Goal: Task Accomplishment & Management: Manage account settings

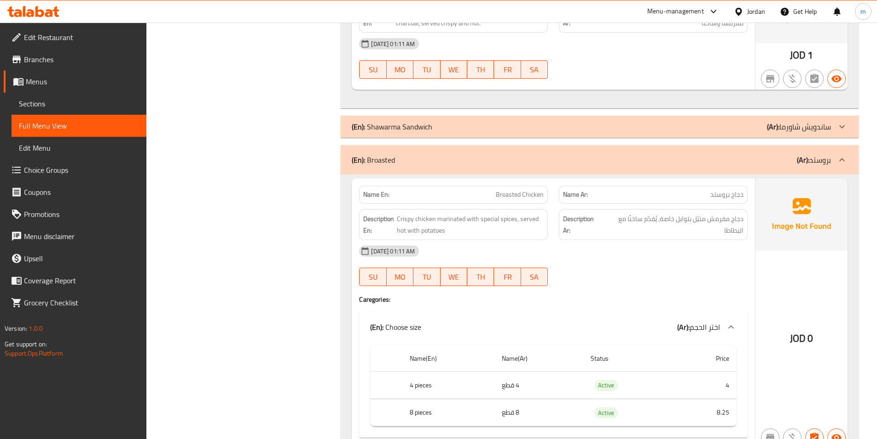
scroll to position [3819, 0]
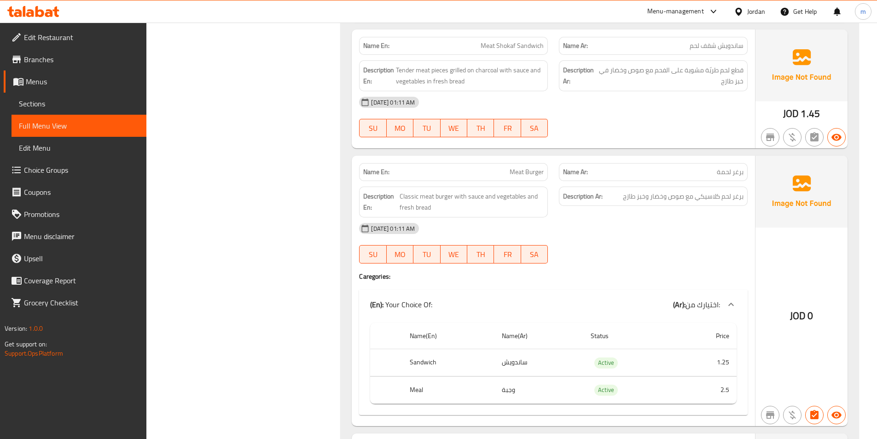
scroll to position [0, 0]
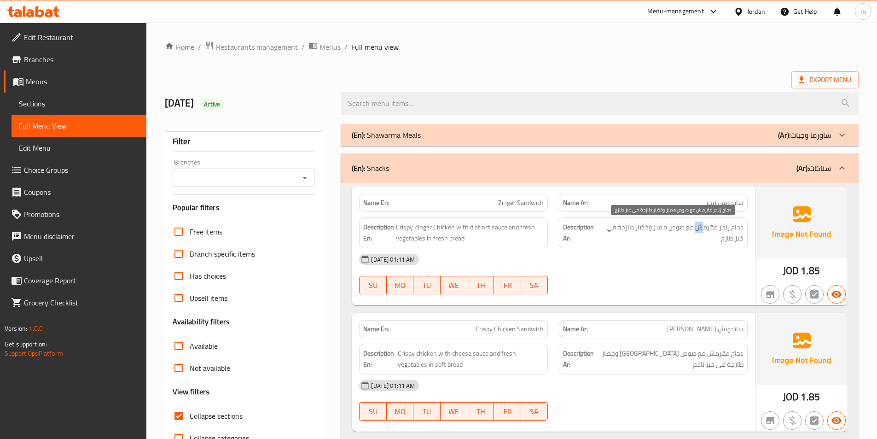
drag, startPoint x: 705, startPoint y: 229, endPoint x: 696, endPoint y: 230, distance: 9.2
click at [696, 230] on span "دجاج زنجر مقرمش مع صوص مميز وخضار طازجة في خبز طازج" at bounding box center [671, 232] width 143 height 23
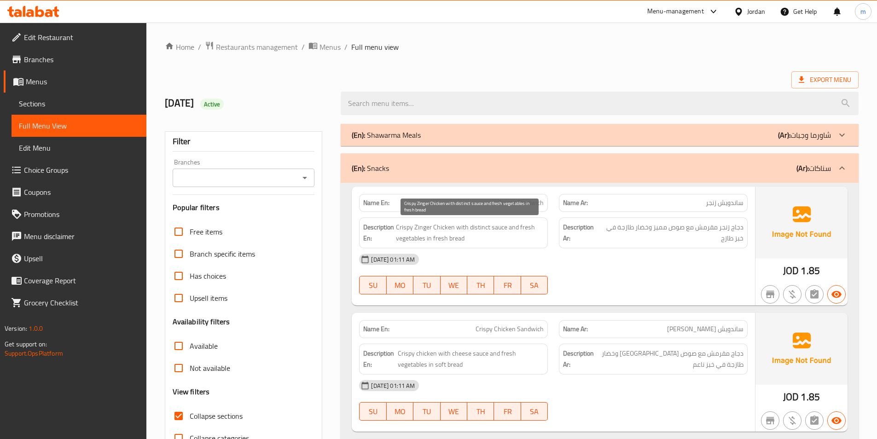
click at [463, 230] on span "Crispy Zinger Chicken with distinct sauce and fresh vegetables in fresh bread" at bounding box center [470, 232] width 148 height 23
drag, startPoint x: 416, startPoint y: 227, endPoint x: 444, endPoint y: 239, distance: 31.1
click at [444, 239] on span "Crispy Zinger Chicken with distinct sauce and fresh vegetables in fresh bread" at bounding box center [470, 232] width 148 height 23
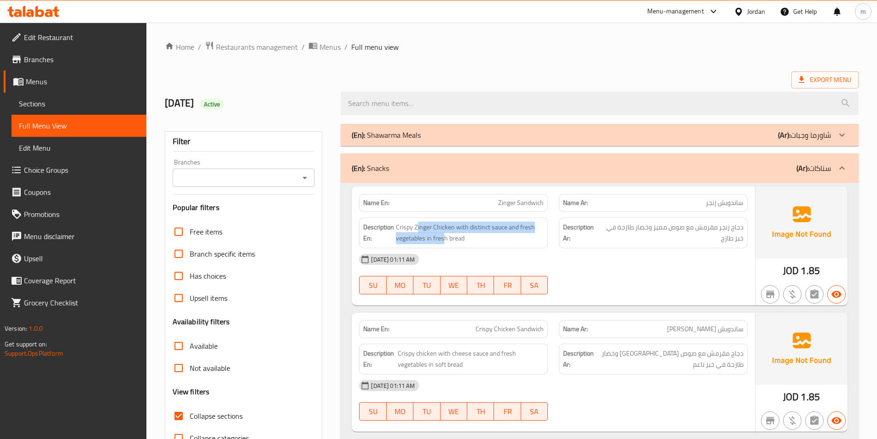
scroll to position [92, 0]
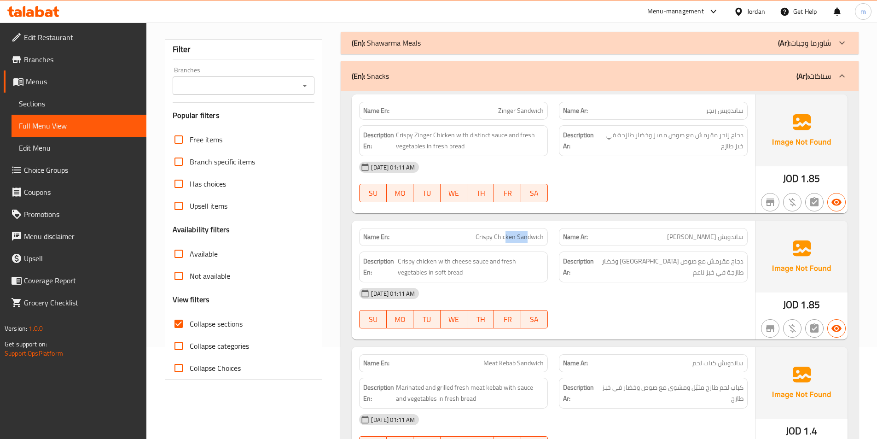
drag, startPoint x: 505, startPoint y: 237, endPoint x: 527, endPoint y: 243, distance: 22.4
click at [527, 243] on div "Name En: Crispy Chicken Sandwich" at bounding box center [453, 237] width 189 height 18
drag, startPoint x: 682, startPoint y: 233, endPoint x: 676, endPoint y: 234, distance: 6.1
click at [676, 234] on span "ساندويش [PERSON_NAME]" at bounding box center [705, 237] width 76 height 10
drag, startPoint x: 716, startPoint y: 237, endPoint x: 680, endPoint y: 241, distance: 36.0
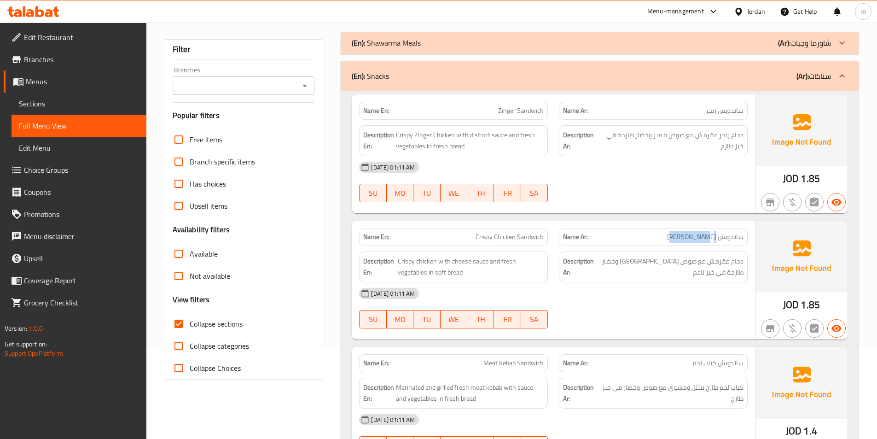
click at [680, 241] on span "ساندويش [PERSON_NAME]" at bounding box center [705, 237] width 76 height 10
drag, startPoint x: 728, startPoint y: 259, endPoint x: 685, endPoint y: 263, distance: 43.9
click at [685, 263] on span "دجاج مقرمش مع صوص [GEOGRAPHIC_DATA] وخضار طازجة في خبز ناعم" at bounding box center [669, 266] width 148 height 23
click at [676, 262] on span "دجاج مقرمش مع صوص [GEOGRAPHIC_DATA] وخضار طازجة في خبز ناعم" at bounding box center [669, 266] width 148 height 23
drag, startPoint x: 650, startPoint y: 262, endPoint x: 640, endPoint y: 260, distance: 10.2
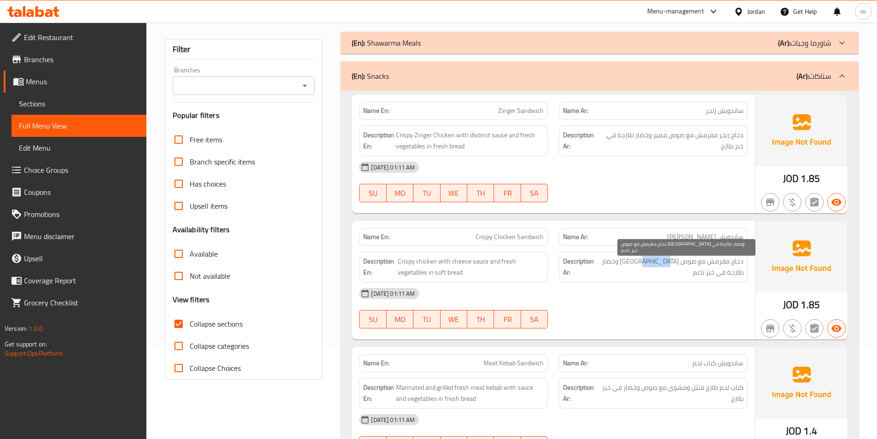
click at [640, 260] on span "دجاج مقرمش مع صوص [GEOGRAPHIC_DATA] وخضار طازجة في خبز ناعم" at bounding box center [669, 266] width 148 height 23
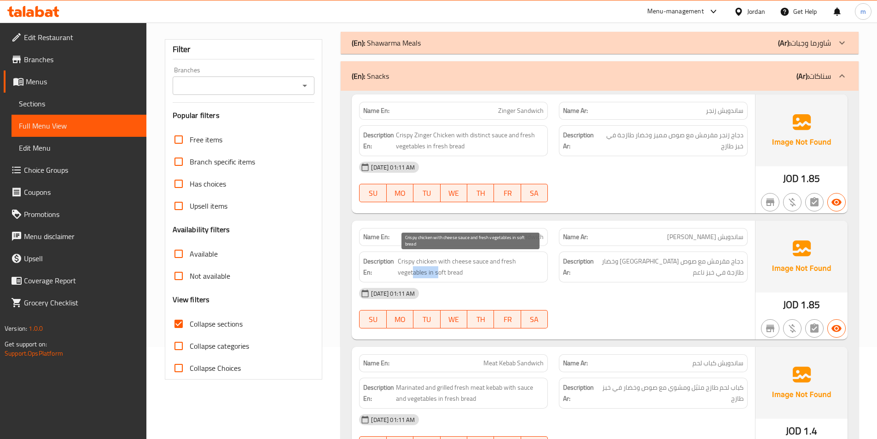
drag, startPoint x: 413, startPoint y: 270, endPoint x: 438, endPoint y: 274, distance: 25.3
click at [438, 274] on span "Crispy chicken with cheese sauce and fresh vegetables in soft bread" at bounding box center [471, 266] width 146 height 23
click at [444, 274] on span "Crispy chicken with cheese sauce and fresh vegetables in soft bread" at bounding box center [471, 266] width 146 height 23
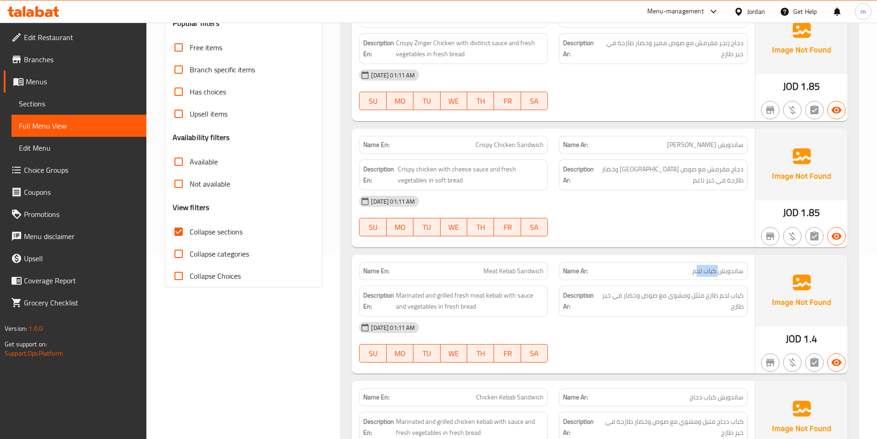
drag, startPoint x: 720, startPoint y: 274, endPoint x: 696, endPoint y: 274, distance: 23.5
click at [696, 274] on span "ساندويش كباب لحم" at bounding box center [717, 271] width 51 height 10
drag, startPoint x: 505, startPoint y: 267, endPoint x: 521, endPoint y: 270, distance: 16.3
click at [521, 270] on span "Meat Kebab Sandwich" at bounding box center [513, 271] width 60 height 10
drag, startPoint x: 713, startPoint y: 296, endPoint x: 705, endPoint y: 296, distance: 7.8
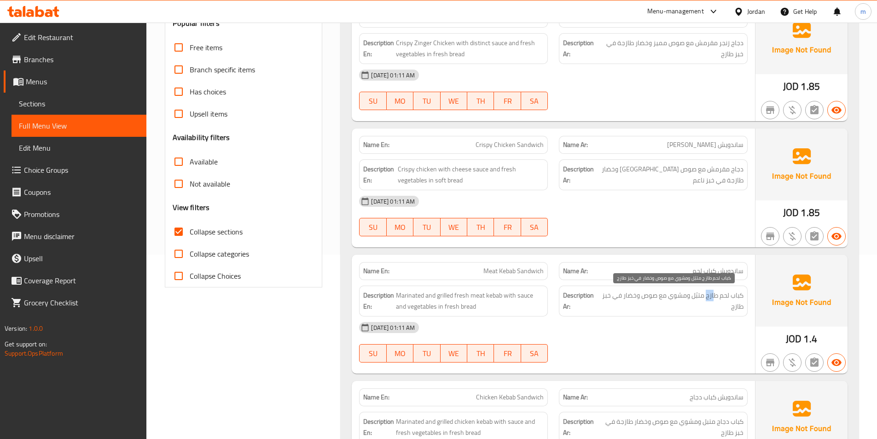
click at [705, 296] on span "كباب لحم طازج متبّل ومشوي مع صوص وخضار في خبز طازج" at bounding box center [672, 300] width 142 height 23
drag, startPoint x: 697, startPoint y: 297, endPoint x: 680, endPoint y: 297, distance: 17.5
click at [680, 297] on span "كباب لحم طازج متبّل ومشوي مع صوص وخضار في خبز طازج" at bounding box center [672, 300] width 142 height 23
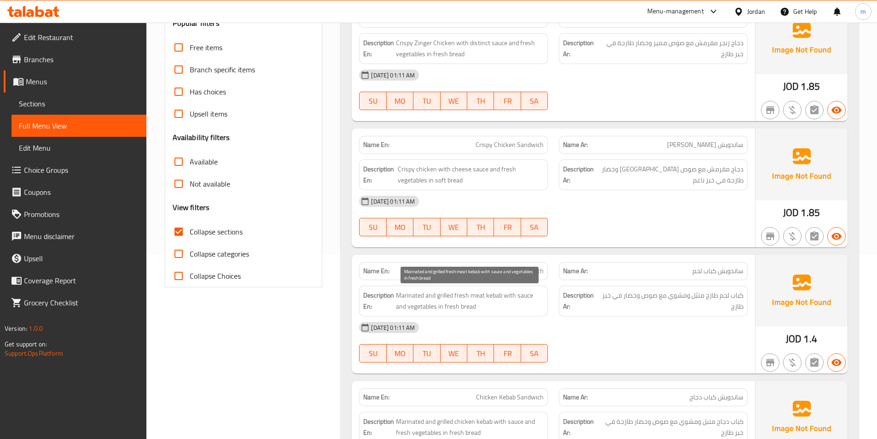
click at [478, 297] on span "Marinated and grilled fresh meat kebab with sauce and vegetables in fresh bread" at bounding box center [470, 300] width 148 height 23
click at [496, 296] on span "Marinated and grilled fresh meat kebab with sauce and vegetables in fresh bread" at bounding box center [470, 300] width 148 height 23
click at [464, 295] on span "Marinated and grilled fresh meat kebab with sauce and vegetables in fresh bread" at bounding box center [470, 300] width 148 height 23
click at [453, 297] on span "Marinated and grilled fresh meat kebab with sauce and vegetables in fresh bread" at bounding box center [470, 300] width 148 height 23
click at [434, 294] on span "Marinated and grilled fresh meat kebab with sauce and vegetables in fresh bread" at bounding box center [470, 300] width 148 height 23
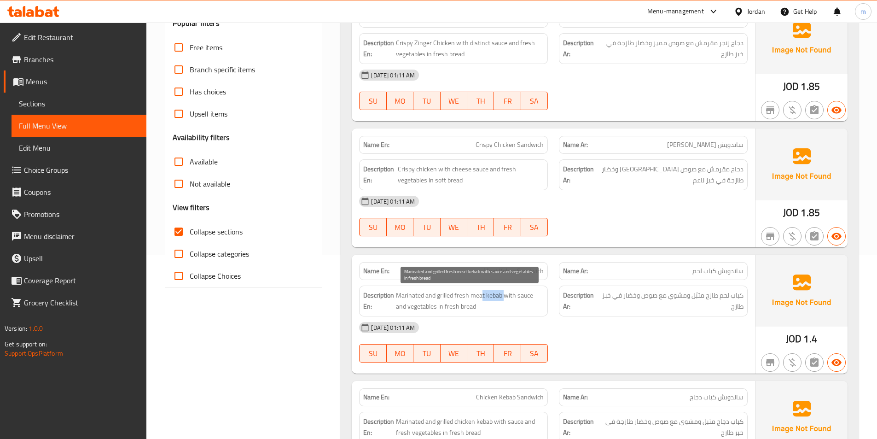
drag, startPoint x: 484, startPoint y: 294, endPoint x: 508, endPoint y: 296, distance: 23.6
click at [507, 296] on span "Marinated and grilled fresh meat kebab with sauce and vegetables in fresh bread" at bounding box center [470, 300] width 148 height 23
click at [508, 296] on span "Marinated and grilled fresh meat kebab with sauce and vegetables in fresh bread" at bounding box center [470, 300] width 148 height 23
click at [428, 310] on span "Marinated and grilled fresh meat kebab with sauce and vegetables in fresh bread" at bounding box center [470, 300] width 148 height 23
click at [449, 311] on span "Marinated and grilled fresh meat kebab with sauce and vegetables in fresh bread" at bounding box center [470, 300] width 148 height 23
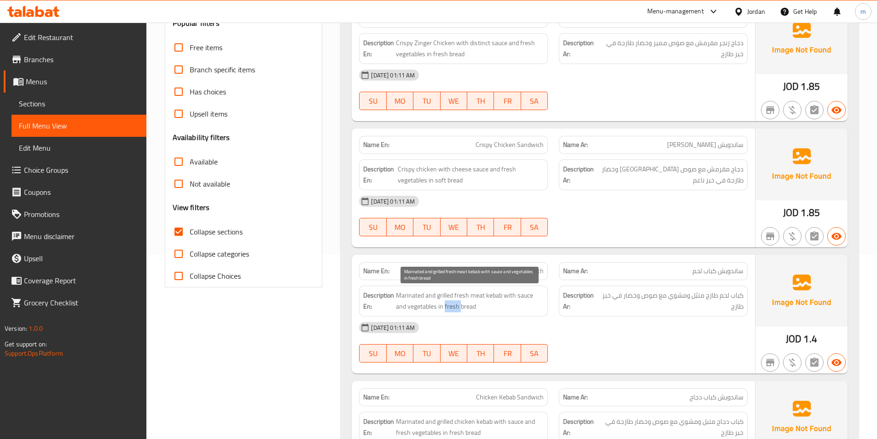
click at [450, 311] on span "Marinated and grilled fresh meat kebab with sauce and vegetables in fresh bread" at bounding box center [470, 300] width 148 height 23
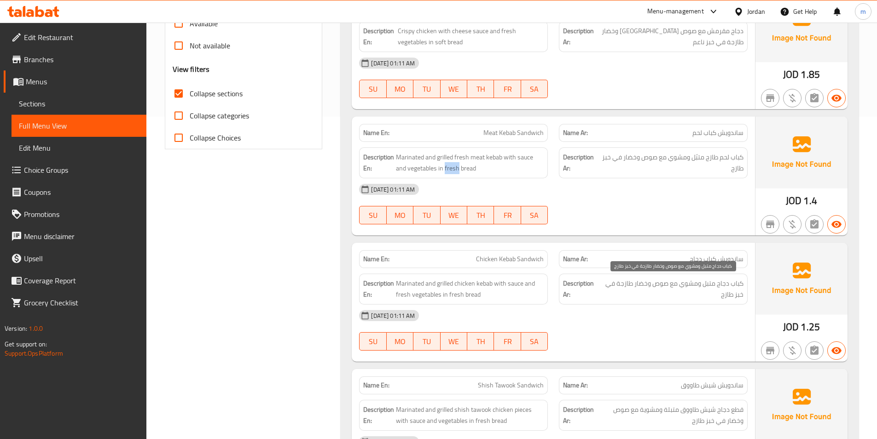
scroll to position [368, 0]
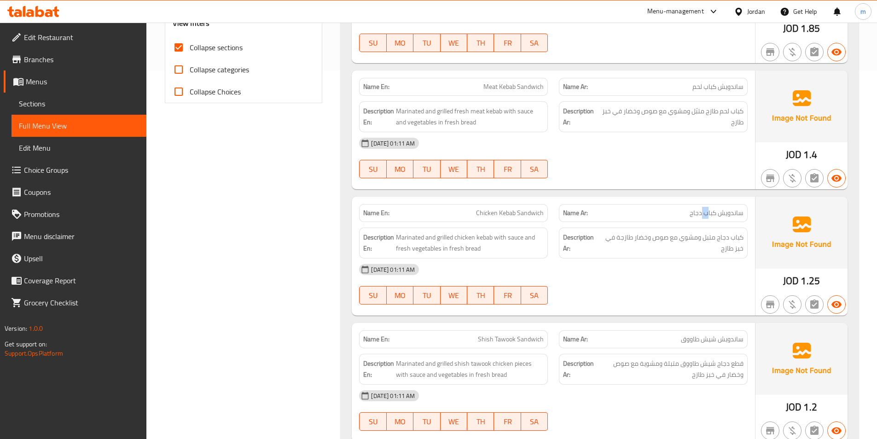
drag, startPoint x: 707, startPoint y: 213, endPoint x: 702, endPoint y: 213, distance: 5.5
click at [702, 213] on span "ساندويش كباب دجاج" at bounding box center [716, 213] width 54 height 10
click at [432, 242] on span "Marinated and grilled chicken kebab with sauce and fresh vegetables in fresh br…" at bounding box center [470, 242] width 148 height 23
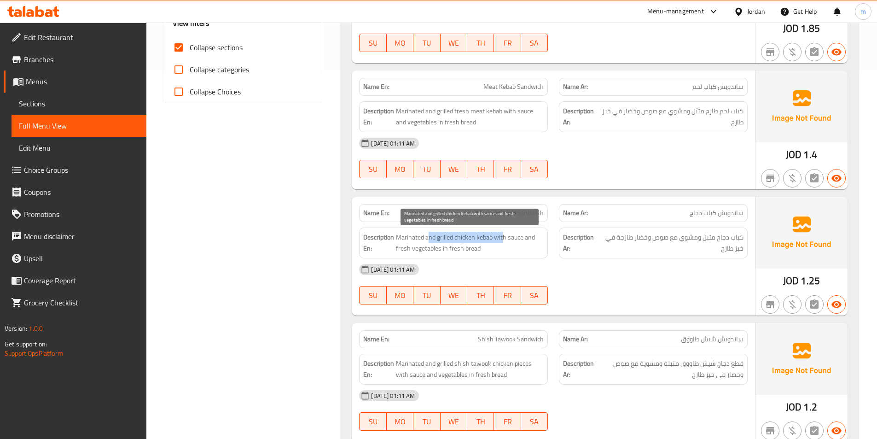
drag, startPoint x: 428, startPoint y: 238, endPoint x: 502, endPoint y: 243, distance: 74.2
click at [502, 243] on span "Marinated and grilled chicken kebab with sauce and fresh vegetables in fresh br…" at bounding box center [470, 242] width 148 height 23
click at [504, 240] on span "Marinated and grilled chicken kebab with sauce and fresh vegetables in fresh br…" at bounding box center [470, 242] width 148 height 23
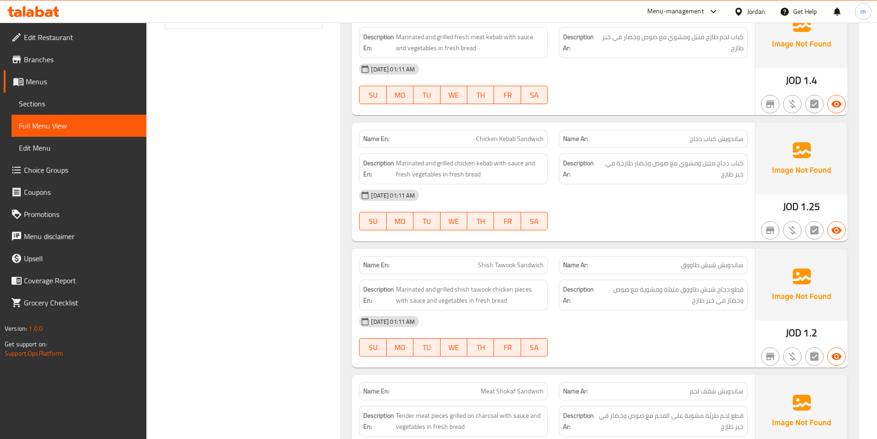
scroll to position [460, 0]
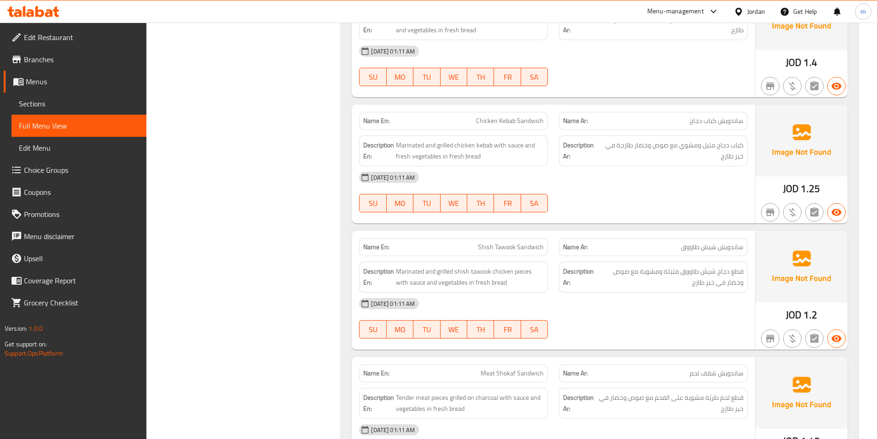
click at [696, 246] on span "ساندويش شيش طاووق" at bounding box center [712, 247] width 63 height 10
click at [491, 249] on span "Shish Tawook Sandwich" at bounding box center [511, 247] width 66 height 10
click at [409, 270] on span "Marinated and grilled shish tawook chicken pieces with sauce and vegetables in …" at bounding box center [470, 277] width 148 height 23
click at [412, 271] on span "Marinated and grilled shish tawook chicken pieces with sauce and vegetables in …" at bounding box center [470, 277] width 148 height 23
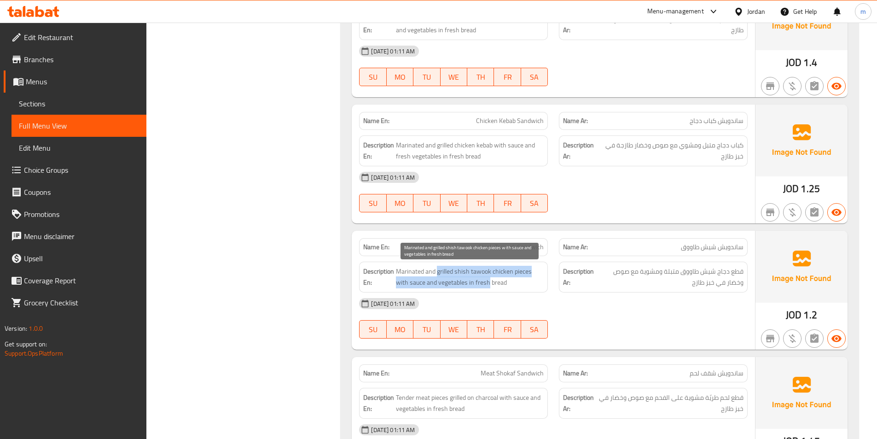
drag, startPoint x: 459, startPoint y: 277, endPoint x: 503, endPoint y: 274, distance: 43.3
click at [497, 276] on span "Marinated and grilled shish tawook chicken pieces with sauce and vegetables in …" at bounding box center [470, 277] width 148 height 23
click at [503, 274] on span "Marinated and grilled shish tawook chicken pieces with sauce and vegetables in …" at bounding box center [470, 277] width 148 height 23
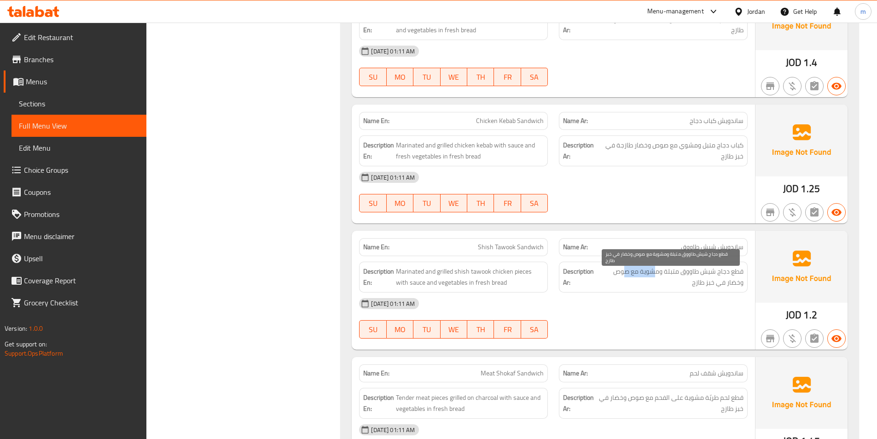
drag, startPoint x: 626, startPoint y: 264, endPoint x: 687, endPoint y: 268, distance: 61.3
click at [687, 268] on div "Description Ar: قطع دجاج شيش طاووق متبلة ومشوية مع صوص وخضار في خبز طازج" at bounding box center [653, 276] width 189 height 31
click at [687, 268] on span "قطع دجاج شيش طاووق متبلة ومشوية مع صوص وخضار في خبز طازج" at bounding box center [669, 277] width 147 height 23
click at [696, 280] on span "قطع دجاج شيش طاووق متبلة ومشوية مع صوص وخضار في خبز طازج" at bounding box center [669, 277] width 147 height 23
click at [699, 283] on span "قطع دجاج شيش طاووق متبلة ومشوية مع صوص وخضار في خبز طازج" at bounding box center [669, 277] width 147 height 23
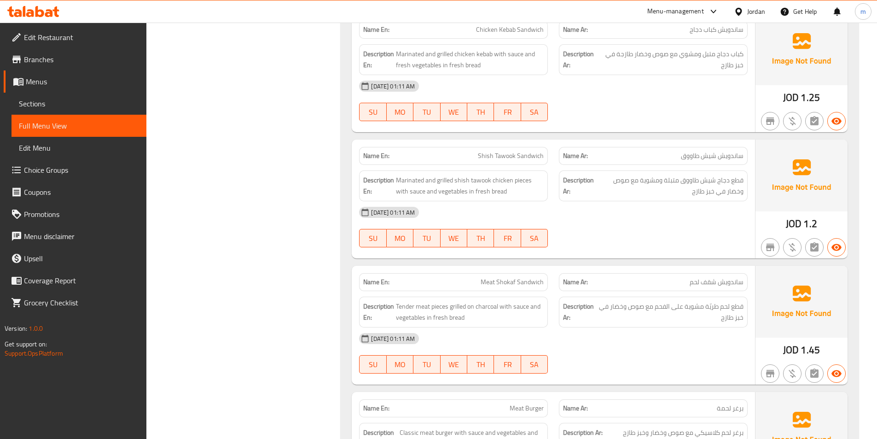
scroll to position [552, 0]
click at [705, 279] on span "ساندويش شقف لحم" at bounding box center [716, 281] width 54 height 10
click at [544, 283] on div "Name En: Meat Shokaf Sandwich" at bounding box center [453, 281] width 189 height 18
click at [441, 314] on span "Tender meat pieces grilled on charcoal with sauce and vegetables in fresh bread" at bounding box center [470, 311] width 148 height 23
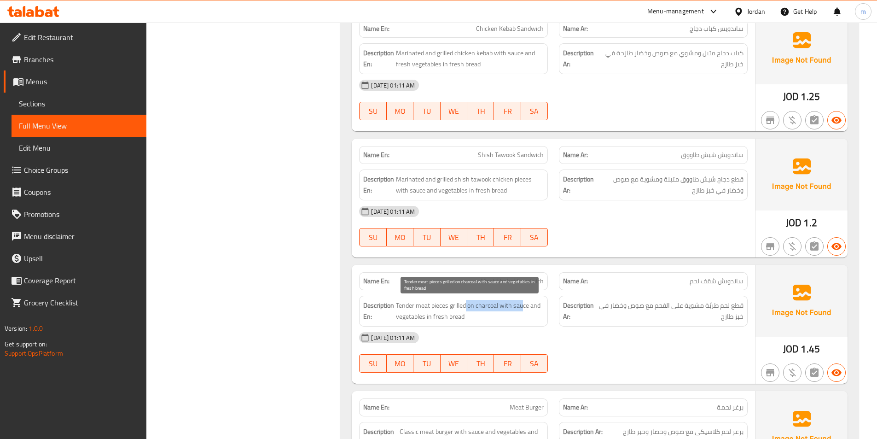
drag, startPoint x: 467, startPoint y: 303, endPoint x: 523, endPoint y: 304, distance: 56.6
click at [523, 304] on span "Tender meat pieces grilled on charcoal with sauce and vegetables in fresh bread" at bounding box center [470, 311] width 148 height 23
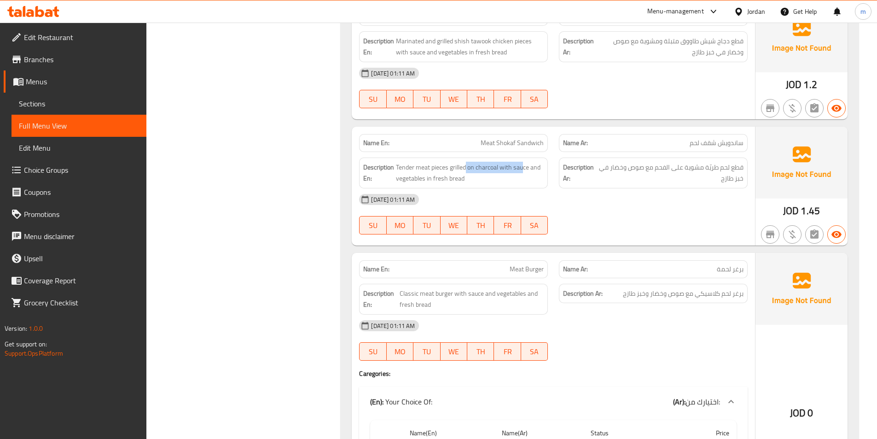
scroll to position [736, 0]
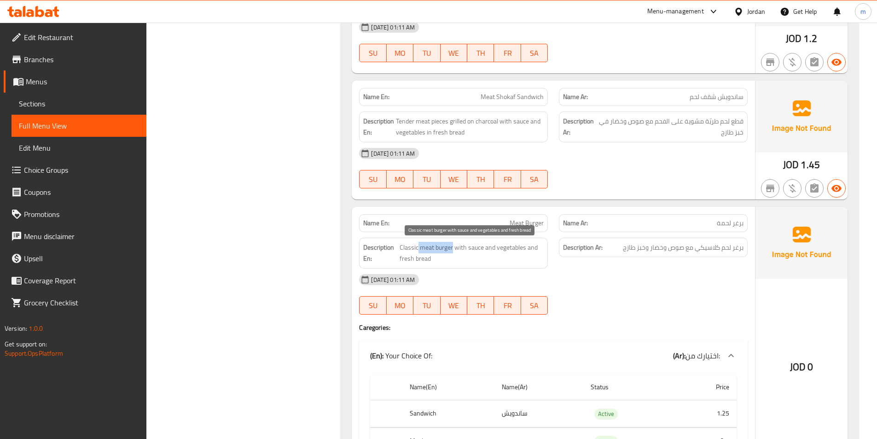
drag, startPoint x: 418, startPoint y: 253, endPoint x: 452, endPoint y: 249, distance: 34.2
click at [452, 249] on span "Classic meat burger with sauce and vegetables and fresh bread" at bounding box center [471, 253] width 144 height 23
drag, startPoint x: 465, startPoint y: 250, endPoint x: 504, endPoint y: 247, distance: 38.8
click at [504, 247] on span "Classic meat burger with sauce and vegetables and fresh bread" at bounding box center [471, 253] width 144 height 23
click at [514, 243] on span "Classic meat burger with sauce and vegetables and fresh bread" at bounding box center [471, 253] width 144 height 23
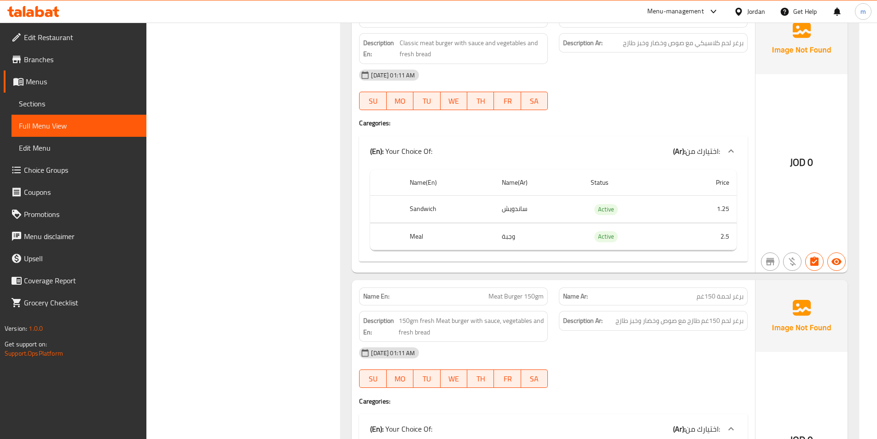
scroll to position [1012, 0]
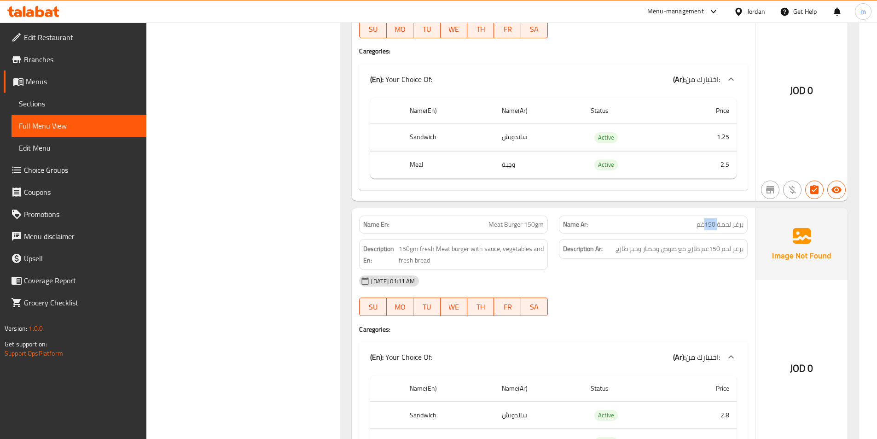
drag, startPoint x: 717, startPoint y: 228, endPoint x: 704, endPoint y: 225, distance: 13.5
click at [704, 225] on span "برغر لحمة 150غم" at bounding box center [719, 225] width 47 height 10
drag, startPoint x: 704, startPoint y: 225, endPoint x: 625, endPoint y: 227, distance: 78.7
click at [704, 225] on span "برغر لحمة 150غم" at bounding box center [719, 225] width 47 height 10
click at [417, 251] on span "150gm fresh Meat burger with sauce, vegetables and fresh bread" at bounding box center [471, 254] width 145 height 23
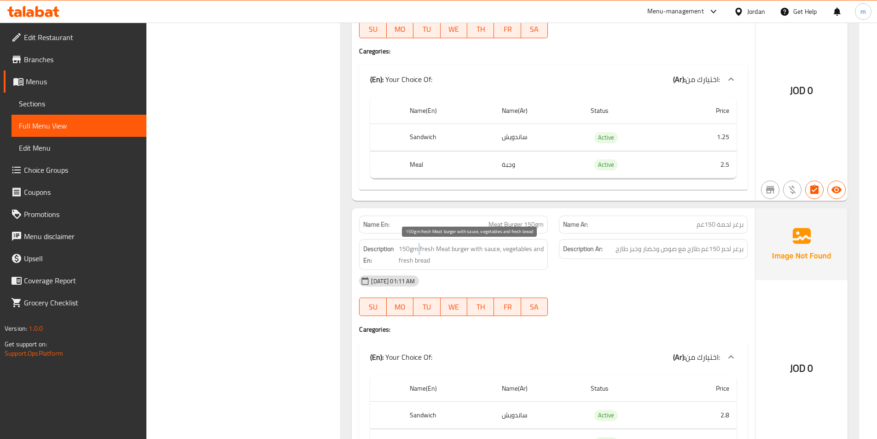
click at [418, 251] on span "150gm fresh Meat burger with sauce, vegetables and fresh bread" at bounding box center [471, 254] width 145 height 23
drag, startPoint x: 423, startPoint y: 249, endPoint x: 439, endPoint y: 249, distance: 15.6
click at [437, 249] on span "150gm fresh Meat burger with sauce, vegetables and fresh bread" at bounding box center [471, 254] width 145 height 23
click at [439, 249] on span "150gm fresh Meat burger with sauce, vegetables and fresh bread" at bounding box center [471, 254] width 145 height 23
drag, startPoint x: 452, startPoint y: 252, endPoint x: 476, endPoint y: 248, distance: 24.8
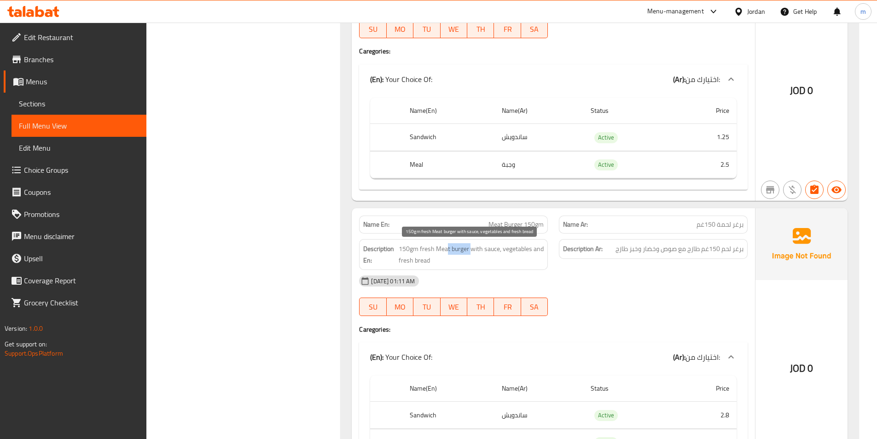
click at [470, 250] on span "150gm fresh Meat burger with sauce, vegetables and fresh bread" at bounding box center [471, 254] width 145 height 23
drag, startPoint x: 476, startPoint y: 248, endPoint x: 509, endPoint y: 245, distance: 33.2
click at [477, 248] on span "150gm fresh Meat burger with sauce, vegetables and fresh bread" at bounding box center [471, 254] width 145 height 23
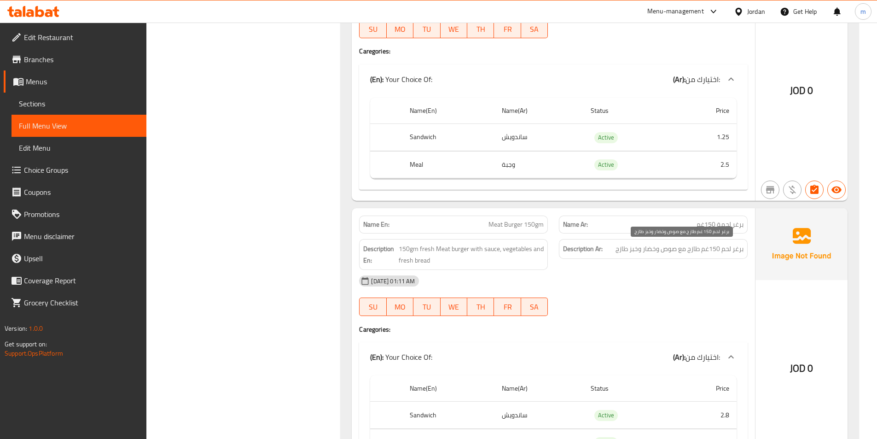
drag, startPoint x: 689, startPoint y: 248, endPoint x: 696, endPoint y: 249, distance: 6.5
click at [689, 248] on span "برغر لحم 150غم طازج مع صوص وخضار وخبز طازج" at bounding box center [679, 249] width 128 height 12
drag, startPoint x: 716, startPoint y: 250, endPoint x: 634, endPoint y: 251, distance: 82.8
click at [634, 251] on span "برغر لحم 150غم طازج مع صوص وخضار وخبز طازج" at bounding box center [679, 249] width 128 height 12
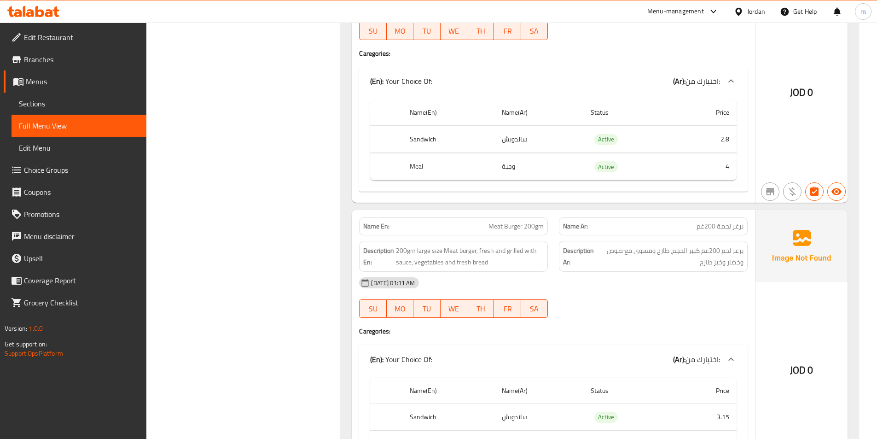
scroll to position [1288, 0]
drag, startPoint x: 489, startPoint y: 226, endPoint x: 527, endPoint y: 227, distance: 38.2
click at [527, 227] on span "Meat Burger 200gm" at bounding box center [515, 226] width 55 height 10
drag, startPoint x: 407, startPoint y: 252, endPoint x: 419, endPoint y: 248, distance: 11.9
click at [419, 248] on span "200gm large size Meat burger, fresh and grilled with sauce, vegetables and fres…" at bounding box center [470, 255] width 148 height 23
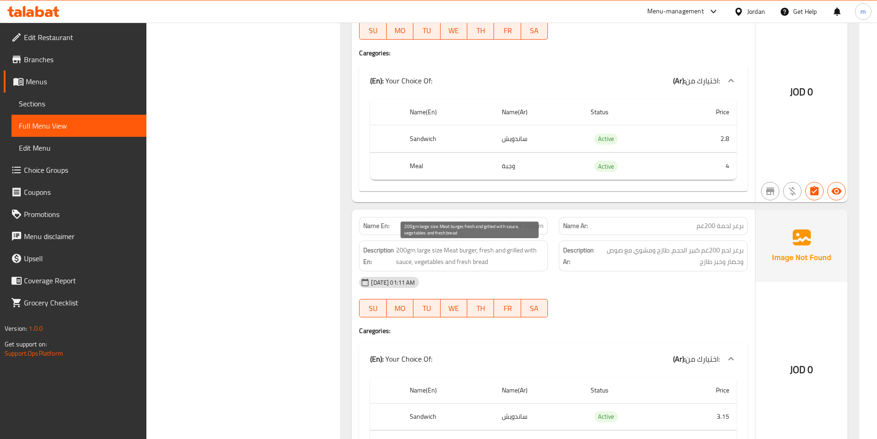
click at [430, 249] on span "200gm large size Meat burger, fresh and grilled with sauce, vegetables and fres…" at bounding box center [470, 255] width 148 height 23
drag, startPoint x: 428, startPoint y: 252, endPoint x: 471, endPoint y: 251, distance: 42.3
click at [471, 251] on span "200gm large size Meat burger, fresh and grilled with sauce, vegetables and fres…" at bounding box center [470, 255] width 148 height 23
click at [473, 249] on span "200gm large size Meat burger, fresh and grilled with sauce, vegetables and fres…" at bounding box center [470, 255] width 148 height 23
drag, startPoint x: 492, startPoint y: 251, endPoint x: 520, endPoint y: 252, distance: 27.6
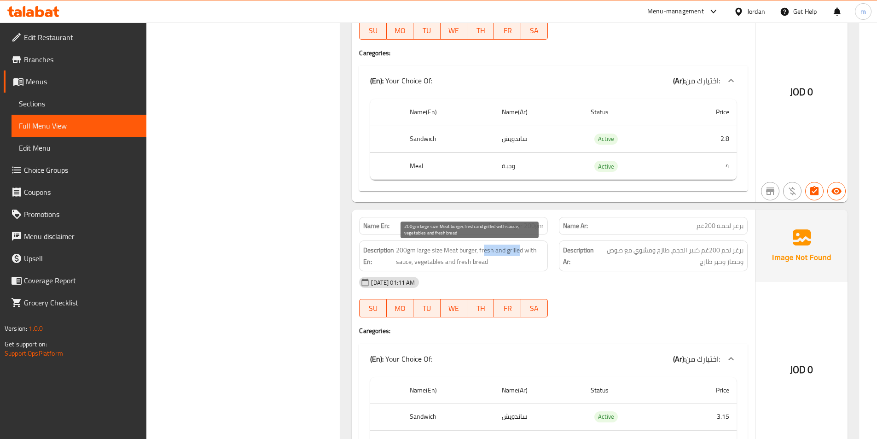
click at [520, 252] on span "200gm large size Meat burger, fresh and grilled with sauce, vegetables and fres…" at bounding box center [470, 255] width 148 height 23
drag, startPoint x: 425, startPoint y: 265, endPoint x: 446, endPoint y: 265, distance: 21.2
click at [446, 265] on span "200gm large size Meat burger, fresh and grilled with sauce, vegetables and fres…" at bounding box center [470, 255] width 148 height 23
click at [452, 265] on span "200gm large size Meat burger, fresh and grilled with sauce, vegetables and fres…" at bounding box center [470, 255] width 148 height 23
click at [458, 264] on span "200gm large size Meat burger, fresh and grilled with sauce, vegetables and fres…" at bounding box center [470, 255] width 148 height 23
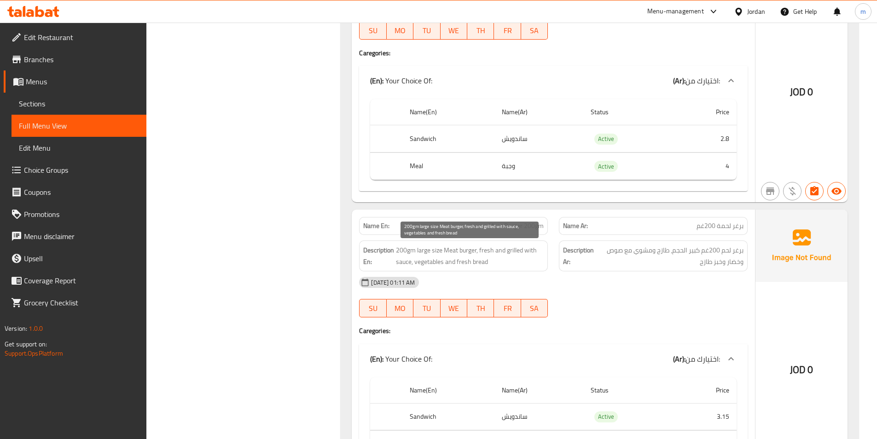
click at [468, 264] on span "200gm large size Meat burger, fresh and grilled with sauce, vegetables and fres…" at bounding box center [470, 255] width 148 height 23
click at [480, 262] on span "200gm large size Meat burger, fresh and grilled with sauce, vegetables and fres…" at bounding box center [470, 255] width 148 height 23
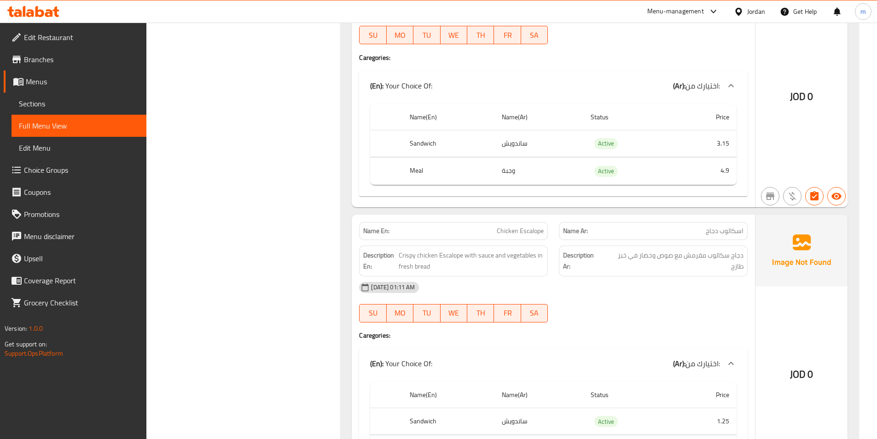
scroll to position [1565, 0]
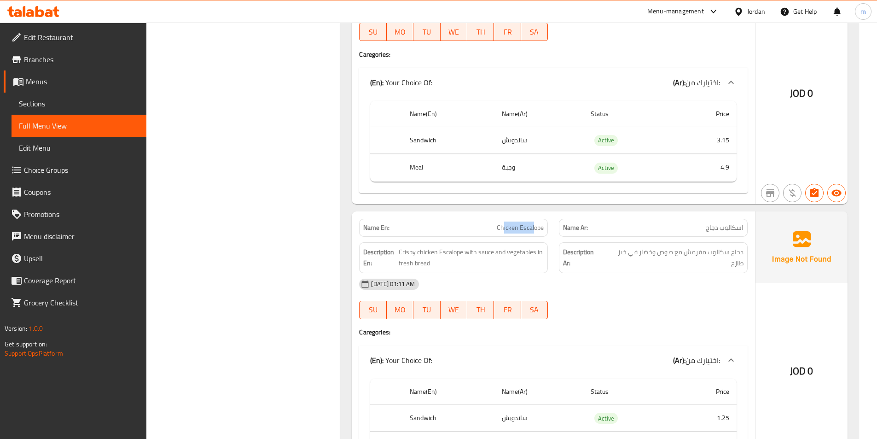
drag, startPoint x: 503, startPoint y: 229, endPoint x: 533, endPoint y: 228, distance: 30.8
click at [533, 228] on span "Chicken Escalope" at bounding box center [520, 228] width 47 height 10
drag, startPoint x: 707, startPoint y: 254, endPoint x: 645, endPoint y: 254, distance: 61.7
click at [645, 254] on span "دجاج سكالوب مقرمش مع صوص وخضار في خبز طازج" at bounding box center [673, 257] width 139 height 23
click at [638, 251] on span "دجاج سكالوب مقرمش مع صوص وخضار في خبز طازج" at bounding box center [673, 257] width 139 height 23
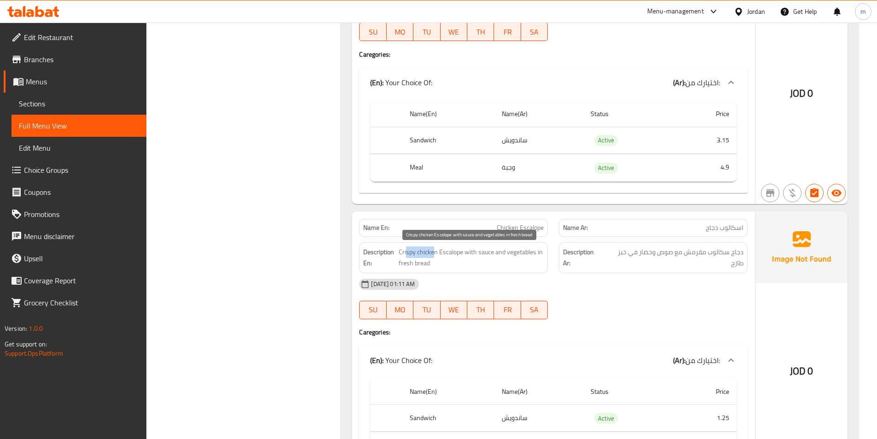
drag, startPoint x: 405, startPoint y: 252, endPoint x: 446, endPoint y: 253, distance: 40.5
click at [442, 254] on span "Crispy chicken Escalope with sauce and vegetables in fresh bread" at bounding box center [471, 257] width 145 height 23
click at [446, 253] on span "Crispy chicken Escalope with sauce and vegetables in fresh bread" at bounding box center [471, 257] width 145 height 23
click at [466, 250] on span "Crispy chicken Escalope with sauce and vegetables in fresh bread" at bounding box center [471, 257] width 145 height 23
click at [495, 250] on span "Crispy chicken Escalope with sauce and vegetables in fresh bread" at bounding box center [471, 257] width 145 height 23
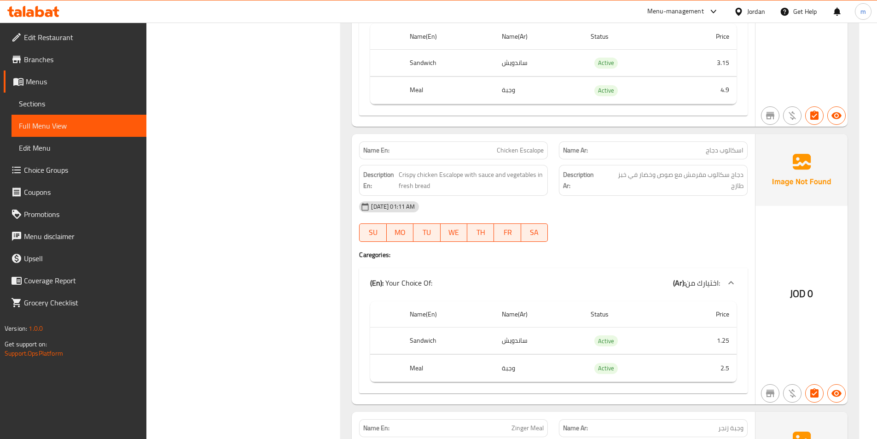
scroll to position [1657, 0]
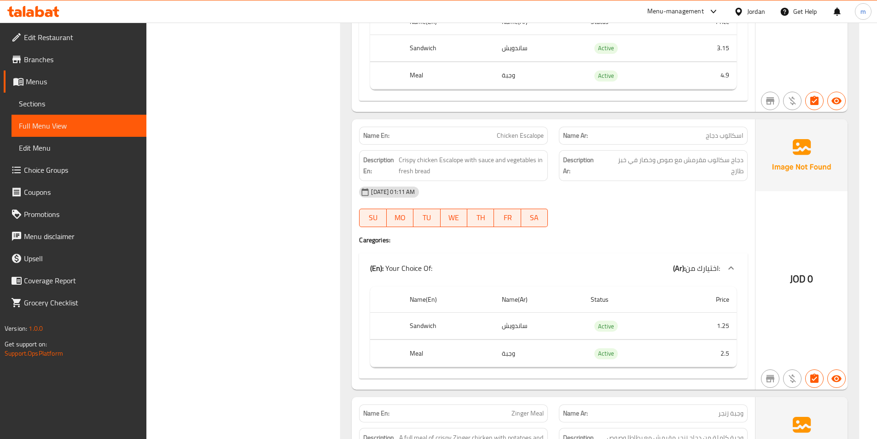
click at [420, 327] on th "Sandwich" at bounding box center [448, 325] width 92 height 27
click at [525, 138] on span "Chicken Escalope" at bounding box center [520, 136] width 47 height 10
copy span "Chicken Escalope"
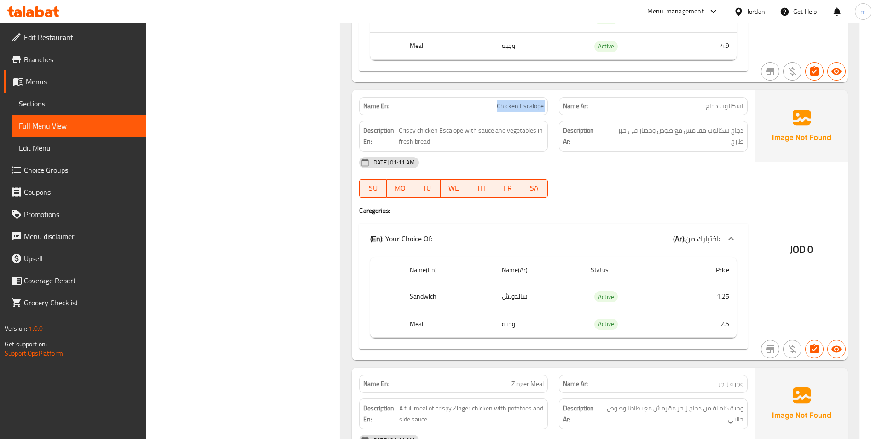
scroll to position [1703, 0]
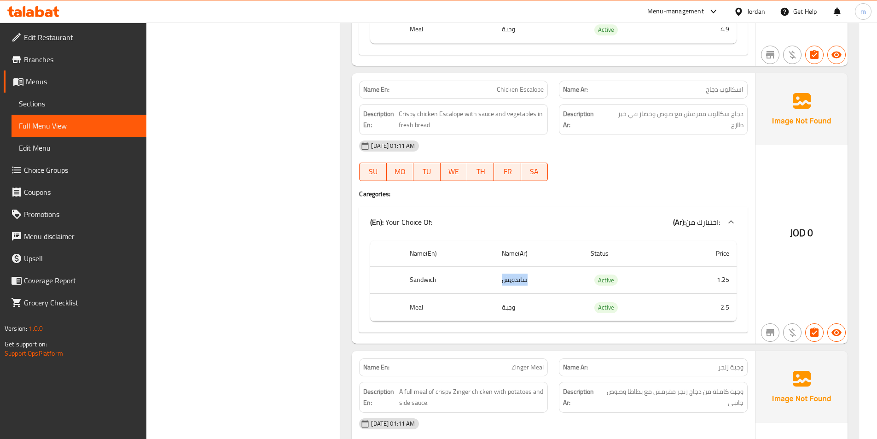
drag, startPoint x: 547, startPoint y: 280, endPoint x: 501, endPoint y: 281, distance: 46.0
click at [501, 281] on td "ساندويش" at bounding box center [538, 279] width 89 height 27
click at [412, 282] on th "Sandwich" at bounding box center [448, 279] width 92 height 27
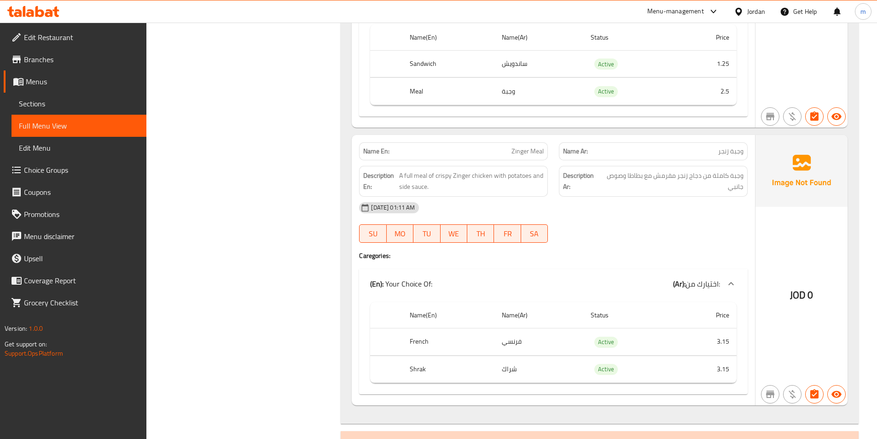
scroll to position [1933, 0]
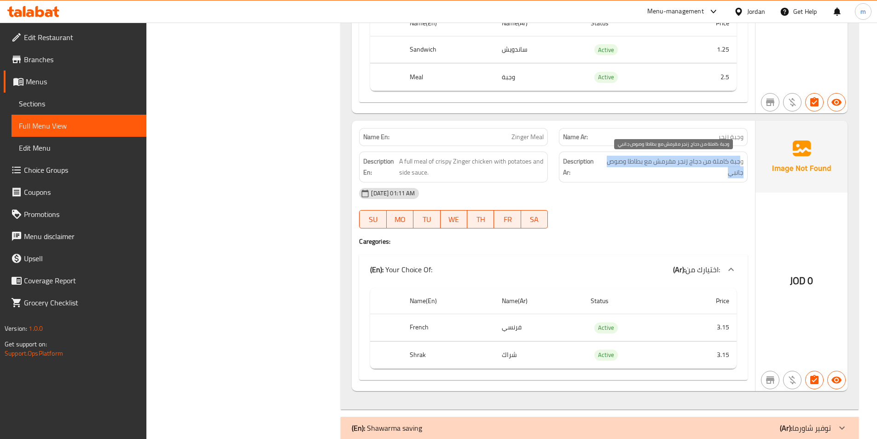
drag, startPoint x: 735, startPoint y: 164, endPoint x: 705, endPoint y: 168, distance: 31.1
click at [705, 168] on span "وجبة كاملة من دجاج زنجر مقرمش مع بطاطا وصوص جانبي" at bounding box center [672, 167] width 142 height 23
click at [703, 162] on span "وجبة كاملة من دجاج زنجر مقرمش مع بطاطا وصوص جانبي" at bounding box center [672, 167] width 142 height 23
drag, startPoint x: 683, startPoint y: 166, endPoint x: 659, endPoint y: 162, distance: 24.2
click at [659, 162] on span "وجبة كاملة من دجاج زنجر مقرمش مع بطاطا وصوص جانبي" at bounding box center [672, 167] width 142 height 23
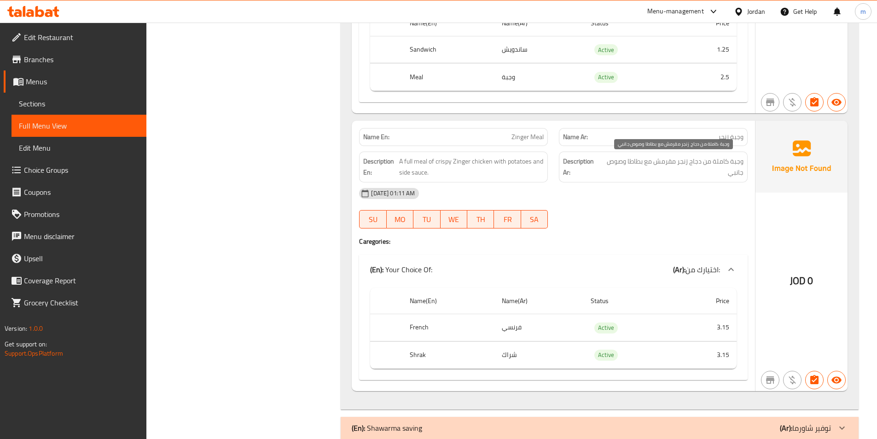
click at [655, 160] on span "وجبة كاملة من دجاج زنجر مقرمش مع بطاطا وصوص جانبي" at bounding box center [672, 167] width 142 height 23
drag, startPoint x: 523, startPoint y: 356, endPoint x: 480, endPoint y: 353, distance: 42.4
click at [480, 353] on tr "Shrak شراك Active 3.15" at bounding box center [553, 354] width 366 height 27
click at [524, 353] on td "شراك" at bounding box center [538, 354] width 89 height 27
drag, startPoint x: 525, startPoint y: 353, endPoint x: 501, endPoint y: 351, distance: 23.6
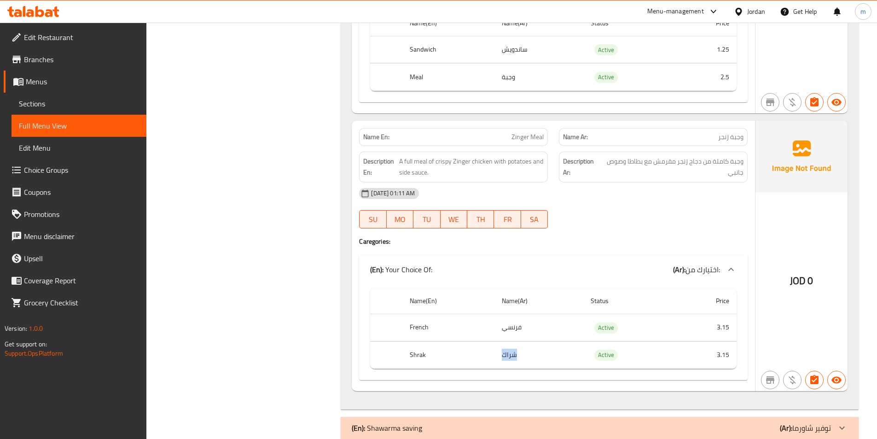
click at [501, 351] on td "شراك" at bounding box center [538, 354] width 89 height 27
click at [508, 340] on td "فرنسي" at bounding box center [538, 327] width 89 height 27
drag, startPoint x: 521, startPoint y: 329, endPoint x: 500, endPoint y: 331, distance: 21.7
click at [500, 331] on td "فرنسي" at bounding box center [538, 327] width 89 height 27
click at [422, 168] on span "A full meal of crispy Zinger chicken with potatoes and side sauce." at bounding box center [471, 167] width 144 height 23
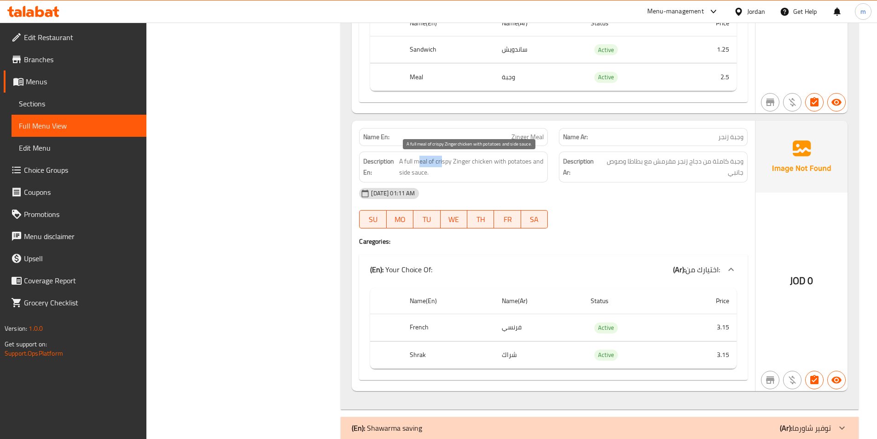
drag, startPoint x: 420, startPoint y: 160, endPoint x: 443, endPoint y: 160, distance: 23.0
click at [443, 160] on span "A full meal of crispy Zinger chicken with potatoes and side sauce." at bounding box center [471, 167] width 144 height 23
click at [406, 165] on span "A full meal of crispy Zinger chicken with potatoes and side sauce." at bounding box center [471, 167] width 144 height 23
drag, startPoint x: 407, startPoint y: 161, endPoint x: 440, endPoint y: 159, distance: 32.7
click at [440, 159] on span "A full meal of crispy Zinger chicken with potatoes and side sauce." at bounding box center [471, 167] width 144 height 23
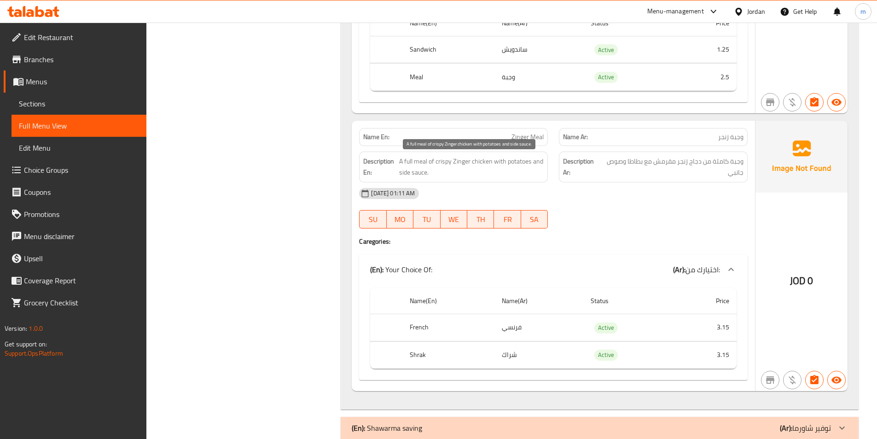
click at [443, 159] on span "A full meal of crispy Zinger chicken with potatoes and side sauce." at bounding box center [471, 167] width 144 height 23
drag, startPoint x: 477, startPoint y: 160, endPoint x: 522, endPoint y: 158, distance: 45.6
click at [522, 158] on span "A full meal of crispy Zinger chicken with potatoes and side sauce." at bounding box center [471, 167] width 144 height 23
click at [515, 165] on span "A full meal of crispy Zinger chicken with potatoes and side sauce." at bounding box center [471, 167] width 144 height 23
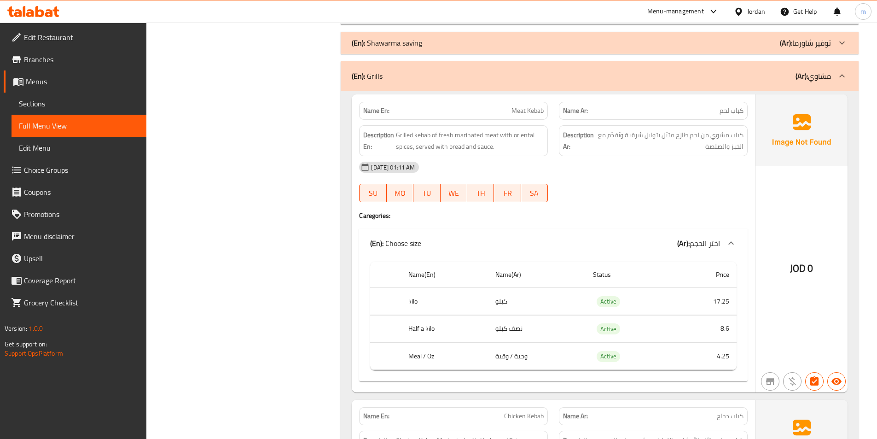
scroll to position [2301, 0]
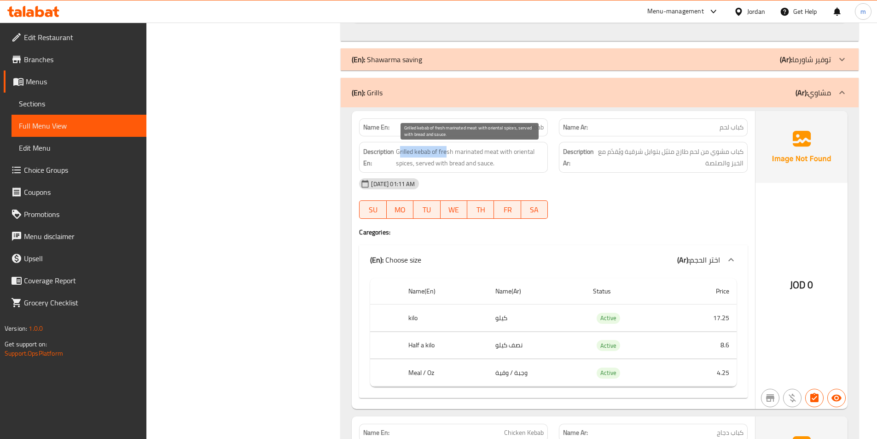
drag, startPoint x: 399, startPoint y: 148, endPoint x: 451, endPoint y: 151, distance: 51.2
click at [451, 151] on span "Grilled kebab of fresh marinated meat with oriental spices, served with bread a…" at bounding box center [470, 157] width 148 height 23
drag, startPoint x: 483, startPoint y: 155, endPoint x: 461, endPoint y: 154, distance: 22.1
click at [461, 154] on span "Grilled kebab of fresh marinated meat with oriental spices, served with bread a…" at bounding box center [470, 157] width 148 height 23
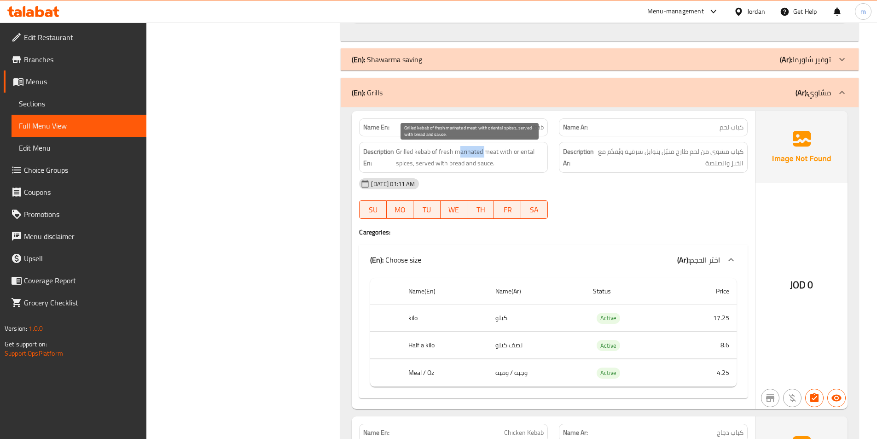
click at [469, 153] on span "Grilled kebab of fresh marinated meat with oriental spices, served with bread a…" at bounding box center [470, 157] width 148 height 23
drag, startPoint x: 440, startPoint y: 153, endPoint x: 477, endPoint y: 155, distance: 36.9
click at [477, 155] on span "Grilled kebab of fresh marinated meat with oriental spices, served with bread a…" at bounding box center [470, 157] width 148 height 23
click at [493, 152] on span "Grilled kebab of fresh marinated meat with oriental spices, served with bread a…" at bounding box center [470, 157] width 148 height 23
click at [502, 155] on span "Grilled kebab of fresh marinated meat with oriental spices, served with bread a…" at bounding box center [470, 157] width 148 height 23
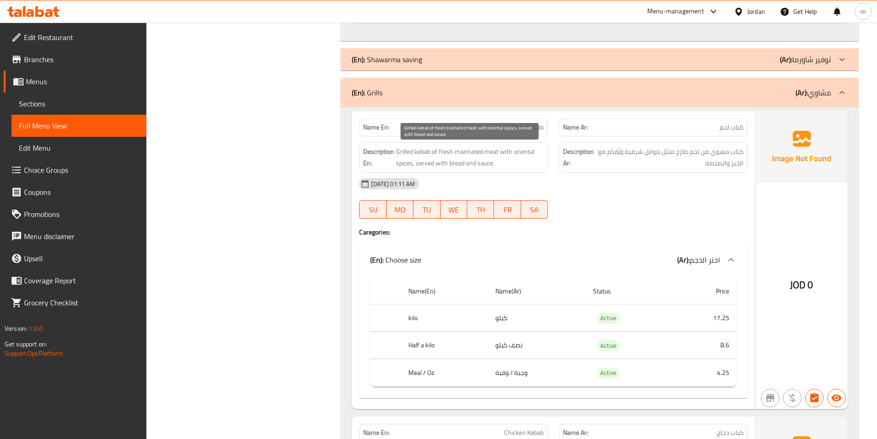
click at [506, 150] on span "Grilled kebab of fresh marinated meat with oriental spices, served with bread a…" at bounding box center [470, 157] width 148 height 23
click at [424, 158] on span "Grilled kebab of fresh marinated meat with oriental spices, served with bread a…" at bounding box center [470, 157] width 148 height 23
drag, startPoint x: 405, startPoint y: 152, endPoint x: 449, endPoint y: 152, distance: 43.7
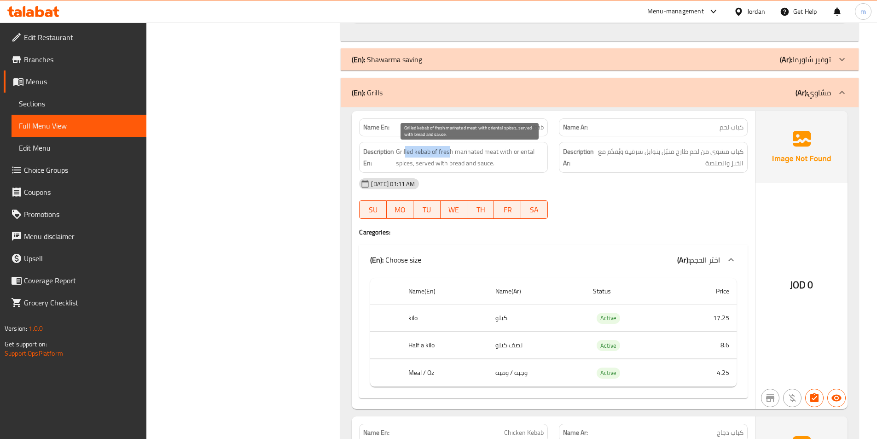
click at [449, 152] on span "Grilled kebab of fresh marinated meat with oriental spices, served with bread a…" at bounding box center [470, 157] width 148 height 23
click at [450, 152] on span "Grilled kebab of fresh marinated meat with oriental spices, served with bread a…" at bounding box center [470, 157] width 148 height 23
drag, startPoint x: 464, startPoint y: 149, endPoint x: 508, endPoint y: 150, distance: 44.6
click at [501, 152] on span "Grilled kebab of fresh marinated meat with oriental spices, served with bread a…" at bounding box center [470, 157] width 148 height 23
click at [508, 150] on span "Grilled kebab of fresh marinated meat with oriental spices, served with bread a…" at bounding box center [470, 157] width 148 height 23
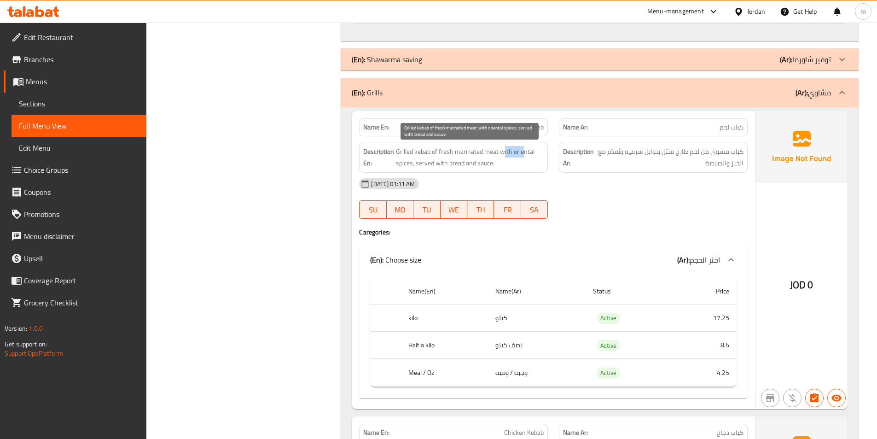
drag, startPoint x: 524, startPoint y: 151, endPoint x: 462, endPoint y: 160, distance: 61.8
click at [500, 155] on span "Grilled kebab of fresh marinated meat with oriental spices, served with bread a…" at bounding box center [470, 157] width 148 height 23
drag, startPoint x: 405, startPoint y: 167, endPoint x: 425, endPoint y: 164, distance: 20.0
click at [425, 164] on span "Grilled kebab of fresh marinated meat with oriental spices, served with bread a…" at bounding box center [470, 157] width 148 height 23
drag, startPoint x: 429, startPoint y: 164, endPoint x: 437, endPoint y: 164, distance: 8.3
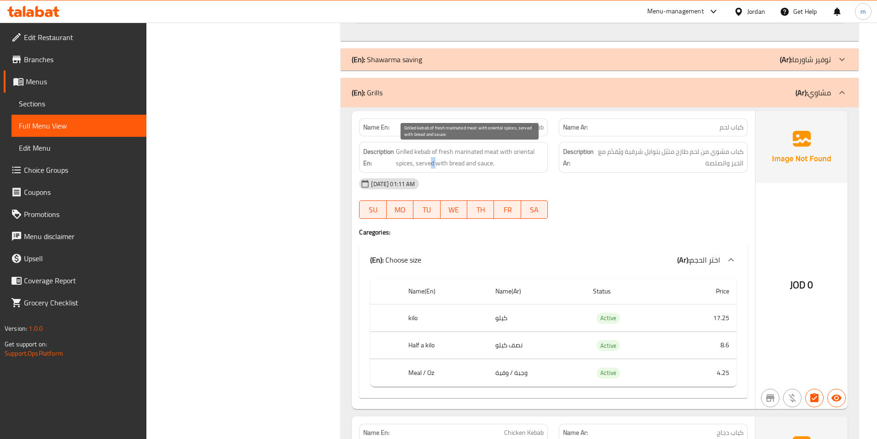
click at [437, 164] on span "Grilled kebab of fresh marinated meat with oriental spices, served with bread a…" at bounding box center [470, 157] width 148 height 23
click at [442, 162] on span "Grilled kebab of fresh marinated meat with oriental spices, served with bread a…" at bounding box center [470, 157] width 148 height 23
drag, startPoint x: 417, startPoint y: 164, endPoint x: 491, endPoint y: 161, distance: 73.7
click at [491, 161] on span "Grilled kebab of fresh marinated meat with oriental spices, served with bread a…" at bounding box center [470, 157] width 148 height 23
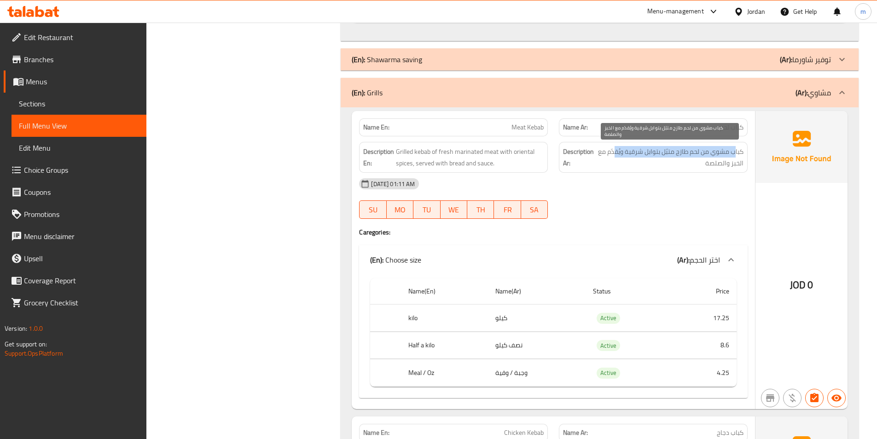
drag, startPoint x: 734, startPoint y: 153, endPoint x: 613, endPoint y: 153, distance: 120.6
click at [613, 153] on span "كباب مشوي من لحم طازج متبّل بتوابل شرقية ويُقدّم مع الخبز والصلصة" at bounding box center [669, 157] width 147 height 23
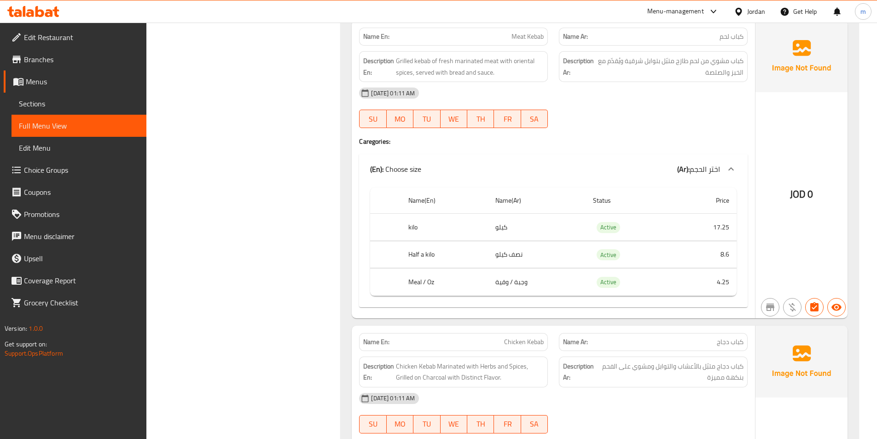
scroll to position [2393, 0]
drag, startPoint x: 517, startPoint y: 225, endPoint x: 467, endPoint y: 225, distance: 49.7
click at [467, 225] on tr "kilo كيلو Active 17.25" at bounding box center [553, 225] width 366 height 27
click at [497, 278] on td "وجبة / وقية" at bounding box center [537, 280] width 98 height 27
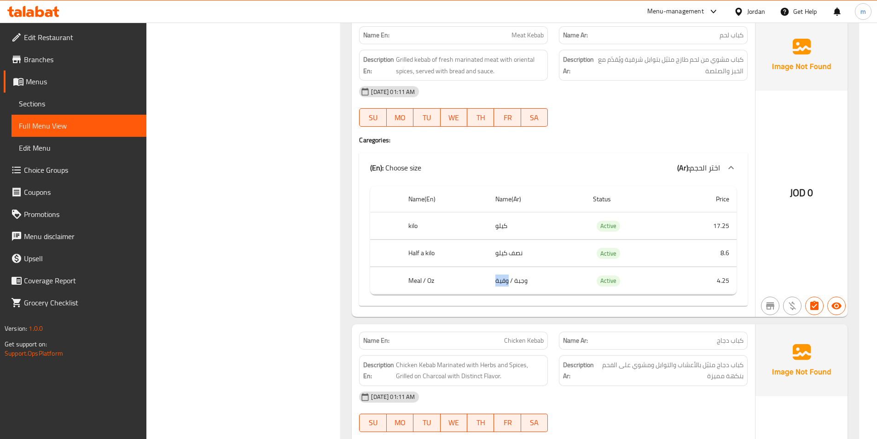
copy td "وقية"
click at [676, 284] on td "4.25" at bounding box center [704, 280] width 64 height 27
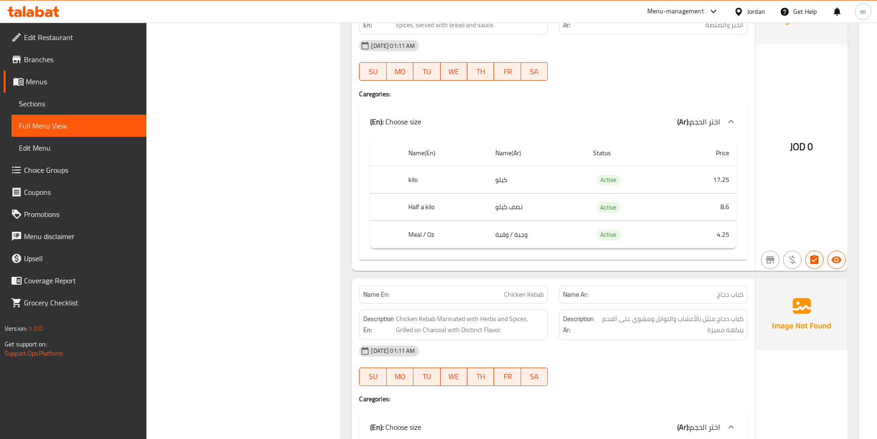
scroll to position [2485, 0]
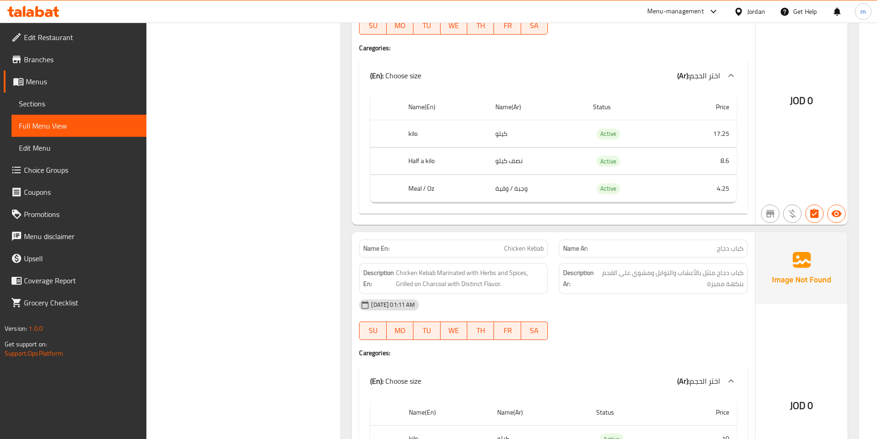
click at [678, 161] on td "8.6" at bounding box center [704, 160] width 64 height 27
click at [733, 251] on span "كباب دجاج" at bounding box center [729, 248] width 27 height 10
click at [732, 272] on span "كباب دجاج متبّل بالأعشاب والتوابل ومشوي على الفحم بنكهة مميزة" at bounding box center [670, 278] width 146 height 23
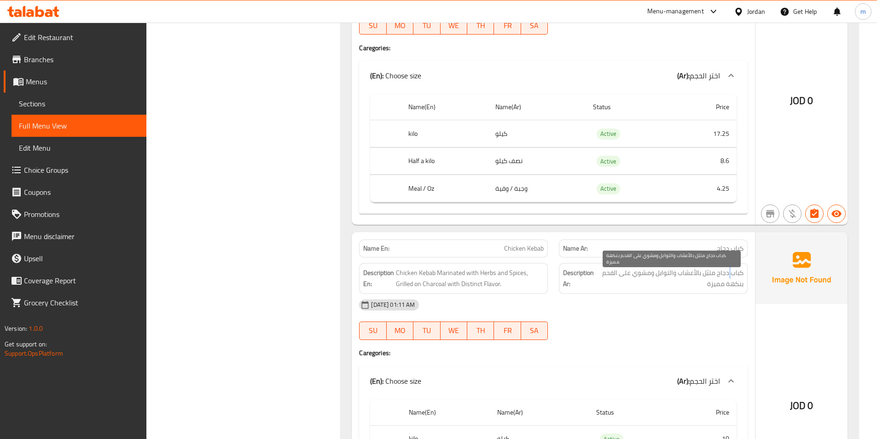
click at [732, 272] on span "كباب دجاج متبّل بالأعشاب والتوابل ومشوي على الفحم بنكهة مميزة" at bounding box center [670, 278] width 146 height 23
click at [721, 274] on span "كباب دجاج متبّل بالأعشاب والتوابل ومشوي على الفحم بنكهة مميزة" at bounding box center [670, 278] width 146 height 23
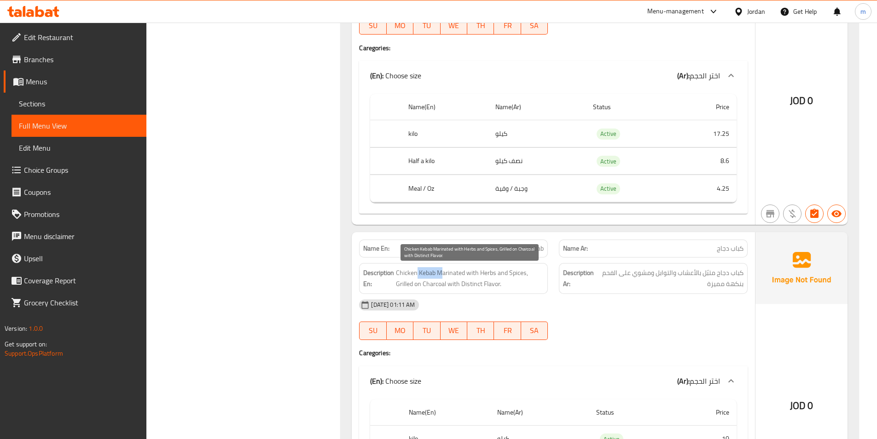
drag, startPoint x: 416, startPoint y: 275, endPoint x: 443, endPoint y: 276, distance: 26.2
click at [443, 276] on span "Chicken Kebab Marinated with Herbs and Spices, Grilled on Charcoal with Distinc…" at bounding box center [470, 278] width 148 height 23
click at [448, 273] on span "Chicken Kebab Marinated with Herbs and Spices, Grilled on Charcoal with Distinc…" at bounding box center [470, 278] width 148 height 23
drag, startPoint x: 422, startPoint y: 274, endPoint x: 479, endPoint y: 272, distance: 57.1
click at [473, 272] on span "Chicken Kebab Marinated with Herbs and Spices, Grilled on Charcoal with Distinc…" at bounding box center [470, 278] width 148 height 23
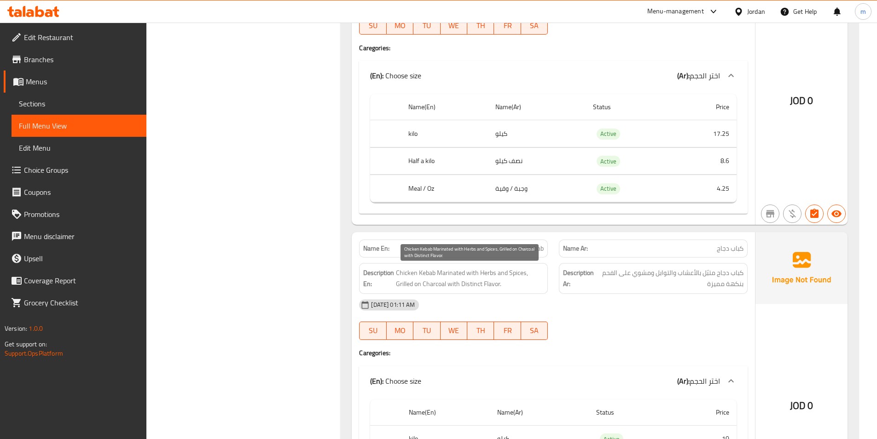
click at [479, 272] on span "Chicken Kebab Marinated with Herbs and Spices, Grilled on Charcoal with Distinc…" at bounding box center [470, 278] width 148 height 23
click at [481, 273] on span "Chicken Kebab Marinated with Herbs and Spices, Grilled on Charcoal with Distinc…" at bounding box center [470, 278] width 148 height 23
click at [409, 284] on span "Chicken Kebab Marinated with Herbs and Spices, Grilled on Charcoal with Distinc…" at bounding box center [470, 278] width 148 height 23
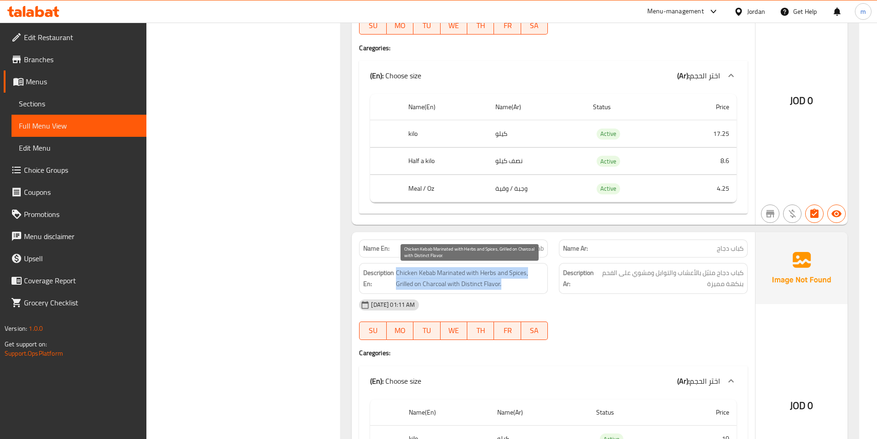
click at [430, 279] on span "Chicken Kebab Marinated with Herbs and Spices, Grilled on Charcoal with Distinc…" at bounding box center [470, 278] width 148 height 23
click at [491, 282] on span "Chicken Kebab Marinated with Herbs and Spices, Grilled on Charcoal with Distinc…" at bounding box center [470, 278] width 148 height 23
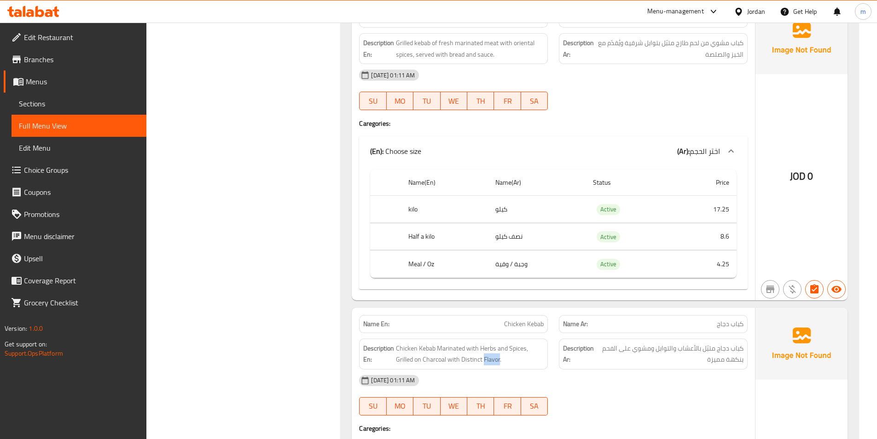
scroll to position [2439, 0]
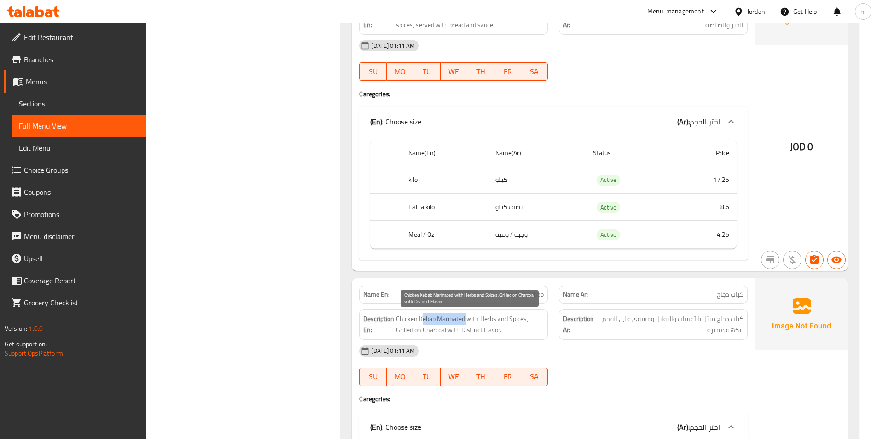
drag, startPoint x: 423, startPoint y: 320, endPoint x: 467, endPoint y: 318, distance: 43.8
click at [467, 318] on span "Chicken Kebab Marinated with Herbs and Spices, Grilled on Charcoal with Distinc…" at bounding box center [470, 324] width 148 height 23
click at [473, 317] on span "Chicken Kebab Marinated with Herbs and Spices, Grilled on Charcoal with Distinc…" at bounding box center [470, 324] width 148 height 23
drag, startPoint x: 495, startPoint y: 318, endPoint x: 514, endPoint y: 320, distance: 19.4
click at [514, 320] on span "Chicken Kebab Marinated with Herbs and Spices, Grilled on Charcoal with Distinc…" at bounding box center [470, 324] width 148 height 23
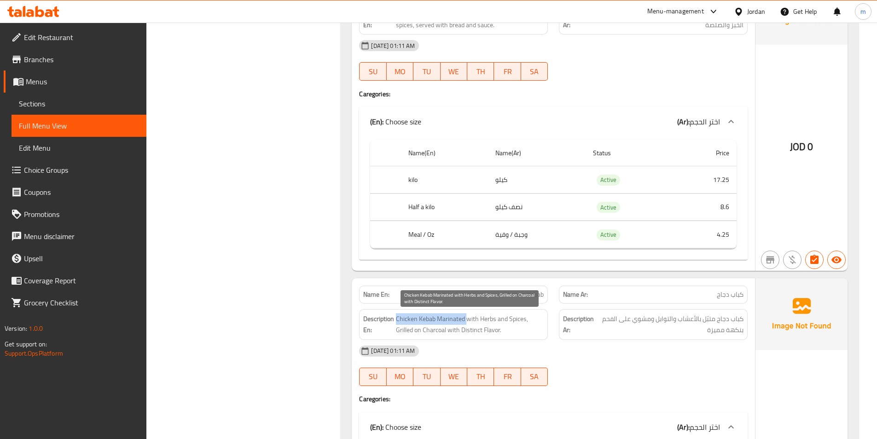
drag, startPoint x: 395, startPoint y: 312, endPoint x: 468, endPoint y: 316, distance: 72.8
click at [467, 316] on div "Description En: Chicken Kebab Marinated with Herbs and Spices, Grilled on Charc…" at bounding box center [453, 324] width 189 height 31
click at [468, 316] on span "Chicken Kebab Marinated with Herbs and Spices, Grilled on Charcoal with Distinc…" at bounding box center [470, 324] width 148 height 23
drag, startPoint x: 471, startPoint y: 318, endPoint x: 512, endPoint y: 319, distance: 41.0
click at [512, 319] on span "Chicken Kebab Marinated with Herbs and Spices, Grilled on Charcoal with Distinc…" at bounding box center [470, 324] width 148 height 23
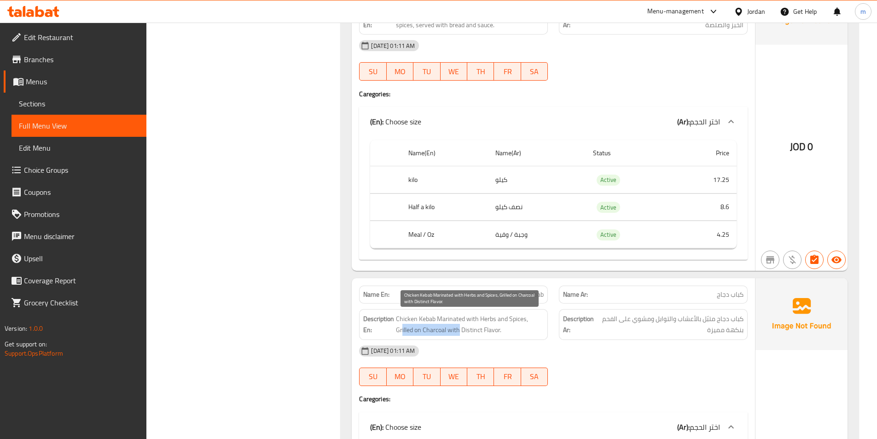
drag, startPoint x: 403, startPoint y: 329, endPoint x: 459, endPoint y: 331, distance: 56.6
click at [459, 331] on span "Chicken Kebab Marinated with Herbs and Spices, Grilled on Charcoal with Distinc…" at bounding box center [470, 324] width 148 height 23
click at [460, 331] on span "Chicken Kebab Marinated with Herbs and Spices, Grilled on Charcoal with Distinc…" at bounding box center [470, 324] width 148 height 23
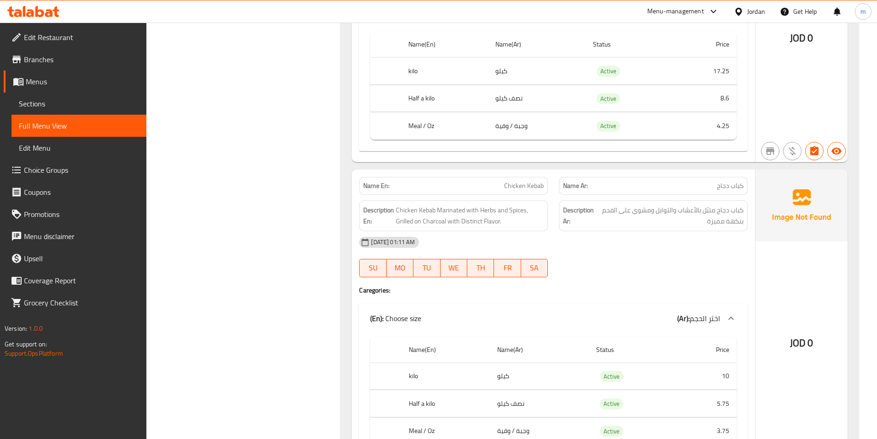
scroll to position [2485, 0]
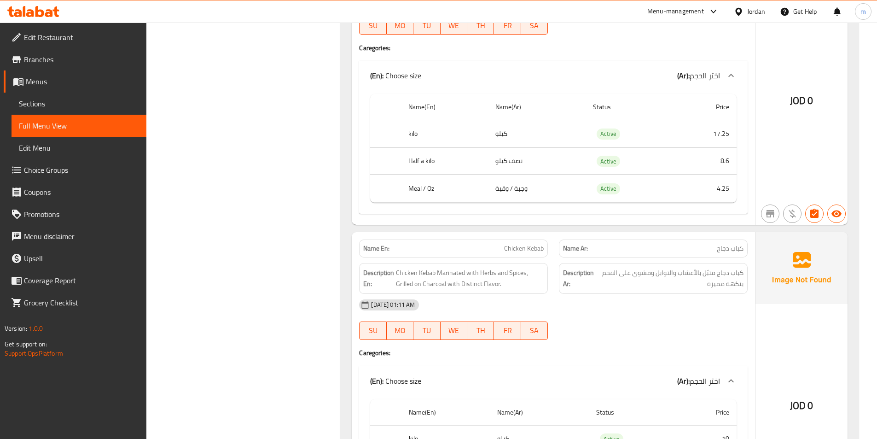
click at [461, 251] on p "Name En: Chicken Kebab" at bounding box center [453, 248] width 180 height 10
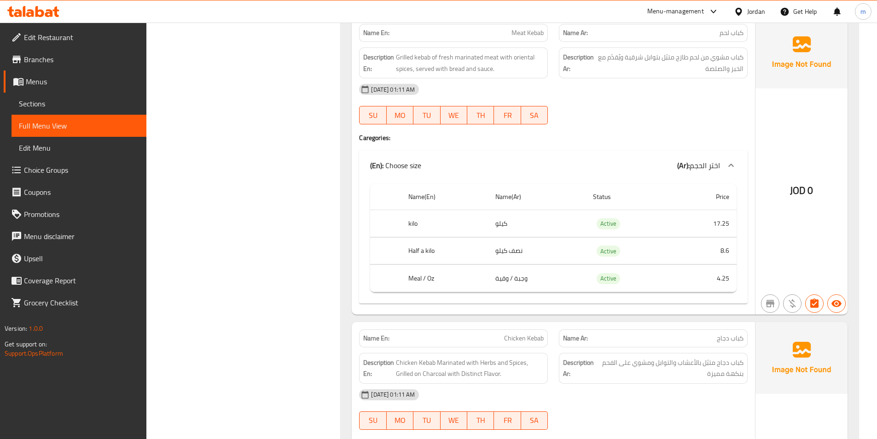
scroll to position [2347, 0]
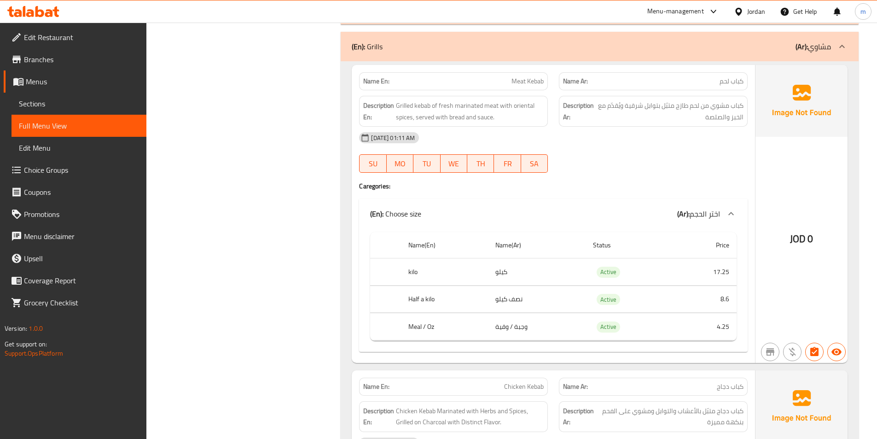
drag, startPoint x: 432, startPoint y: 107, endPoint x: 510, endPoint y: 106, distance: 78.7
click at [510, 106] on span "Grilled kebab of fresh marinated meat with oriental spices, served with bread a…" at bounding box center [470, 111] width 148 height 23
drag, startPoint x: 403, startPoint y: 102, endPoint x: 417, endPoint y: 108, distance: 15.0
click at [417, 108] on span "Grilled kebab of fresh marinated meat with oriental spices, served with bread a…" at bounding box center [470, 111] width 148 height 23
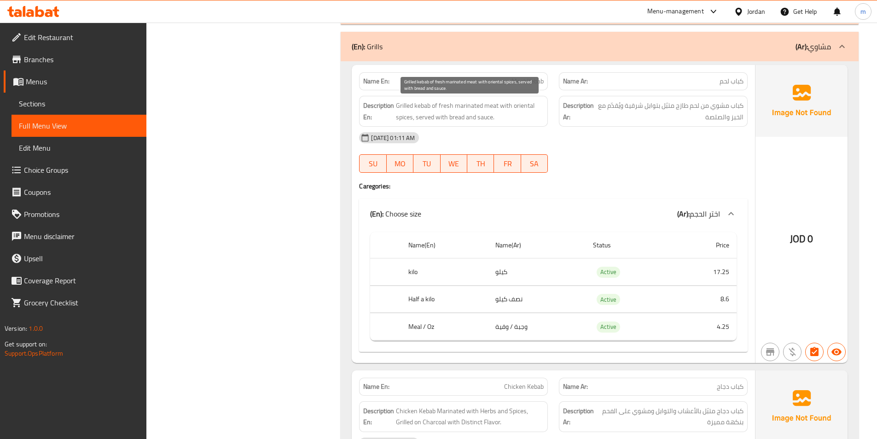
click at [436, 105] on span "Grilled kebab of fresh marinated meat with oriental spices, served with bread a…" at bounding box center [470, 111] width 148 height 23
click at [465, 106] on span "Grilled kebab of fresh marinated meat with oriental spices, served with bread a…" at bounding box center [470, 111] width 148 height 23
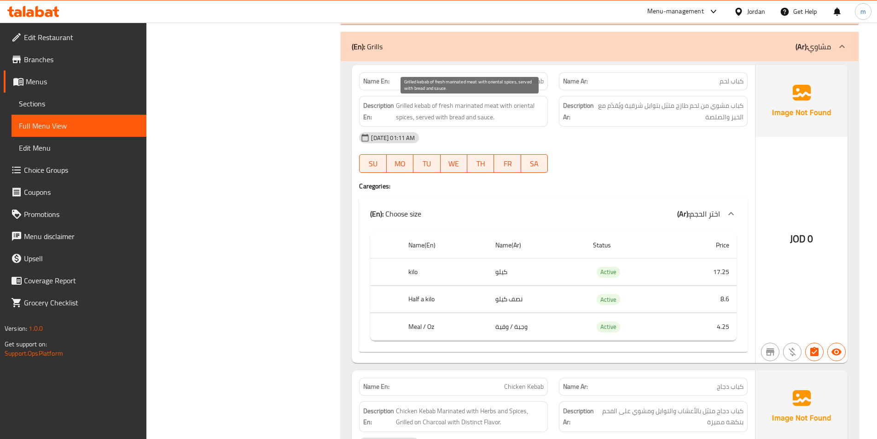
click at [396, 103] on span "Grilled kebab of fresh marinated meat with oriental spices, served with bread a…" at bounding box center [470, 111] width 148 height 23
click at [435, 107] on span "Grilled kebab of fresh marinated meat with oriental spices, served with bread a…" at bounding box center [470, 111] width 148 height 23
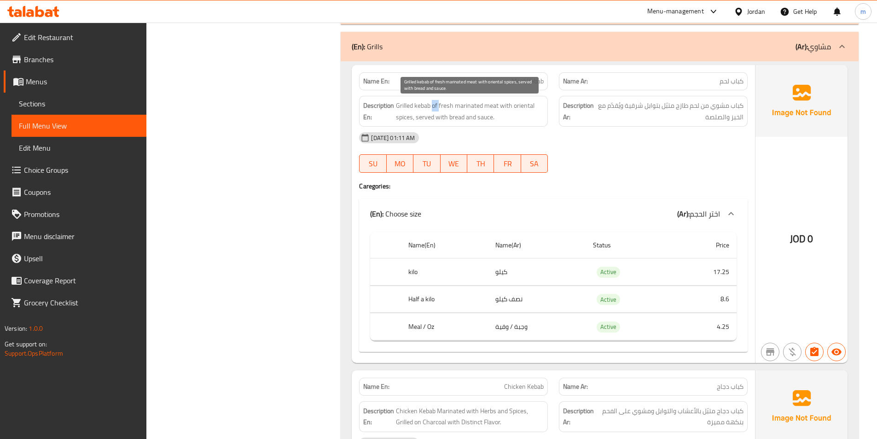
click at [433, 110] on span "Grilled kebab of fresh marinated meat with oriental spices, served with bread a…" at bounding box center [470, 111] width 148 height 23
drag, startPoint x: 432, startPoint y: 108, endPoint x: 518, endPoint y: 104, distance: 86.1
click at [518, 104] on span "Grilled kebab of fresh marinated meat with oriental spices, served with bread a…" at bounding box center [470, 111] width 148 height 23
drag, startPoint x: 400, startPoint y: 120, endPoint x: 484, endPoint y: 118, distance: 84.2
click at [484, 118] on span "Grilled kebab of fresh marinated meat with oriental spices, served with bread a…" at bounding box center [470, 111] width 148 height 23
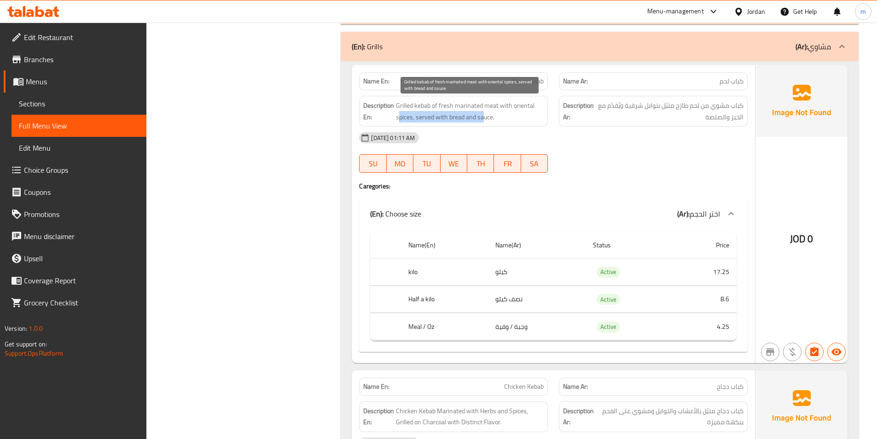
click at [484, 118] on span "Grilled kebab of fresh marinated meat with oriental spices, served with bread a…" at bounding box center [470, 111] width 148 height 23
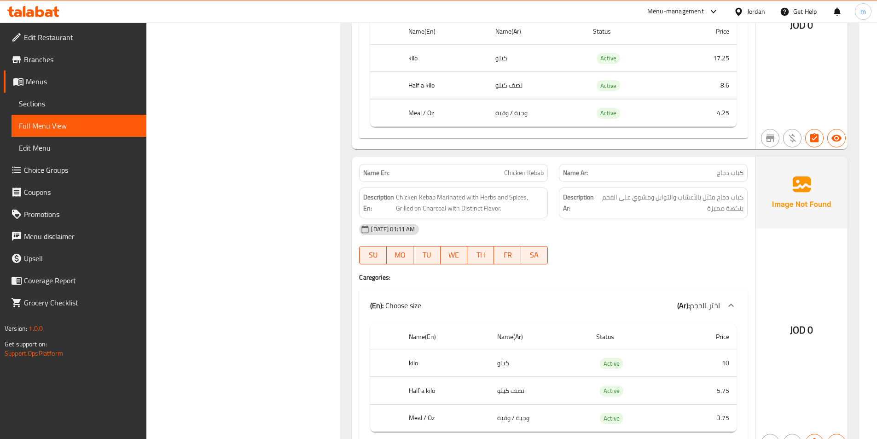
scroll to position [2577, 0]
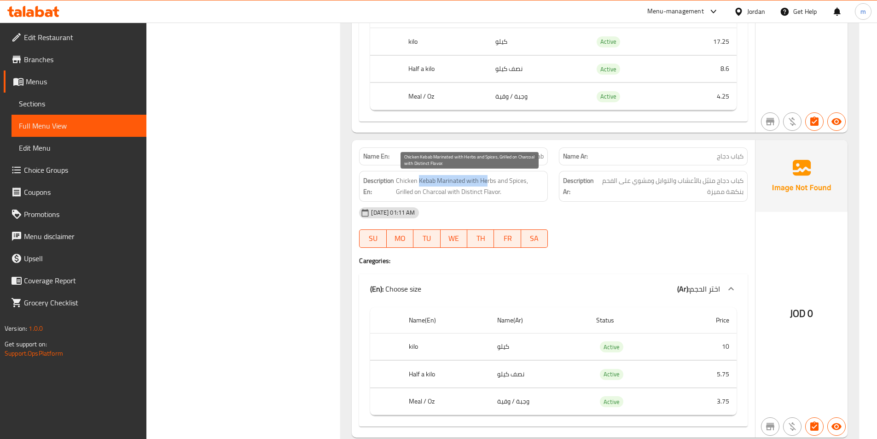
drag, startPoint x: 419, startPoint y: 178, endPoint x: 486, endPoint y: 184, distance: 67.5
click at [486, 184] on span "Chicken Kebab Marinated with Herbs and Spices, Grilled on Charcoal with Distinc…" at bounding box center [470, 186] width 148 height 23
drag, startPoint x: 408, startPoint y: 194, endPoint x: 434, endPoint y: 192, distance: 26.3
click at [434, 192] on span "Chicken Kebab Marinated with Herbs and Spices, Grilled on Charcoal with Distinc…" at bounding box center [470, 186] width 148 height 23
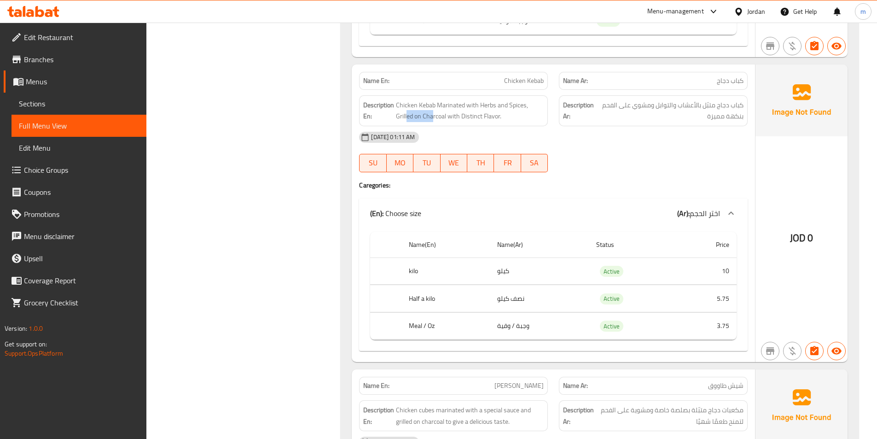
scroll to position [2669, 0]
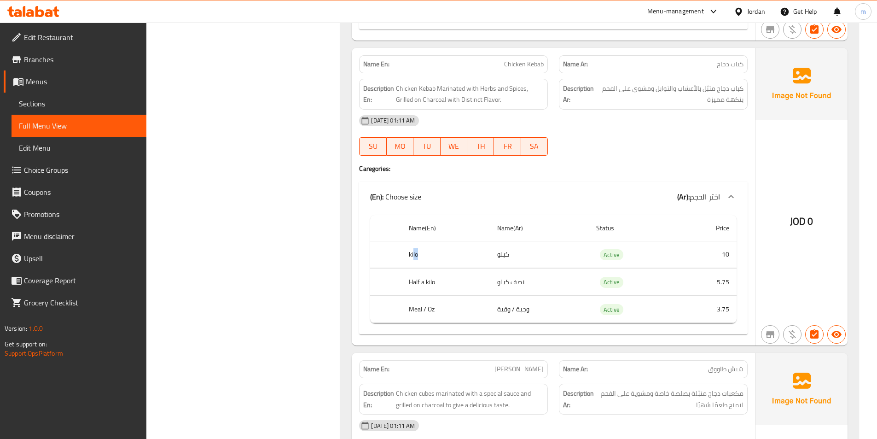
drag, startPoint x: 414, startPoint y: 257, endPoint x: 440, endPoint y: 259, distance: 26.3
click at [440, 259] on th "kilo" at bounding box center [445, 254] width 88 height 27
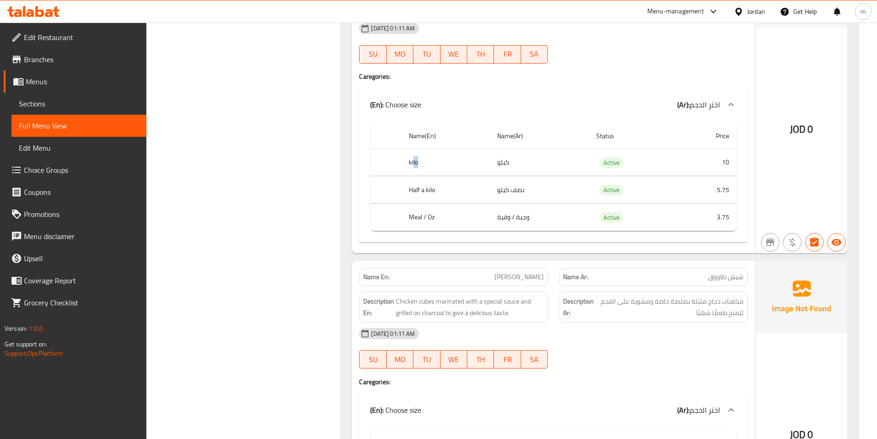
scroll to position [2807, 0]
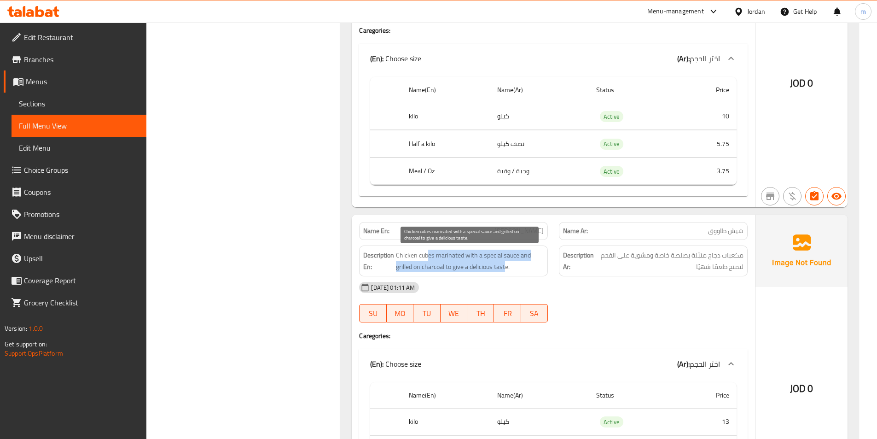
drag, startPoint x: 427, startPoint y: 260, endPoint x: 507, endPoint y: 266, distance: 79.4
click at [507, 266] on span "Chicken cubes marinated with a special sauce and grilled on charcoal to give a …" at bounding box center [470, 260] width 148 height 23
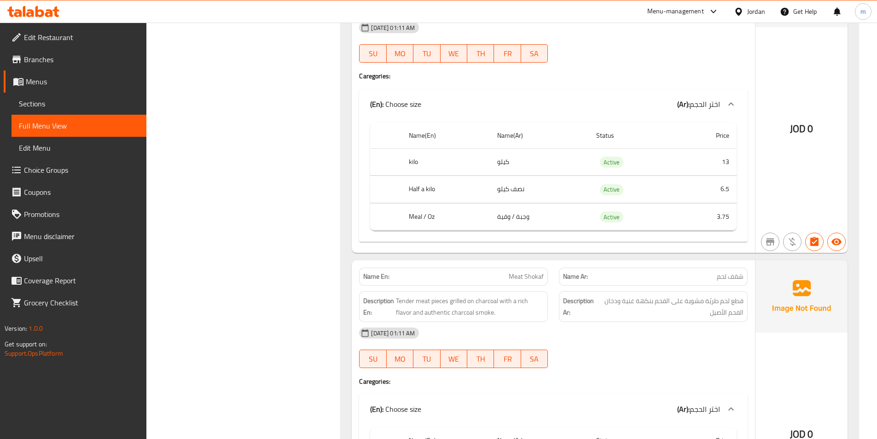
scroll to position [3083, 0]
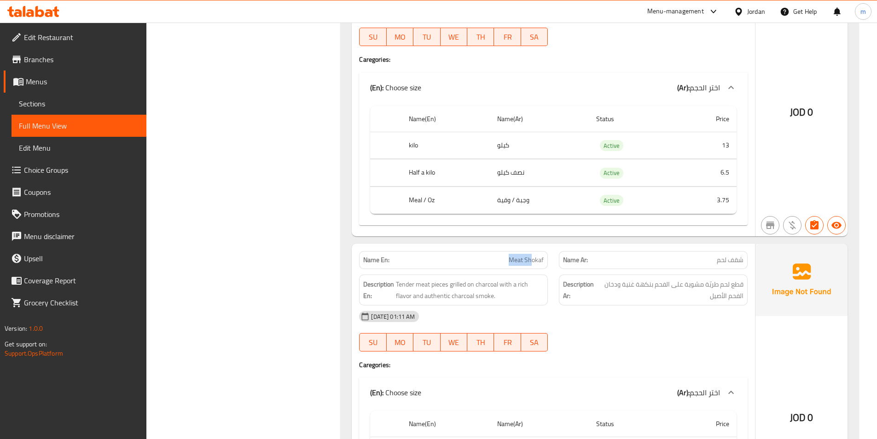
drag, startPoint x: 502, startPoint y: 258, endPoint x: 531, endPoint y: 260, distance: 29.5
click at [531, 260] on p "Name En: Meat Shokaf" at bounding box center [453, 260] width 180 height 10
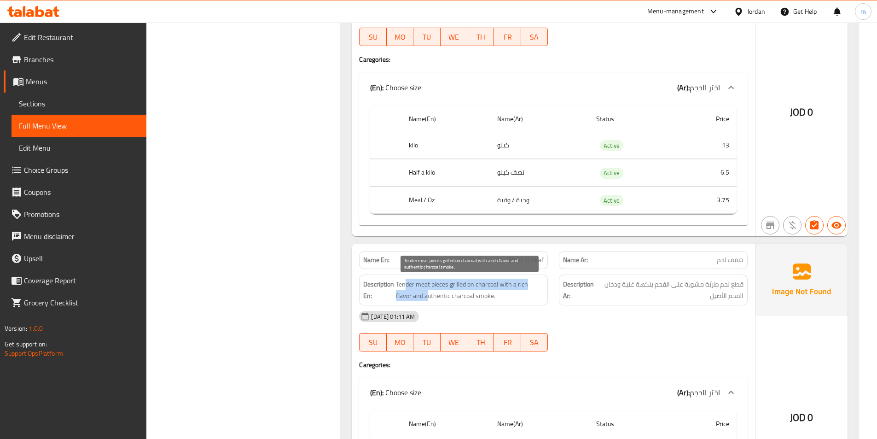
drag, startPoint x: 405, startPoint y: 285, endPoint x: 426, endPoint y: 295, distance: 23.1
click at [426, 295] on span "Tender meat pieces grilled on charcoal with a rich flavor and authentic charcoa…" at bounding box center [470, 289] width 148 height 23
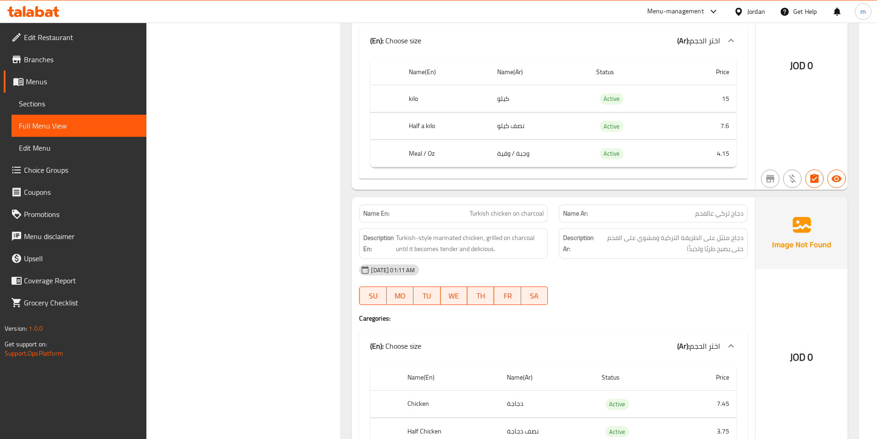
scroll to position [3451, 0]
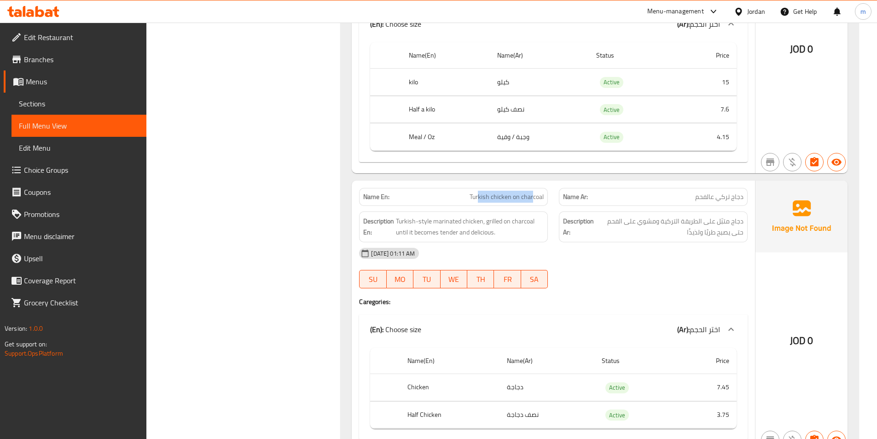
drag, startPoint x: 479, startPoint y: 199, endPoint x: 532, endPoint y: 199, distance: 52.9
click at [532, 199] on span "Turkish chicken on charcoal" at bounding box center [506, 197] width 74 height 10
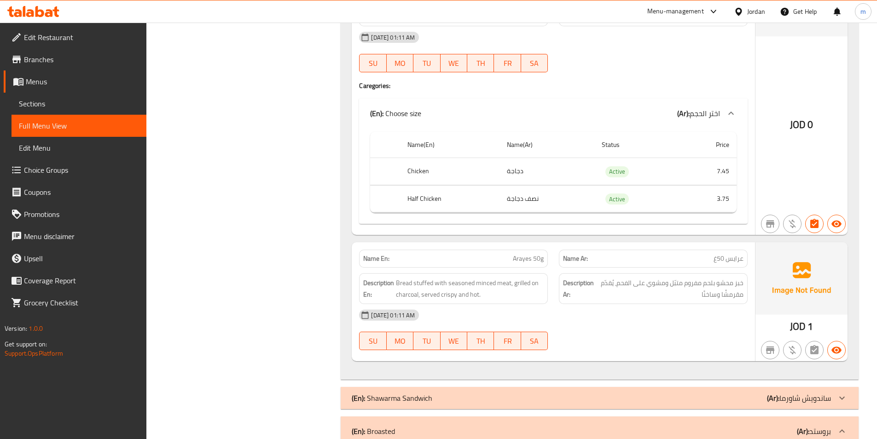
scroll to position [3681, 0]
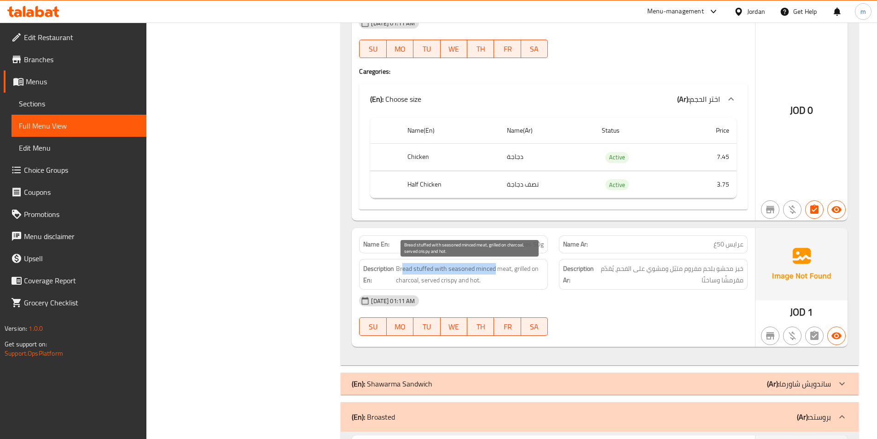
drag, startPoint x: 403, startPoint y: 268, endPoint x: 494, endPoint y: 267, distance: 90.7
click at [494, 267] on span "Bread stuffed with seasoned minced meat, grilled on charcoal, served crispy and…" at bounding box center [470, 274] width 148 height 23
click at [502, 268] on span "Bread stuffed with seasoned minced meat, grilled on charcoal, served crispy and…" at bounding box center [470, 274] width 148 height 23
drag, startPoint x: 406, startPoint y: 278, endPoint x: 452, endPoint y: 280, distance: 46.5
click at [452, 280] on span "Bread stuffed with seasoned minced meat, grilled on charcoal, served crispy and…" at bounding box center [470, 274] width 148 height 23
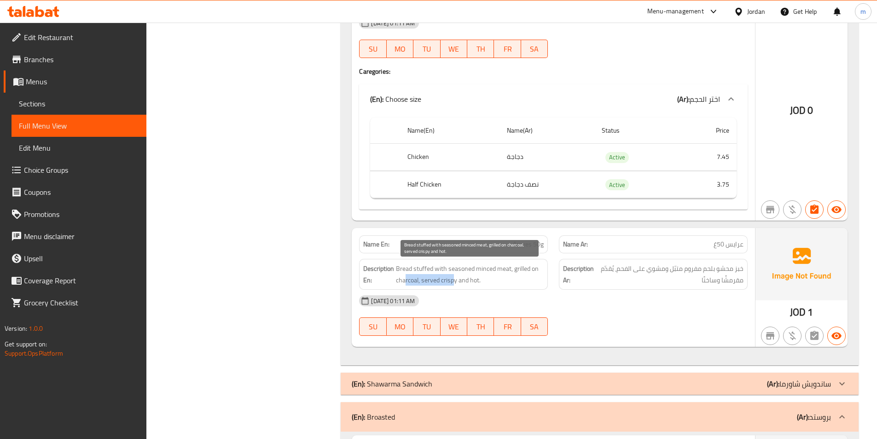
click at [453, 280] on span "Bread stuffed with seasoned minced meat, grilled on charcoal, served crispy and…" at bounding box center [470, 274] width 148 height 23
drag, startPoint x: 407, startPoint y: 270, endPoint x: 485, endPoint y: 268, distance: 77.3
click at [485, 268] on span "Bread stuffed with seasoned minced meat, grilled on charcoal, served crispy and…" at bounding box center [470, 274] width 148 height 23
drag, startPoint x: 508, startPoint y: 270, endPoint x: 517, endPoint y: 270, distance: 8.8
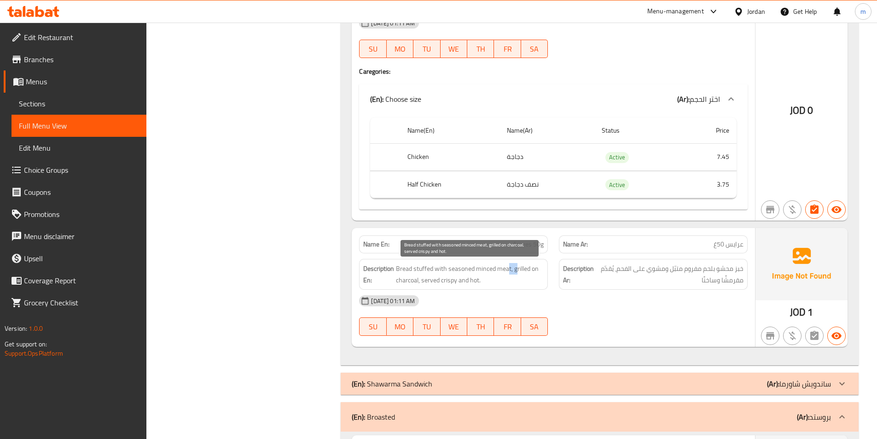
click at [517, 270] on span "Bread stuffed with seasoned minced meat, grilled on charcoal, served crispy and…" at bounding box center [470, 274] width 148 height 23
drag, startPoint x: 426, startPoint y: 268, endPoint x: 534, endPoint y: 271, distance: 108.6
click at [534, 271] on span "Bread stuffed with seasoned minced meat, grilled on charcoal, served crispy and…" at bounding box center [470, 274] width 148 height 23
drag, startPoint x: 413, startPoint y: 277, endPoint x: 464, endPoint y: 277, distance: 51.5
click at [464, 277] on span "Bread stuffed with seasoned minced meat, grilled on charcoal, served crispy and…" at bounding box center [470, 274] width 148 height 23
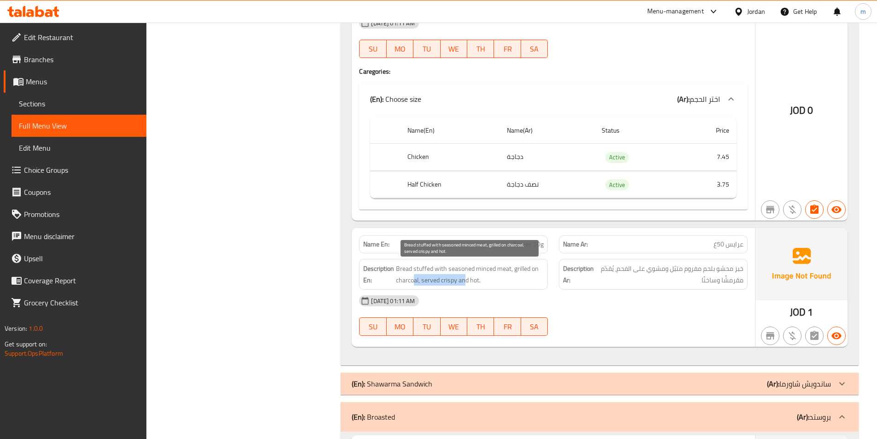
click at [464, 277] on span "Bread stuffed with seasoned minced meat, grilled on charcoal, served crispy and…" at bounding box center [470, 274] width 148 height 23
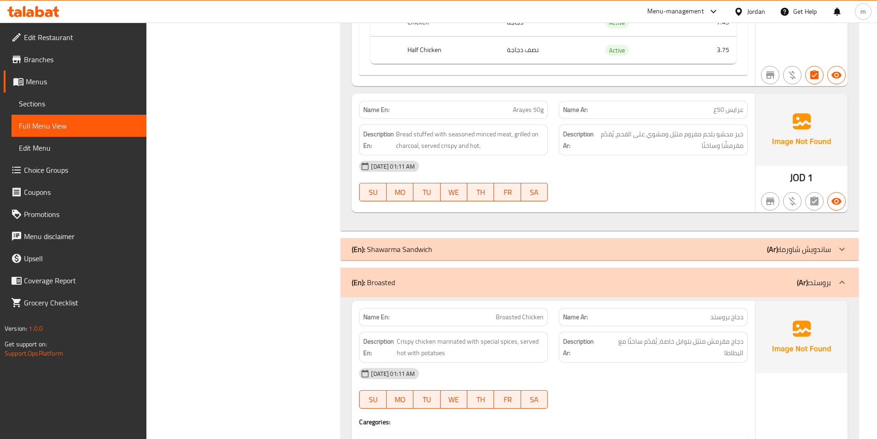
scroll to position [3865, 0]
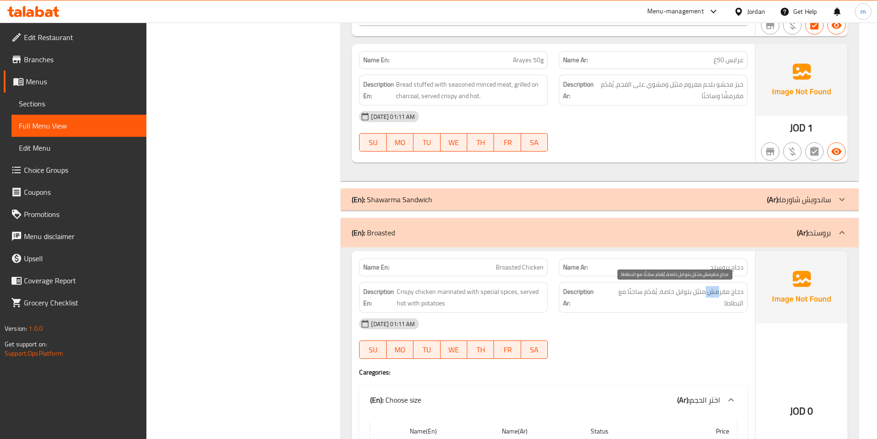
drag, startPoint x: 718, startPoint y: 295, endPoint x: 705, endPoint y: 295, distance: 12.9
click at [705, 295] on span "دجاج مقرمش متبّل بتوابل خاصة، يُقدّم ساخنًا مع البطاطا" at bounding box center [673, 297] width 140 height 23
click at [694, 292] on span "دجاج مقرمش متبّل بتوابل خاصة، يُقدّم ساخنًا مع البطاطا" at bounding box center [673, 297] width 140 height 23
drag, startPoint x: 655, startPoint y: 290, endPoint x: 635, endPoint y: 292, distance: 19.9
click at [635, 292] on span "دجاج مقرمش متبّل بتوابل خاصة، يُقدّم ساخنًا مع البطاطا" at bounding box center [673, 297] width 140 height 23
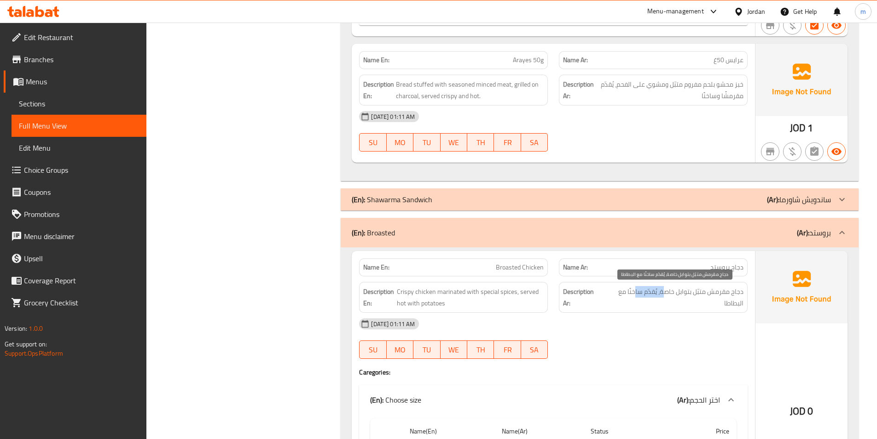
click at [634, 292] on span "دجاج مقرمش متبّل بتوابل خاصة، يُقدّم ساخنًا مع البطاطا" at bounding box center [673, 297] width 140 height 23
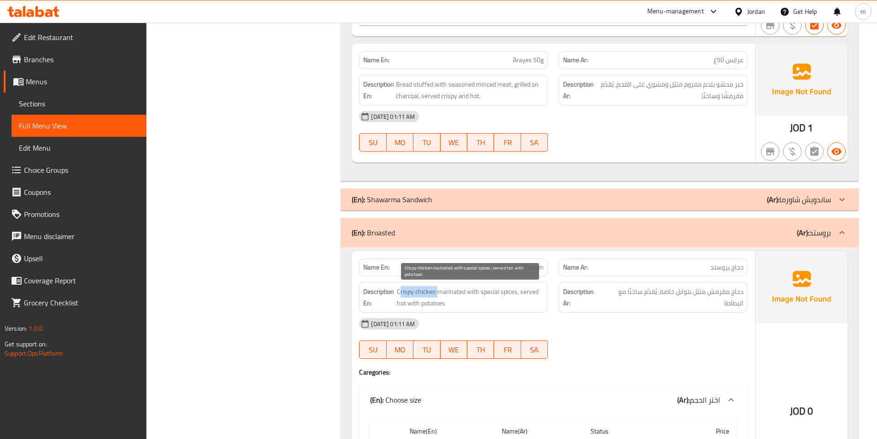
drag, startPoint x: 399, startPoint y: 295, endPoint x: 438, endPoint y: 291, distance: 39.7
click at [438, 291] on span "Crispy chicken marinated with special spices, served hot with potatoes" at bounding box center [470, 297] width 147 height 23
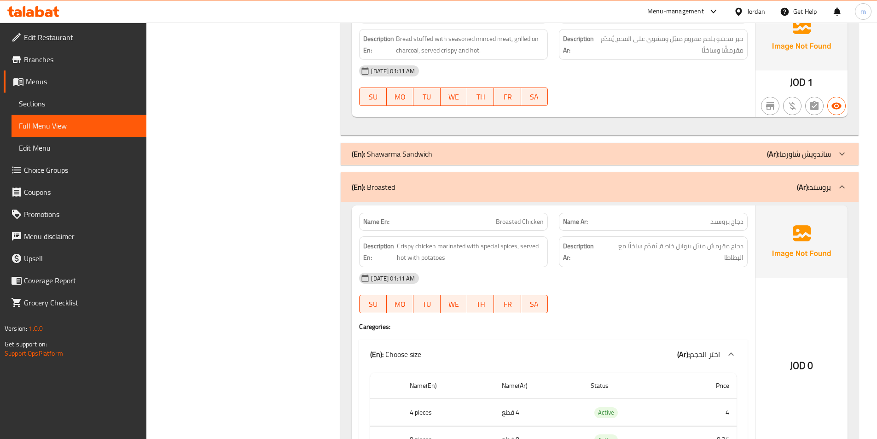
scroll to position [3911, 0]
drag, startPoint x: 417, startPoint y: 248, endPoint x: 456, endPoint y: 244, distance: 38.8
click at [456, 244] on span "Crispy chicken marinated with special spices, served hot with potatoes" at bounding box center [470, 251] width 147 height 23
click at [427, 246] on span "Crispy chicken marinated with special spices, served hot with potatoes" at bounding box center [470, 251] width 147 height 23
drag, startPoint x: 393, startPoint y: 245, endPoint x: 445, endPoint y: 244, distance: 51.1
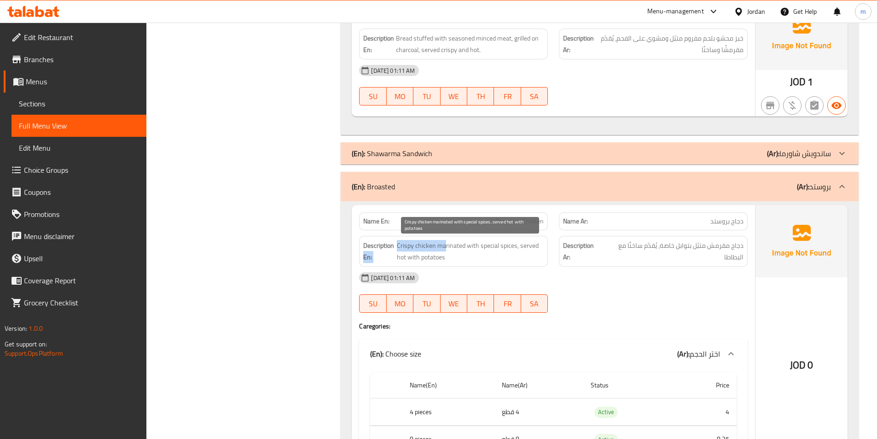
click at [445, 244] on h6 "Description En: Crispy chicken marinated with special spices, served hot with p…" at bounding box center [453, 251] width 180 height 23
click at [445, 244] on span "Crispy chicken marinated with special spices, served hot with potatoes" at bounding box center [470, 251] width 147 height 23
drag, startPoint x: 414, startPoint y: 248, endPoint x: 468, endPoint y: 250, distance: 53.4
click at [468, 250] on span "Crispy chicken marinated with special spices, served hot with potatoes" at bounding box center [470, 251] width 147 height 23
click at [479, 248] on span "Crispy chicken marinated with special spices, served hot with potatoes" at bounding box center [470, 251] width 147 height 23
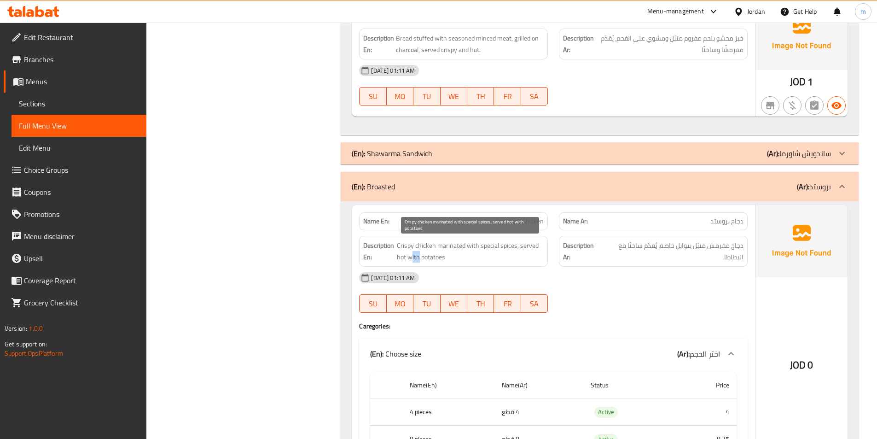
drag, startPoint x: 410, startPoint y: 258, endPoint x: 420, endPoint y: 259, distance: 9.7
click at [420, 259] on span "Crispy chicken marinated with special spices, served hot with potatoes" at bounding box center [470, 251] width 147 height 23
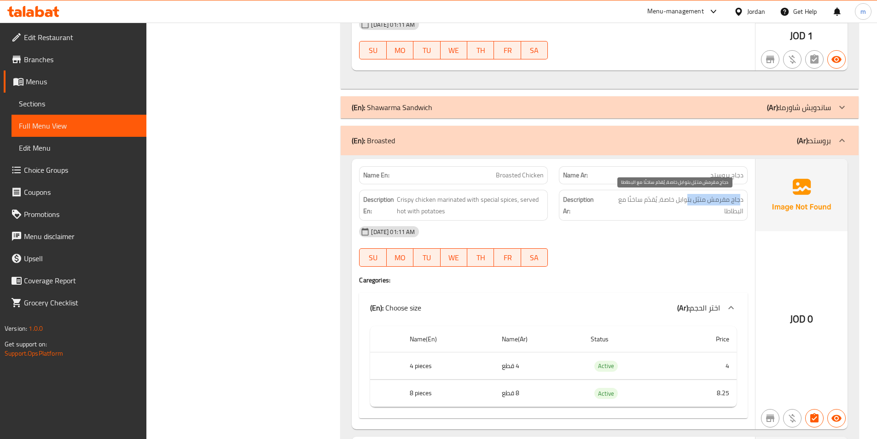
drag, startPoint x: 741, startPoint y: 200, endPoint x: 685, endPoint y: 200, distance: 55.7
click at [685, 200] on span "دجاج مقرمش متبّل بتوابل خاصة، يُقدّم ساخنًا مع البطاطا" at bounding box center [673, 205] width 140 height 23
click at [685, 199] on span "دجاج مقرمش متبّل بتوابل خاصة، يُقدّم ساخنًا مع البطاطا" at bounding box center [673, 205] width 140 height 23
drag, startPoint x: 700, startPoint y: 202, endPoint x: 655, endPoint y: 207, distance: 45.8
click at [655, 207] on span "دجاج مقرمش متبّل بتوابل خاصة، يُقدّم ساخنًا مع البطاطا" at bounding box center [673, 205] width 140 height 23
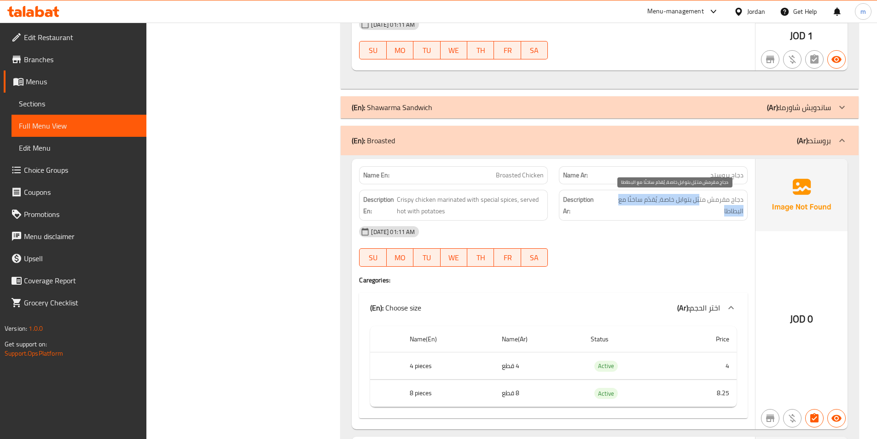
click at [655, 208] on span "دجاج مقرمش متبّل بتوابل خاصة، يُقدّم ساخنًا مع البطاطا" at bounding box center [673, 205] width 140 height 23
drag, startPoint x: 716, startPoint y: 203, endPoint x: 672, endPoint y: 206, distance: 43.8
click at [672, 206] on span "دجاج مقرمش متبّل بتوابل خاصة، يُقدّم ساخنًا مع البطاطا" at bounding box center [673, 205] width 140 height 23
click at [665, 202] on span "دجاج مقرمش متبّل بتوابل خاصة، يُقدّم ساخنًا مع البطاطا" at bounding box center [673, 205] width 140 height 23
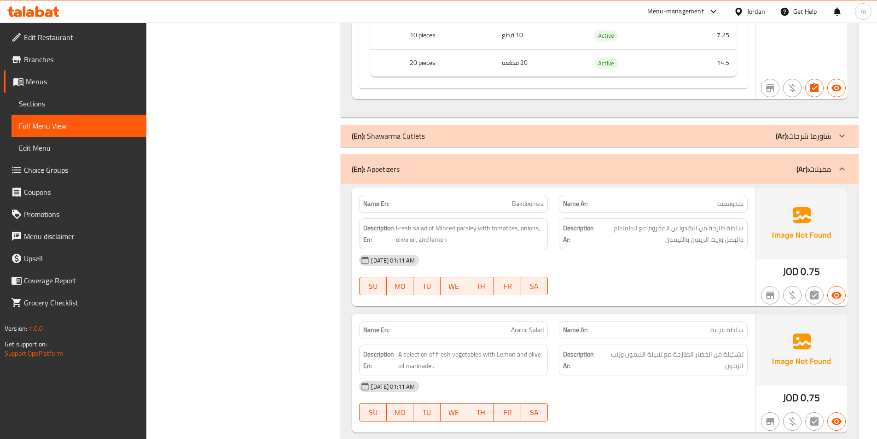
scroll to position [4602, 0]
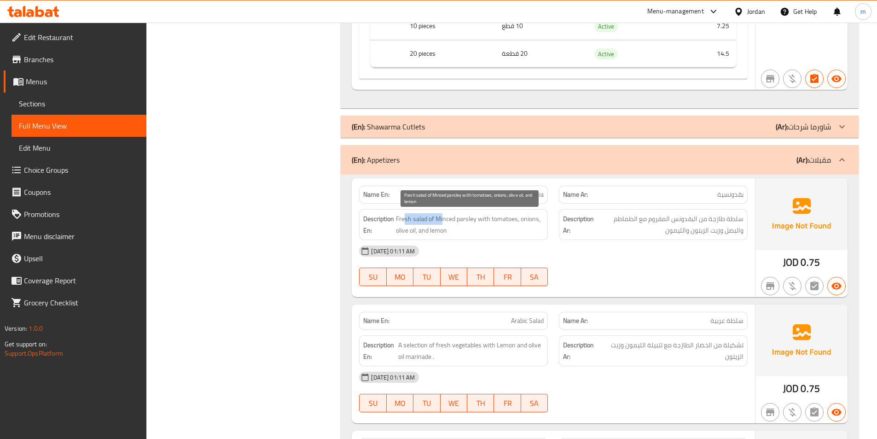
drag, startPoint x: 404, startPoint y: 217, endPoint x: 443, endPoint y: 219, distance: 38.7
click at [443, 219] on span "Fresh salad of Minced parsley with tomatoes, onions, olive oil, and lemon" at bounding box center [470, 224] width 148 height 23
click at [411, 220] on span "Fresh salad of Minced parsley with tomatoes, onions, olive oil, and lemon" at bounding box center [470, 224] width 148 height 23
drag, startPoint x: 410, startPoint y: 220, endPoint x: 434, endPoint y: 219, distance: 24.0
click at [434, 219] on span "Fresh salad of Minced parsley with tomatoes, onions, olive oil, and lemon" at bounding box center [470, 224] width 148 height 23
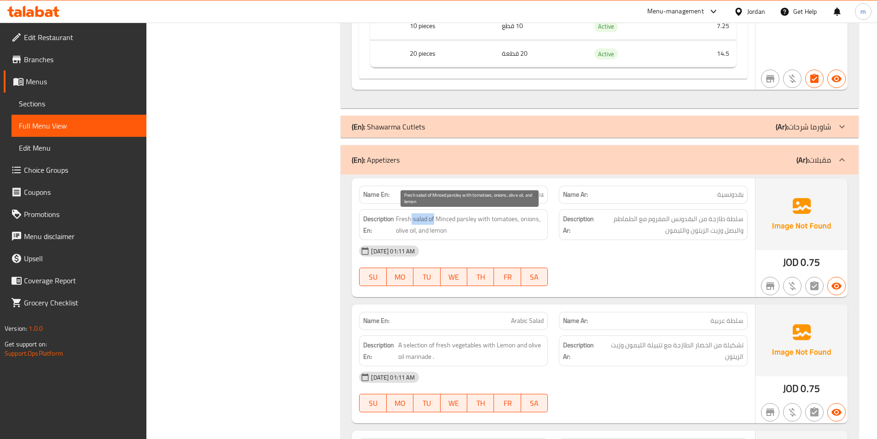
click at [434, 219] on span "Fresh salad of Minced parsley with tomatoes, onions, olive oil, and lemon" at bounding box center [470, 224] width 148 height 23
drag, startPoint x: 404, startPoint y: 216, endPoint x: 445, endPoint y: 232, distance: 44.0
click at [445, 232] on span "Fresh salad of Minced parsley with tomatoes, onions, olive oil, and lemon" at bounding box center [470, 224] width 148 height 23
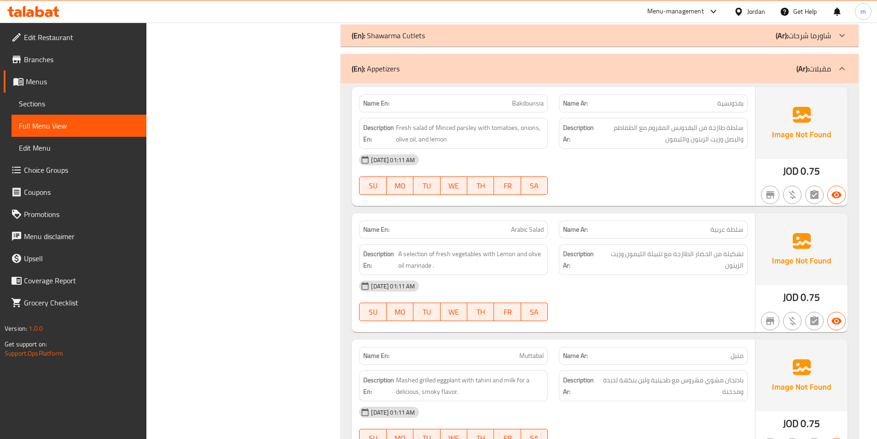
scroll to position [4694, 0]
drag, startPoint x: 416, startPoint y: 256, endPoint x: 489, endPoint y: 254, distance: 72.3
click at [489, 254] on span "A selection of fresh vegetables with Lemon and olive oil marinade ." at bounding box center [470, 258] width 145 height 23
click at [405, 262] on span "A selection of fresh vegetables with Lemon and olive oil marinade ." at bounding box center [470, 258] width 145 height 23
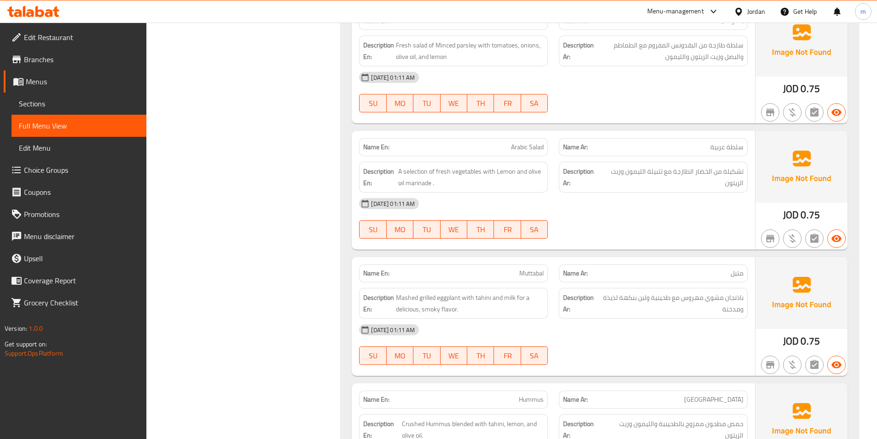
scroll to position [4786, 0]
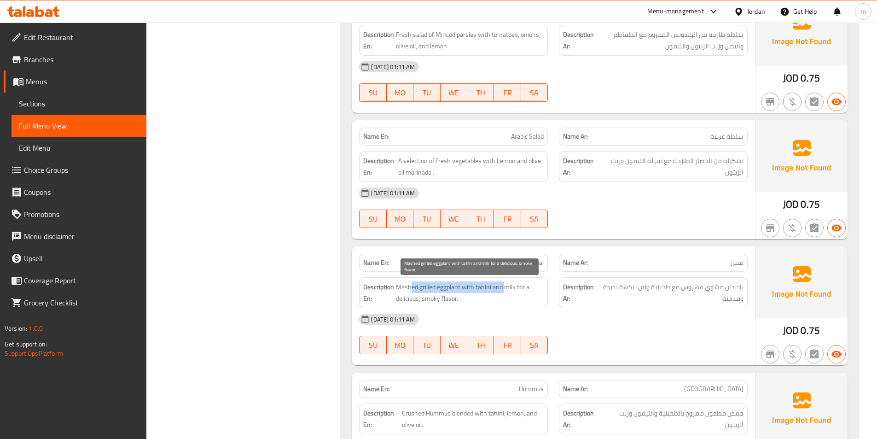
drag, startPoint x: 410, startPoint y: 286, endPoint x: 504, endPoint y: 284, distance: 94.8
click at [504, 284] on span "Mashed grilled eggplant with tahini and milk for a delicious, smoky flavor." at bounding box center [470, 292] width 148 height 23
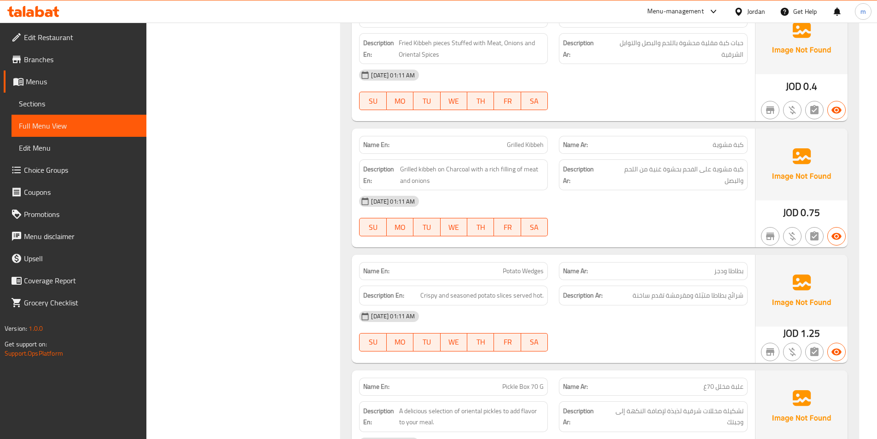
scroll to position [5338, 0]
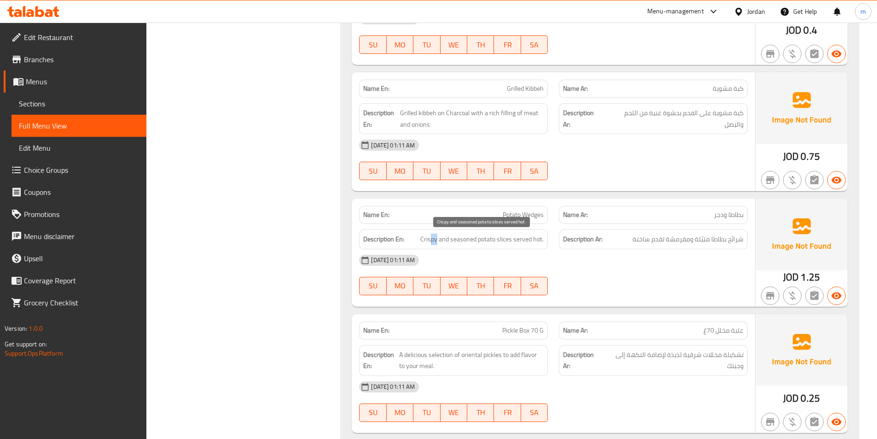
drag, startPoint x: 432, startPoint y: 239, endPoint x: 437, endPoint y: 240, distance: 4.7
click at [437, 240] on span "Crispy and seasoned potato slices served hot." at bounding box center [481, 239] width 123 height 12
drag, startPoint x: 422, startPoint y: 238, endPoint x: 437, endPoint y: 240, distance: 14.8
click at [437, 240] on span "Crispy and seasoned potato slices served hot." at bounding box center [481, 239] width 123 height 12
click at [482, 240] on span "Crispy and seasoned potato slices served hot." at bounding box center [481, 239] width 123 height 12
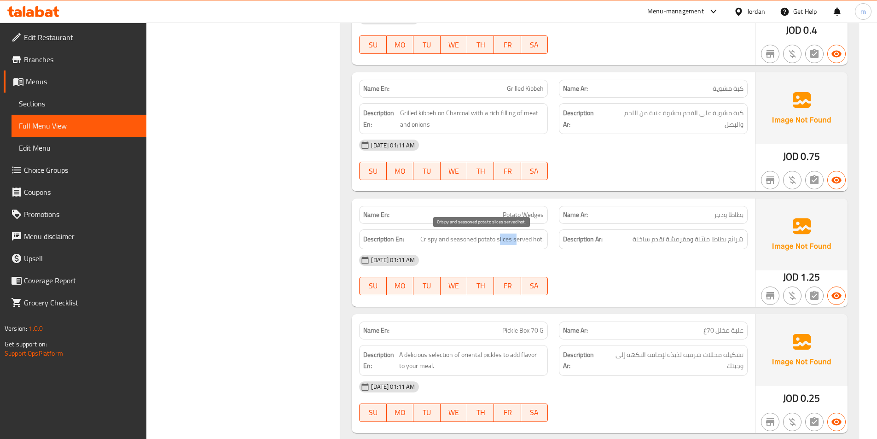
drag, startPoint x: 499, startPoint y: 239, endPoint x: 518, endPoint y: 239, distance: 19.3
click at [518, 239] on span "Crispy and seasoned potato slices served hot." at bounding box center [481, 239] width 123 height 12
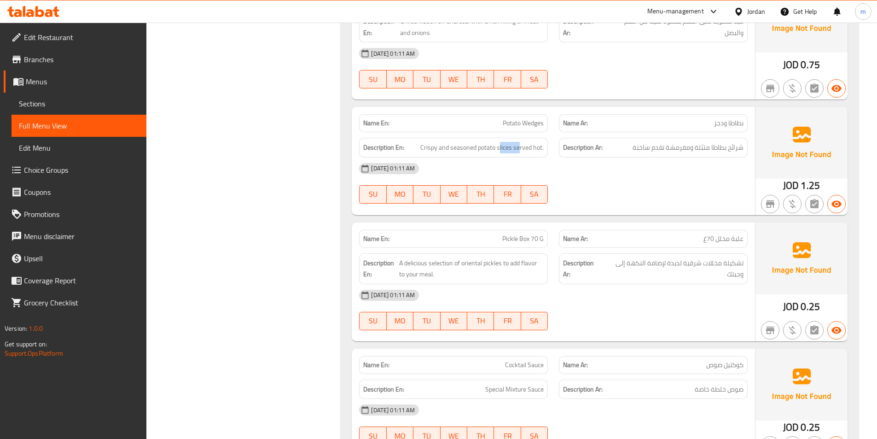
scroll to position [5430, 0]
drag, startPoint x: 503, startPoint y: 238, endPoint x: 550, endPoint y: 241, distance: 47.0
click at [550, 241] on div "Name En: Pickle Box 70 G" at bounding box center [453, 238] width 200 height 29
click at [520, 234] on span "Pickle Box 70 G" at bounding box center [522, 238] width 41 height 10
click at [518, 237] on span "Pickle Box 70 G" at bounding box center [522, 238] width 41 height 10
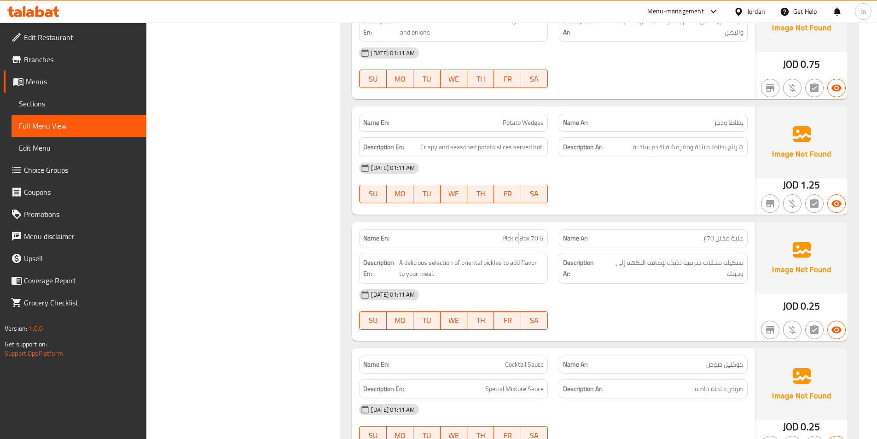
click at [518, 237] on span "Pickle Box 70 G" at bounding box center [522, 238] width 41 height 10
click at [523, 239] on span "Pickle Box 70 G" at bounding box center [522, 238] width 41 height 10
copy span "Pickle Box 70 G"
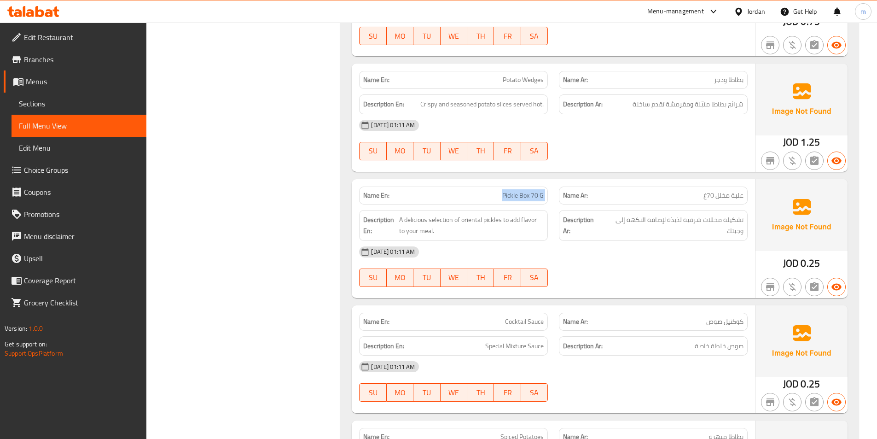
scroll to position [5522, 0]
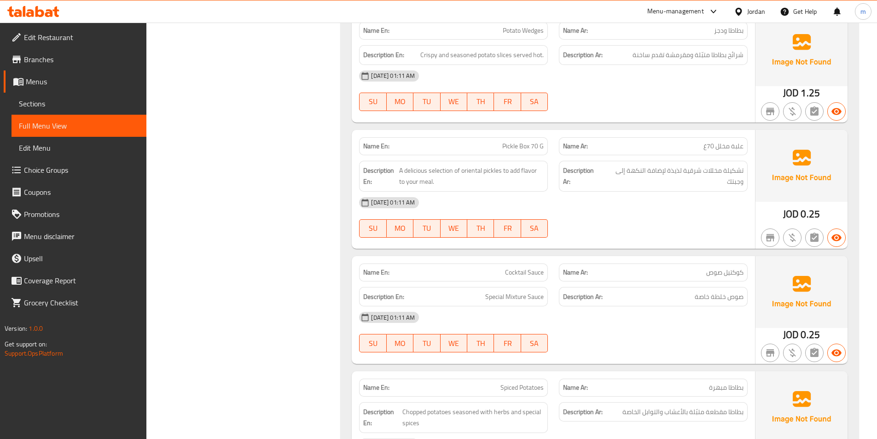
click at [727, 274] on span "كوكتيل صوص" at bounding box center [724, 272] width 37 height 10
click at [523, 300] on span "Special Mixture Sauce" at bounding box center [514, 297] width 58 height 12
click at [725, 301] on span "صوص خلطة خاصة" at bounding box center [718, 297] width 49 height 12
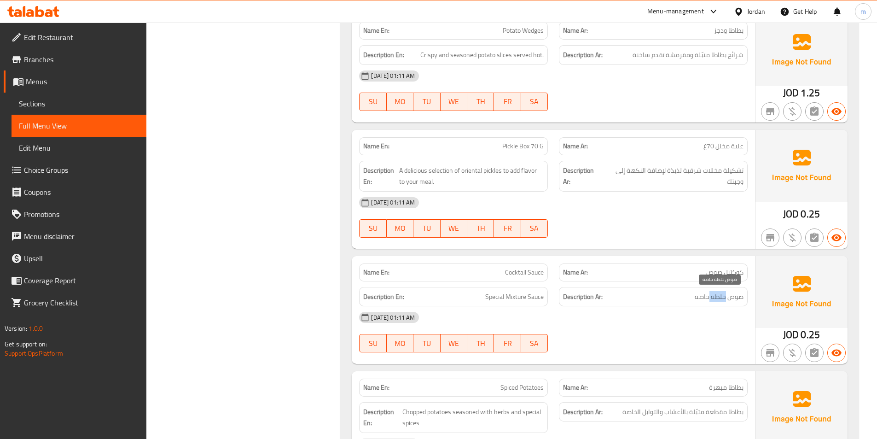
click at [725, 301] on span "صوص خلطة خاصة" at bounding box center [718, 297] width 49 height 12
click at [691, 296] on h6 "Description Ar: صوص خلطة خاصة" at bounding box center [653, 297] width 180 height 12
click at [719, 300] on span "صوص خلطة خاصة" at bounding box center [718, 297] width 49 height 12
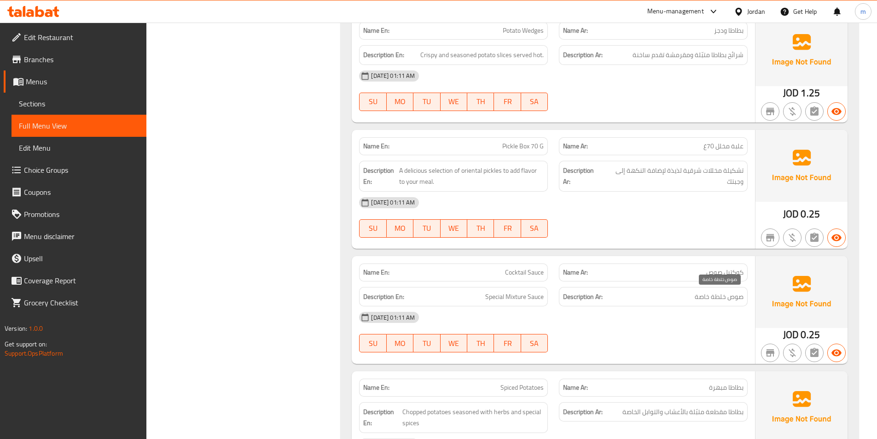
click at [702, 299] on span "صوص خلطة خاصة" at bounding box center [718, 297] width 49 height 12
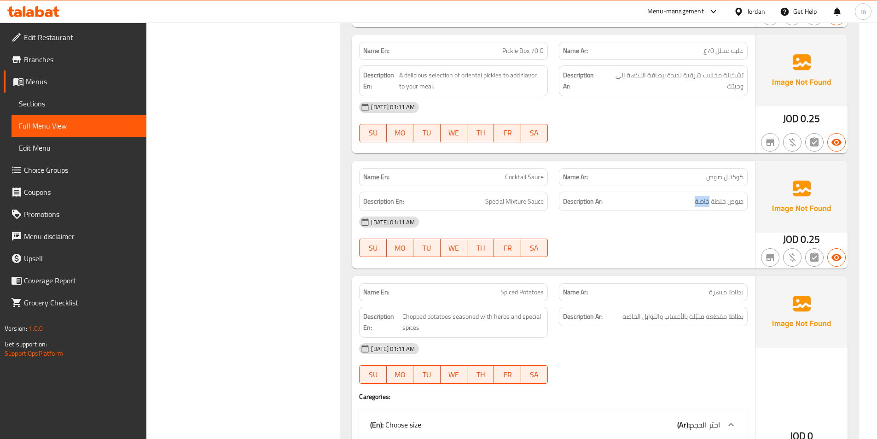
scroll to position [5660, 0]
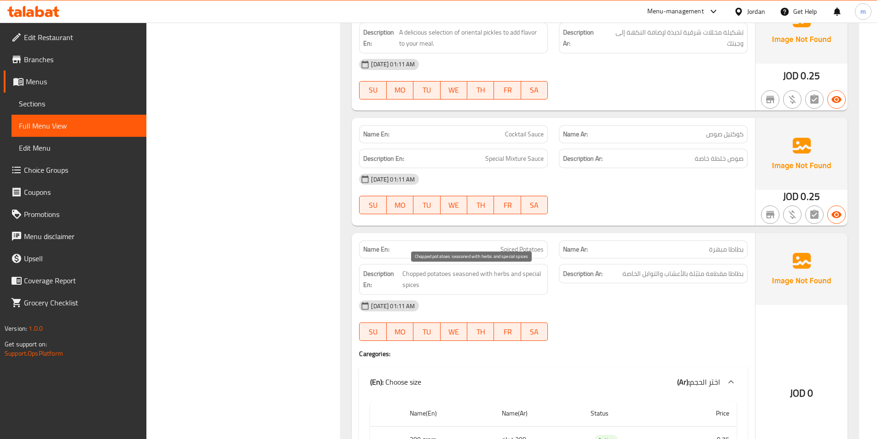
click at [439, 277] on span "Chopped potatoes seasoned with herbs and special spices" at bounding box center [473, 279] width 142 height 23
click at [458, 272] on span "Chopped potatoes seasoned with herbs and special spices" at bounding box center [473, 279] width 142 height 23
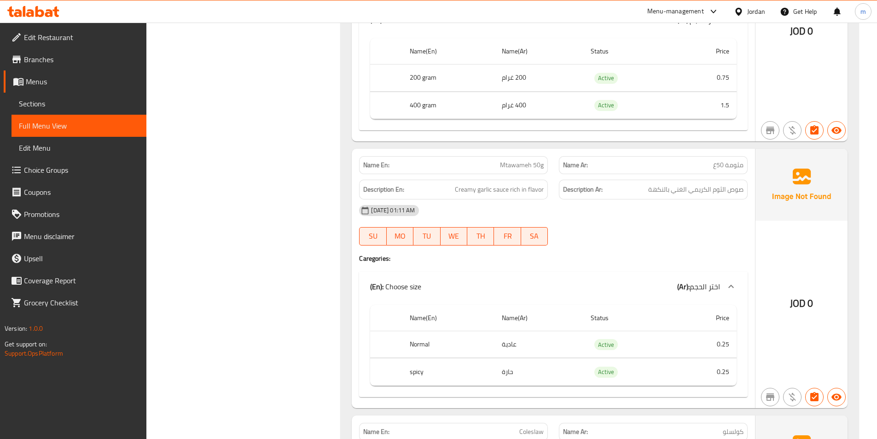
scroll to position [6028, 0]
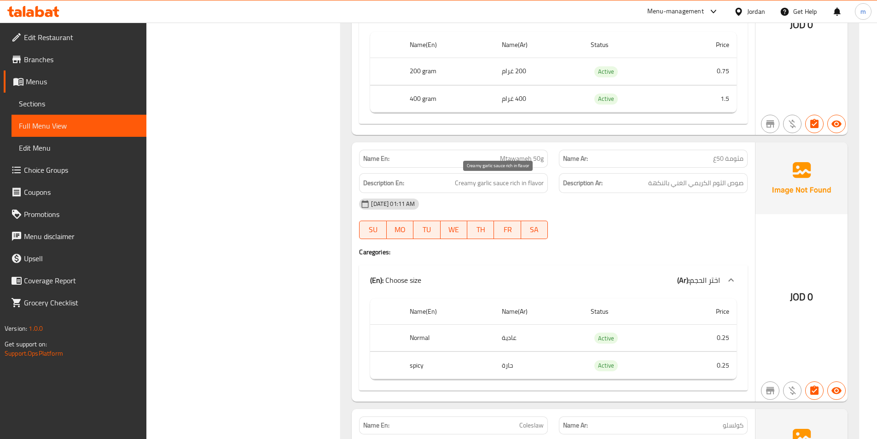
click at [463, 185] on span "Creamy garlic sauce rich in flavor" at bounding box center [499, 183] width 89 height 12
click at [486, 186] on span "Creamy garlic sauce rich in flavor" at bounding box center [499, 183] width 89 height 12
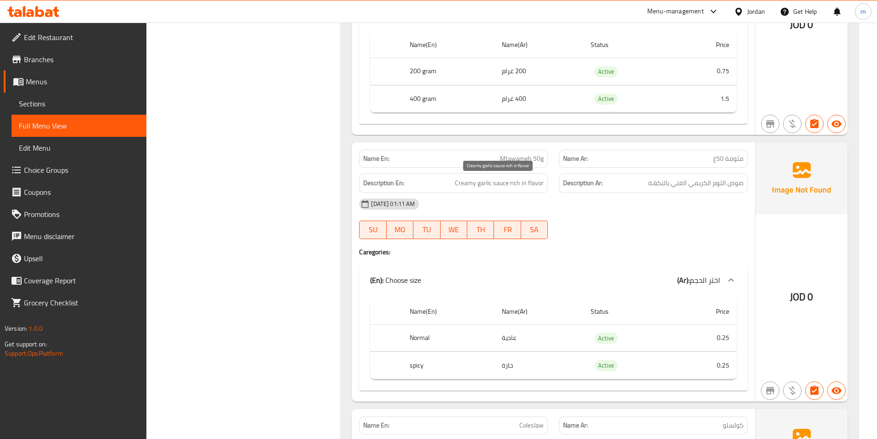
click at [521, 187] on span "Creamy garlic sauce rich in flavor" at bounding box center [499, 183] width 89 height 12
click at [537, 185] on span "Creamy garlic sauce rich in flavor" at bounding box center [499, 183] width 89 height 12
click at [653, 179] on span "صوص الثوم الكريمي الغني بالنكهة" at bounding box center [695, 183] width 95 height 12
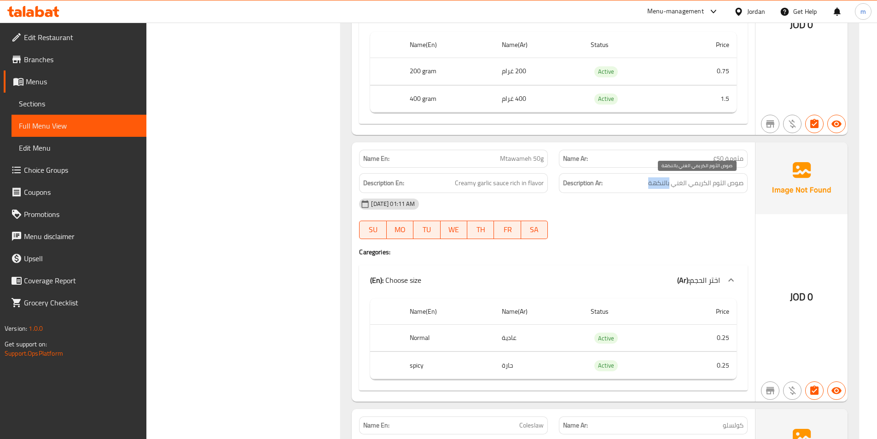
click at [653, 179] on span "صوص الثوم الكريمي الغني بالنكهة" at bounding box center [695, 183] width 95 height 12
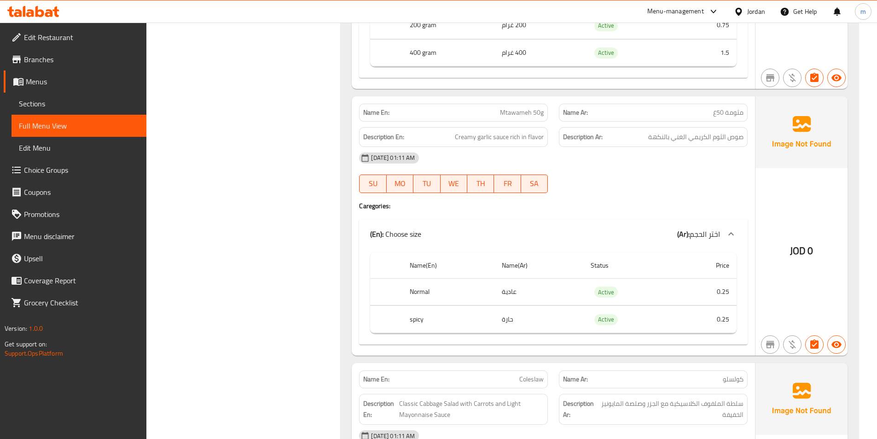
click at [513, 113] on span "Mtawameh 50g" at bounding box center [522, 113] width 44 height 10
click at [728, 111] on span "مثومة 50غ" at bounding box center [728, 113] width 30 height 10
copy span "مثومة"
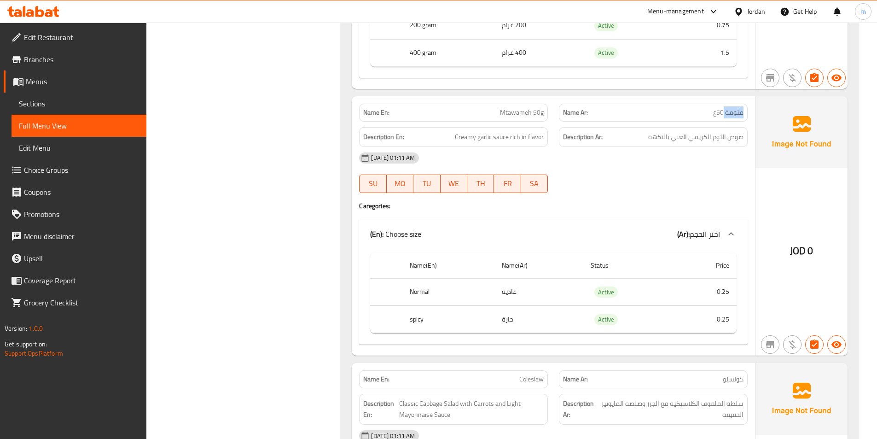
click at [618, 237] on div "(En): Choose size (Ar): اختر الحجم" at bounding box center [545, 233] width 350 height 11
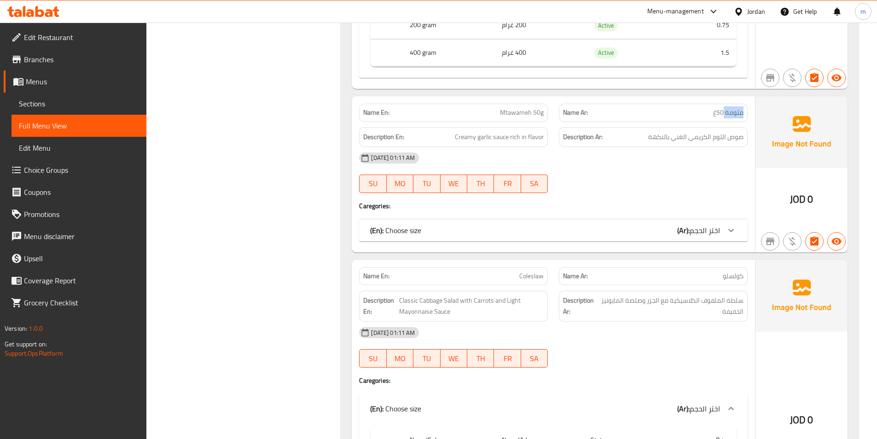
click at [624, 229] on div "(En): Choose size (Ar): اختر الحجم" at bounding box center [545, 230] width 350 height 11
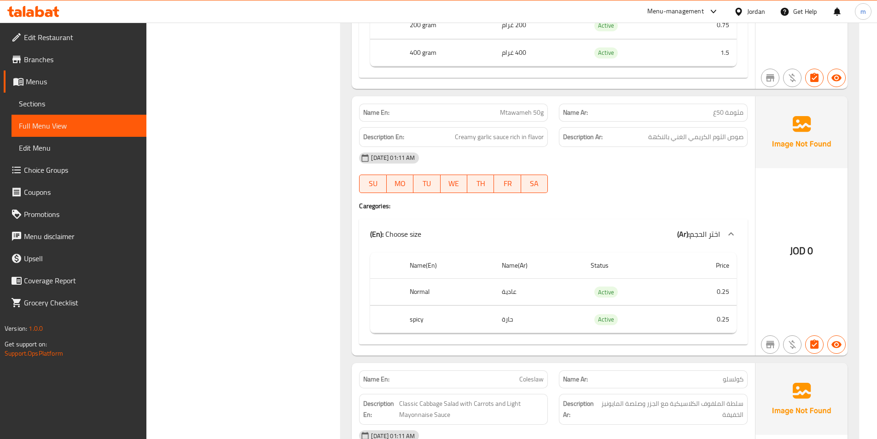
click at [519, 291] on td "عادية" at bounding box center [538, 291] width 89 height 27
click at [513, 314] on td "حارة" at bounding box center [538, 319] width 89 height 27
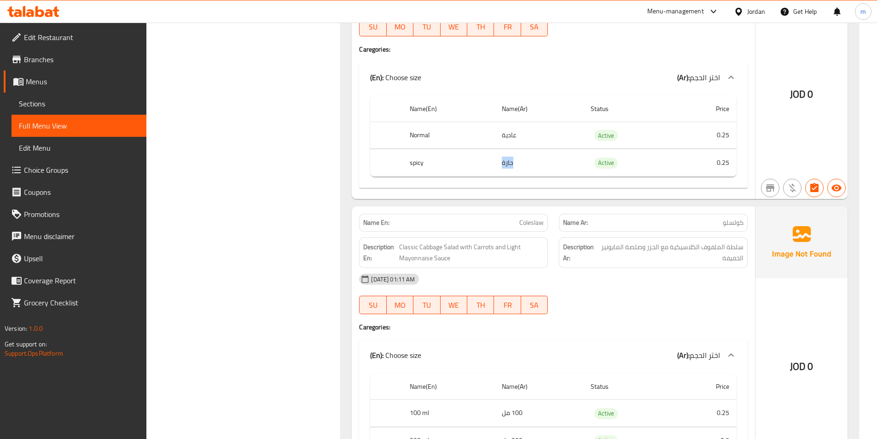
scroll to position [6258, 0]
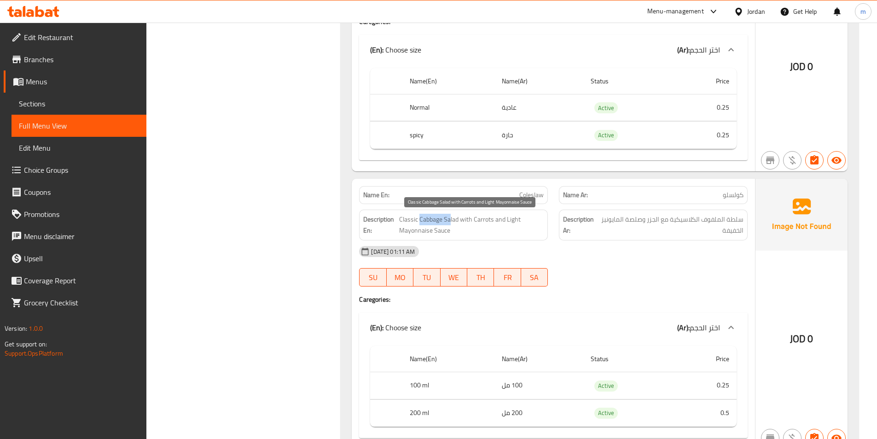
drag, startPoint x: 418, startPoint y: 219, endPoint x: 451, endPoint y: 222, distance: 32.9
click at [451, 222] on span "Classic Cabbage Salad with Carrots and Light Mayonnaise Sauce" at bounding box center [471, 225] width 144 height 23
click at [452, 221] on span "Classic Cabbage Salad with Carrots and Light Mayonnaise Sauce" at bounding box center [471, 225] width 144 height 23
drag, startPoint x: 456, startPoint y: 220, endPoint x: 470, endPoint y: 221, distance: 13.9
click at [470, 221] on span "Classic Cabbage Salad with Carrots and Light Mayonnaise Sauce" at bounding box center [471, 225] width 144 height 23
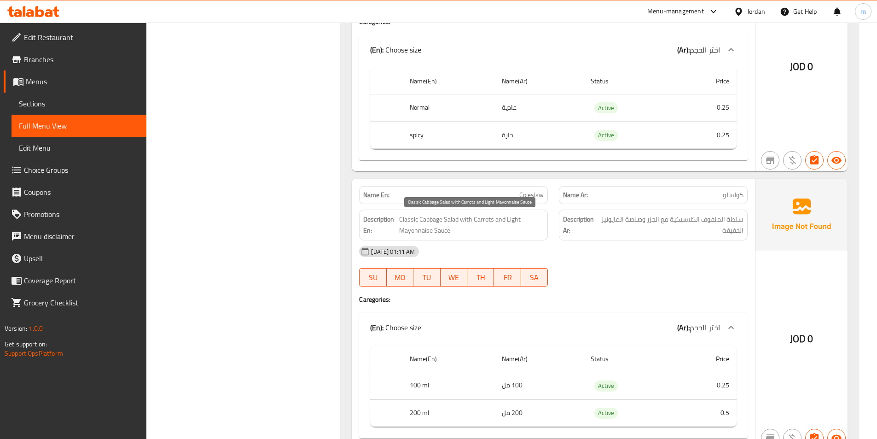
click at [494, 222] on span "Classic Cabbage Salad with Carrots and Light Mayonnaise Sauce" at bounding box center [471, 225] width 144 height 23
drag, startPoint x: 411, startPoint y: 228, endPoint x: 435, endPoint y: 229, distance: 23.9
click at [435, 229] on span "Classic Cabbage Salad with Carrots and Light Mayonnaise Sauce" at bounding box center [471, 225] width 144 height 23
drag, startPoint x: 657, startPoint y: 222, endPoint x: 626, endPoint y: 222, distance: 31.3
click at [629, 222] on span "سلطة الملفوف الكلاسيكية مع الجزر وصلصة المايونيز الخفيفة" at bounding box center [671, 225] width 144 height 23
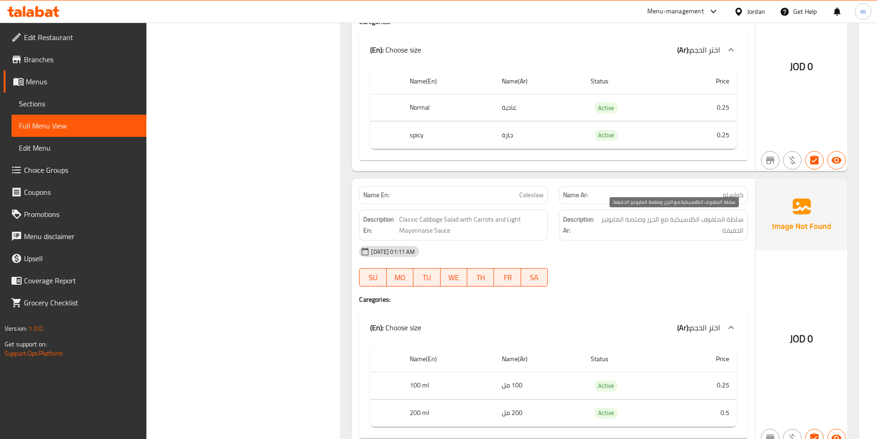
click at [622, 223] on span "سلطة الملفوف الكلاسيكية مع الجزر وصلصة المايونيز الخفيفة" at bounding box center [671, 225] width 144 height 23
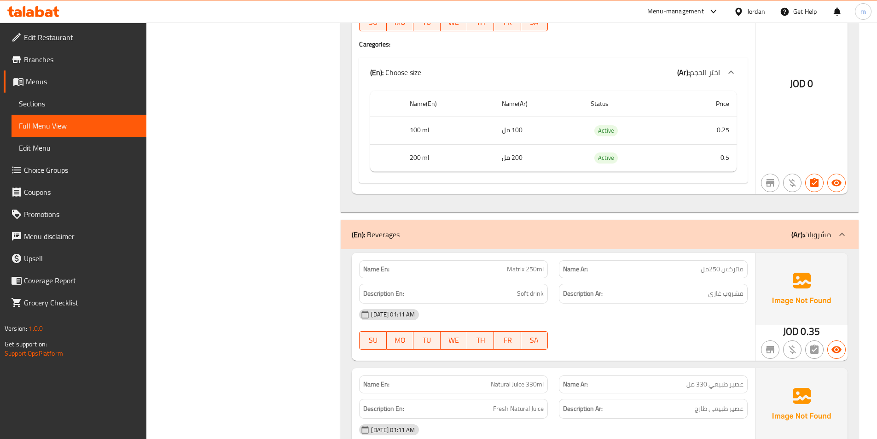
scroll to position [6534, 0]
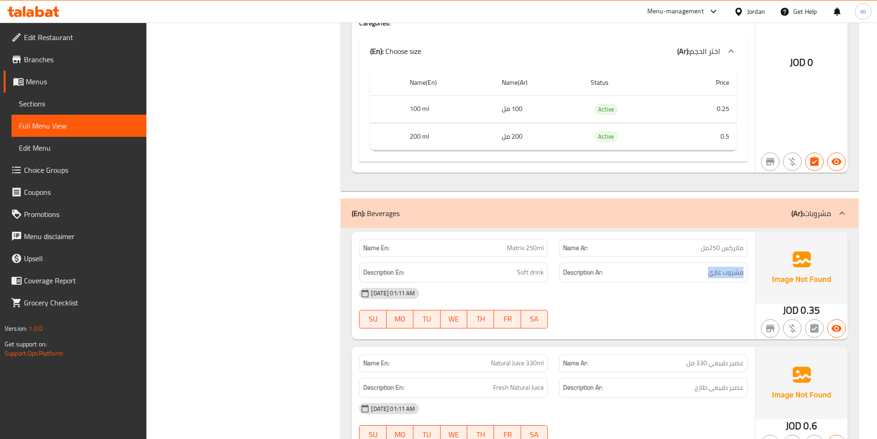
drag, startPoint x: 636, startPoint y: 258, endPoint x: 675, endPoint y: 277, distance: 43.2
click at [675, 277] on div "Description Ar: مشروب غازي" at bounding box center [653, 272] width 200 height 31
click at [570, 273] on strong "Description Ar:" at bounding box center [583, 272] width 40 height 12
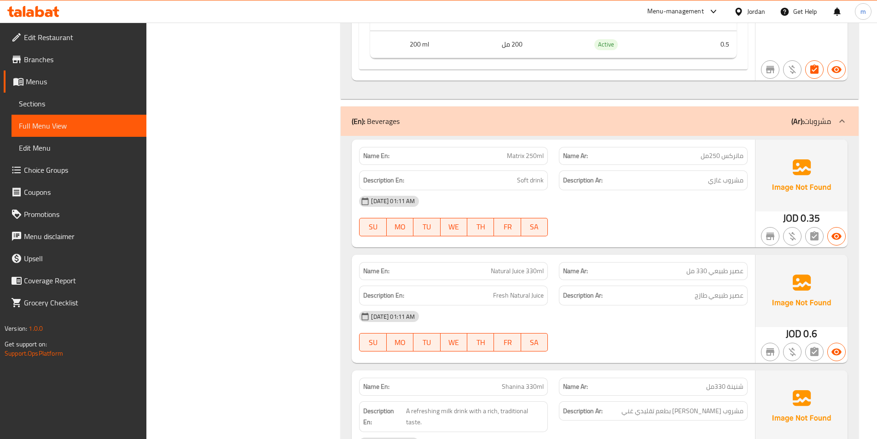
scroll to position [6672, 0]
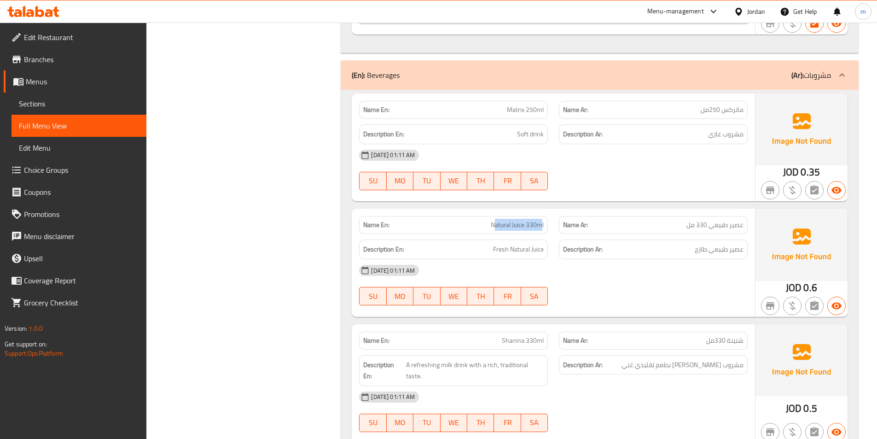
drag, startPoint x: 493, startPoint y: 226, endPoint x: 542, endPoint y: 227, distance: 48.8
click at [542, 227] on span "Natural Juice 330ml" at bounding box center [517, 225] width 53 height 10
drag, startPoint x: 499, startPoint y: 248, endPoint x: 547, endPoint y: 255, distance: 48.4
click at [547, 255] on div "Description En: Fresh Natural Juice" at bounding box center [453, 249] width 189 height 20
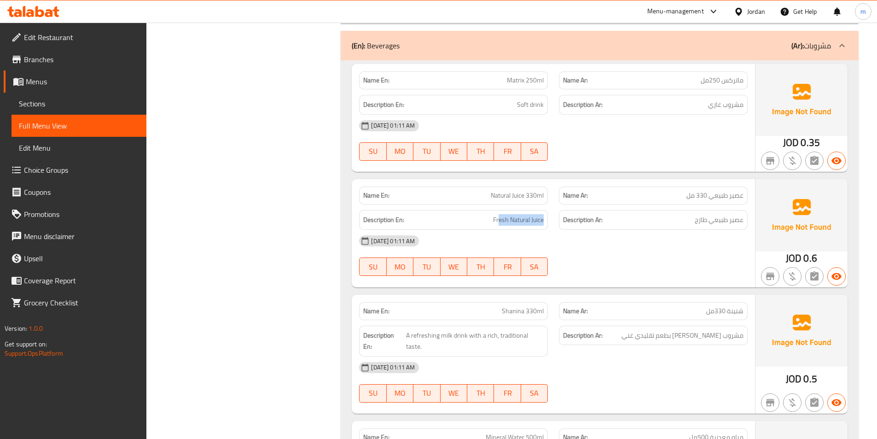
scroll to position [6718, 0]
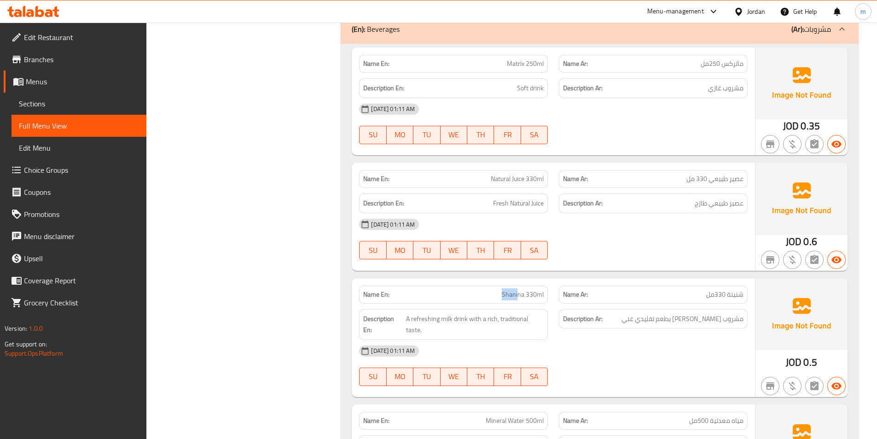
drag, startPoint x: 498, startPoint y: 295, endPoint x: 519, endPoint y: 296, distance: 20.7
click at [519, 296] on p "Name En: Shanina 330ml" at bounding box center [453, 294] width 180 height 10
click at [712, 317] on span "مشروب [PERSON_NAME] بطعم تقليدي غني" at bounding box center [682, 319] width 122 height 12
click at [698, 322] on span "مشروب [PERSON_NAME] بطعم تقليدي غني" at bounding box center [682, 319] width 122 height 12
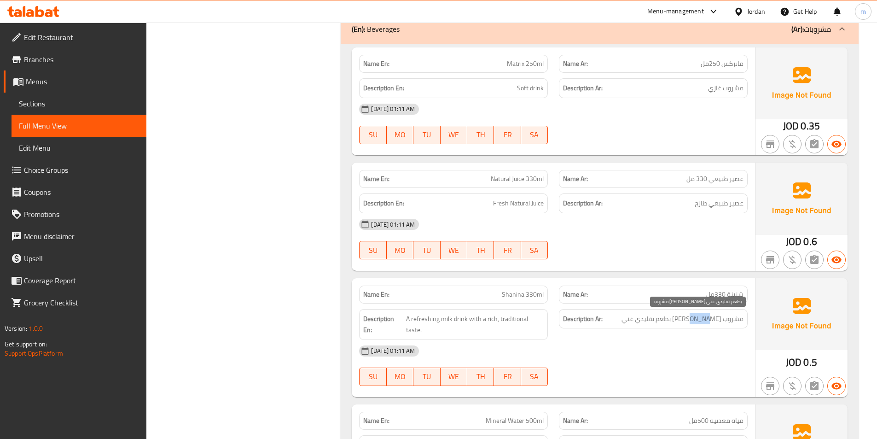
click at [698, 322] on span "مشروب [PERSON_NAME] بطعم تقليدي غني" at bounding box center [682, 319] width 122 height 12
click at [676, 315] on span "مشروب [PERSON_NAME] بطعم تقليدي غني" at bounding box center [682, 319] width 122 height 12
click at [658, 321] on span "مشروب [PERSON_NAME] بطعم تقليدي غني" at bounding box center [682, 319] width 122 height 12
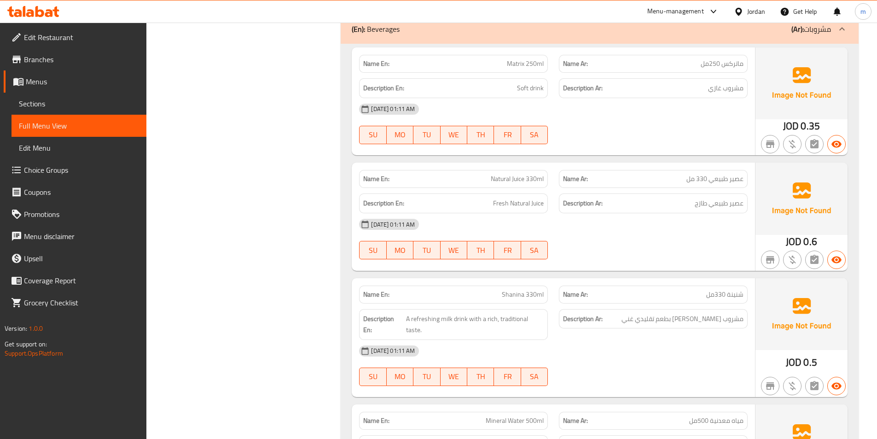
click at [633, 321] on h6 "Description Ar: مشروب [PERSON_NAME] بطعم تقليدي غني" at bounding box center [653, 319] width 180 height 12
click at [520, 290] on span "Shanina 330ml" at bounding box center [523, 294] width 42 height 10
copy span "Shanina 330ml"
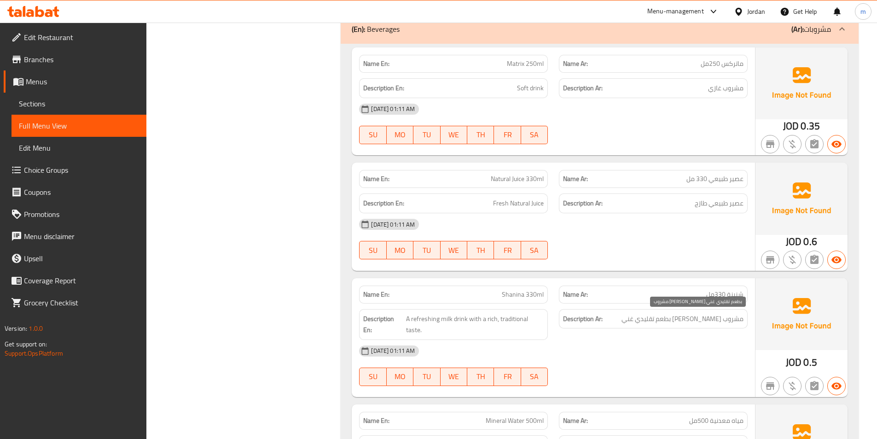
click at [672, 323] on span "مشروب [PERSON_NAME] بطعم تقليدي غني" at bounding box center [682, 319] width 122 height 12
click at [724, 295] on span "شنينة 330مل" at bounding box center [724, 294] width 37 height 10
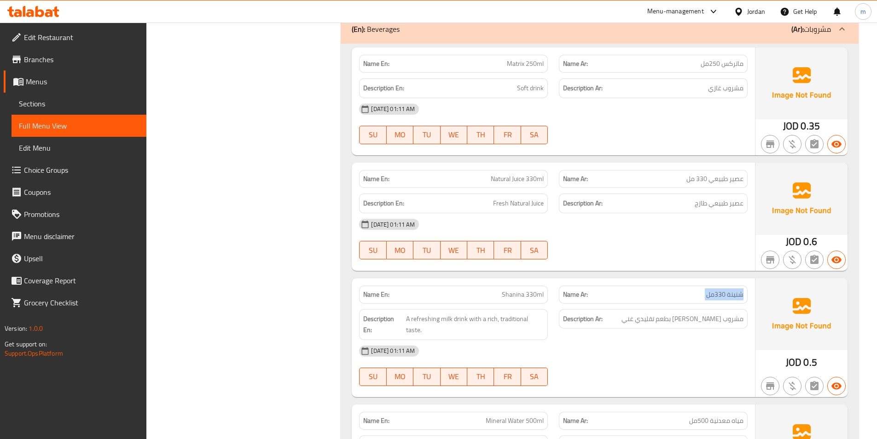
copy span "شنينة 330مل"
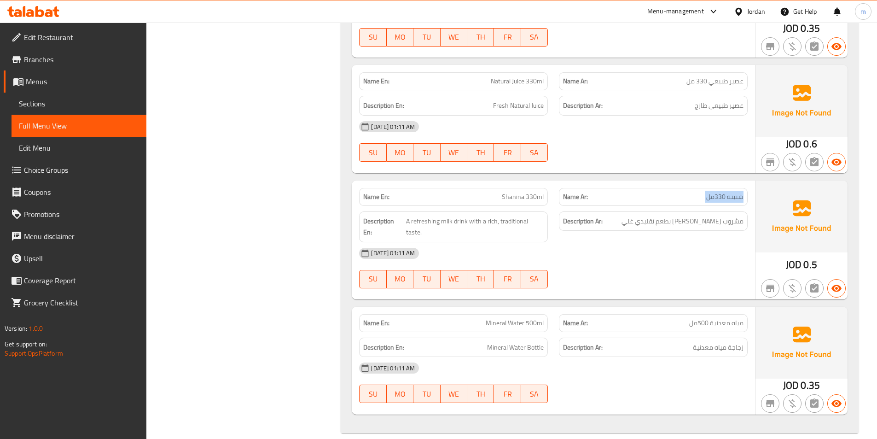
scroll to position [6817, 0]
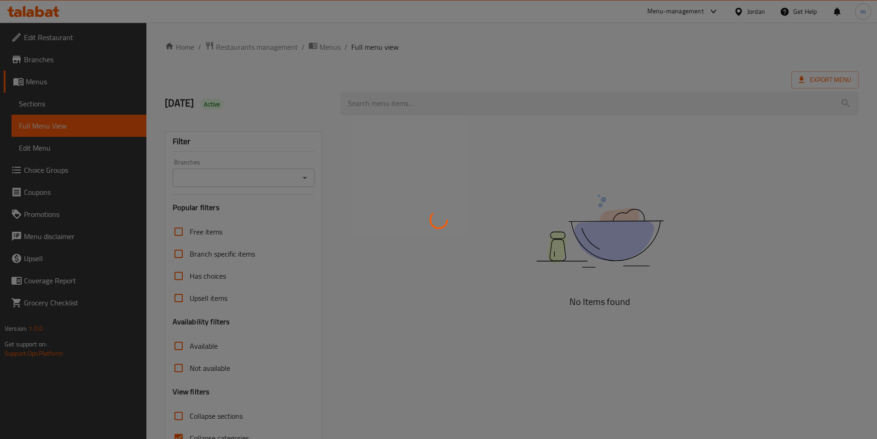
click at [43, 104] on div at bounding box center [438, 219] width 877 height 439
click at [31, 104] on div at bounding box center [438, 219] width 877 height 439
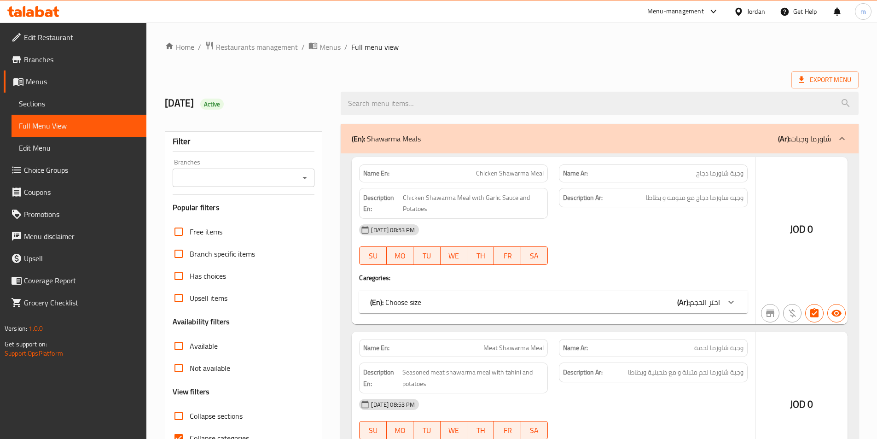
click at [40, 104] on div at bounding box center [438, 219] width 877 height 439
click at [41, 106] on div at bounding box center [438, 219] width 877 height 439
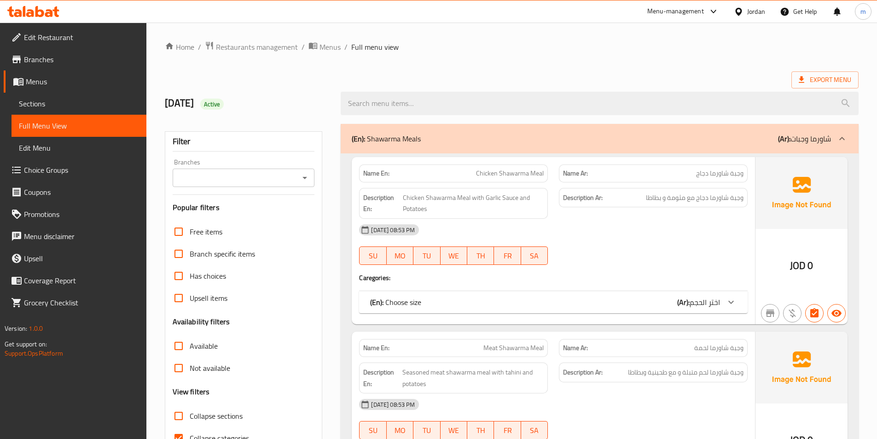
click at [44, 103] on span "Sections" at bounding box center [79, 103] width 120 height 11
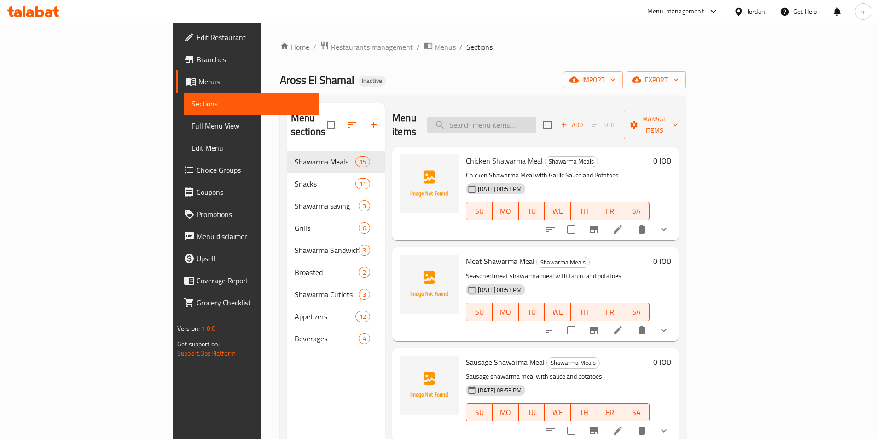
click at [513, 118] on input "search" at bounding box center [481, 125] width 109 height 16
paste input "Chicken Escalope"
type input "Chicken Escalope"
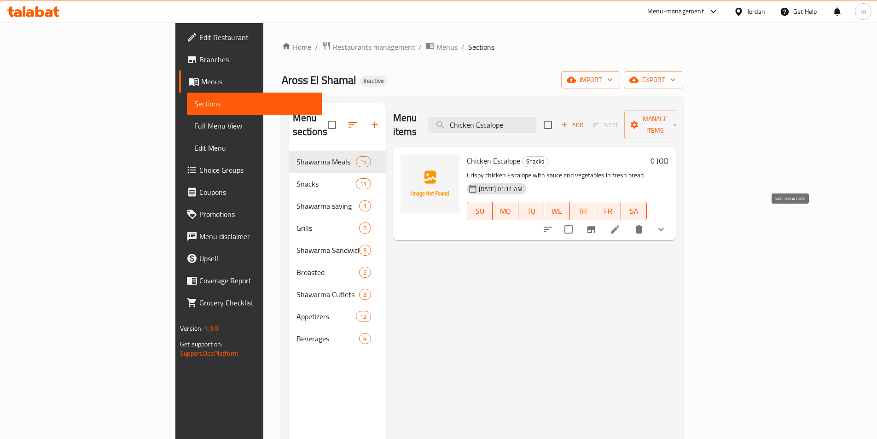
click at [620, 224] on icon at bounding box center [614, 229] width 11 height 11
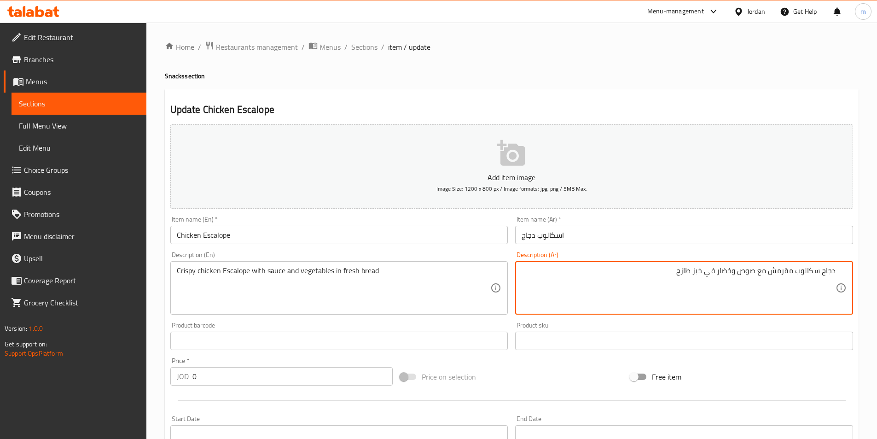
click at [819, 272] on textarea "دجاج سكالوب مقرمش مع صوص وخضار في خبز طازج" at bounding box center [678, 288] width 314 height 44
drag, startPoint x: 812, startPoint y: 273, endPoint x: 700, endPoint y: 277, distance: 111.9
click at [700, 277] on textarea "دجاج اسكالوب مقرمش مع صوص وخضار في خبز طازج" at bounding box center [678, 288] width 314 height 44
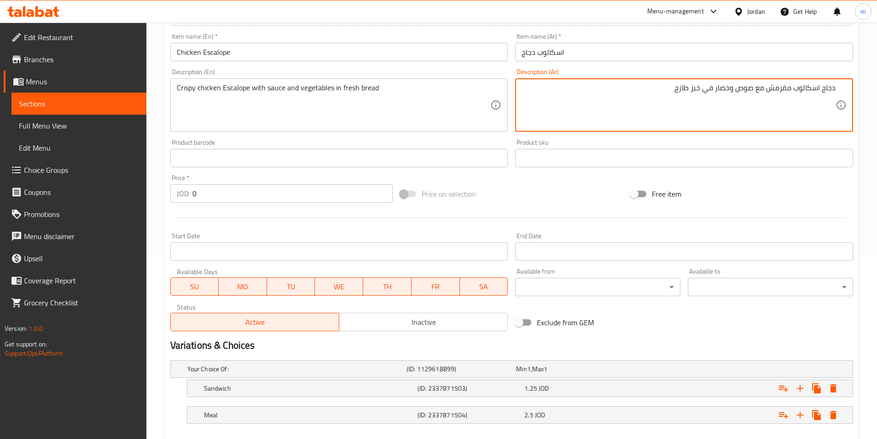
scroll to position [232, 0]
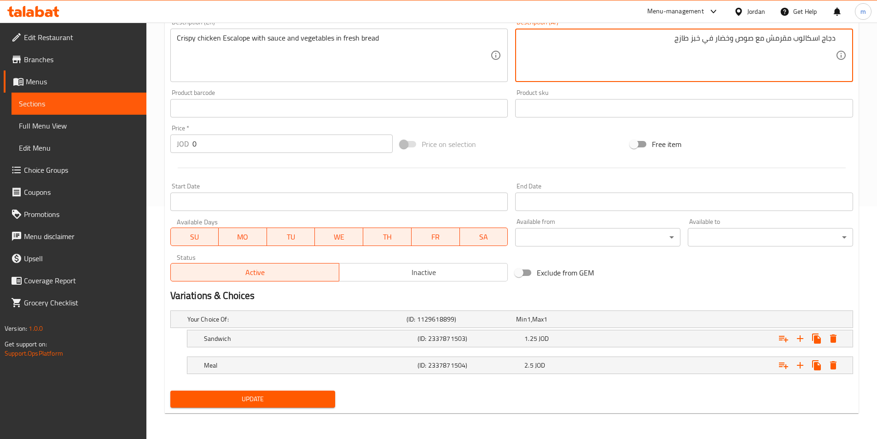
type textarea "دجاج اسكالوب مقرمش مع صوص وخضار في خبز طازج"
click at [314, 399] on span "Update" at bounding box center [253, 399] width 150 height 12
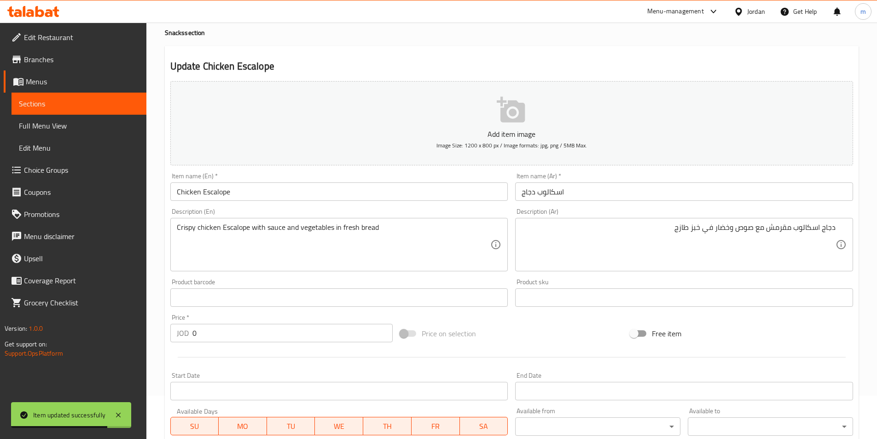
scroll to position [0, 0]
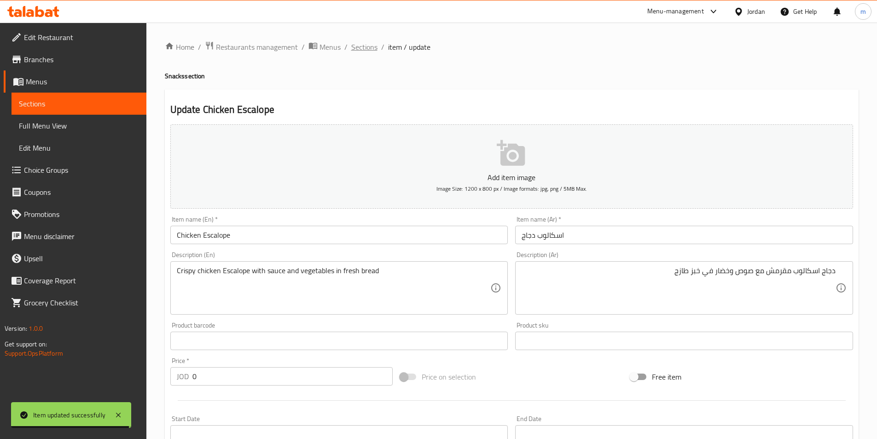
click at [374, 44] on span "Sections" at bounding box center [364, 46] width 26 height 11
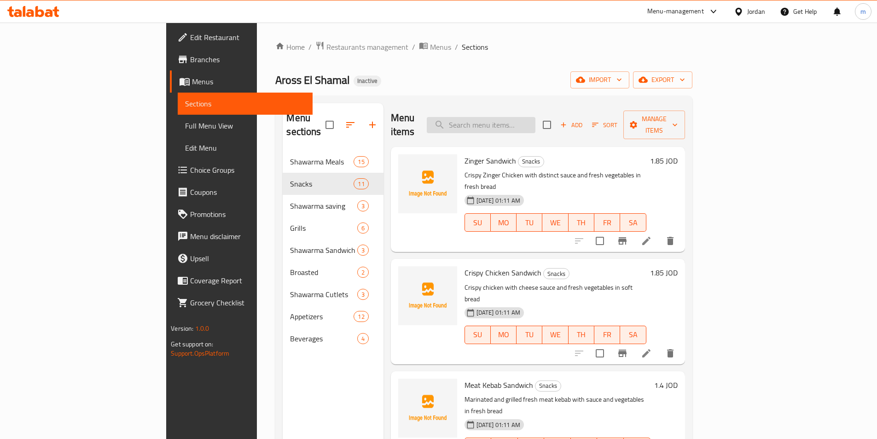
click at [534, 117] on input "search" at bounding box center [481, 125] width 109 height 16
paste input "Pickle Box 70 G"
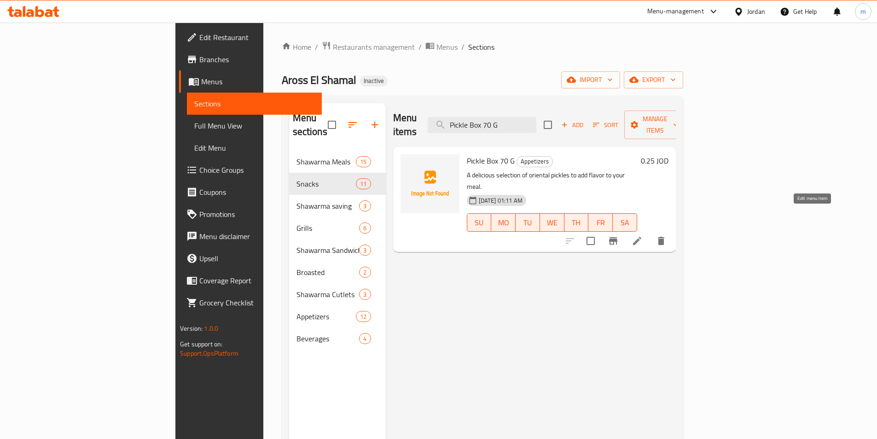
type input "Pickle Box 70 G"
click at [641, 237] on icon at bounding box center [637, 241] width 8 height 8
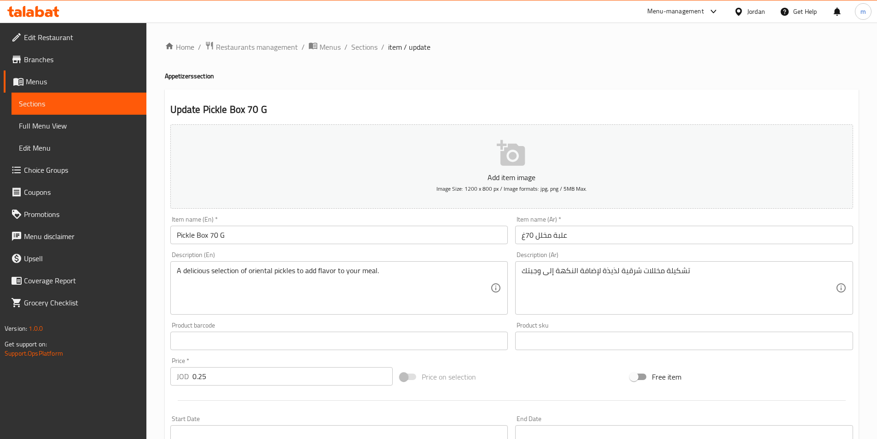
click at [195, 232] on input "Pickle Box 70 G" at bounding box center [339, 234] width 338 height 18
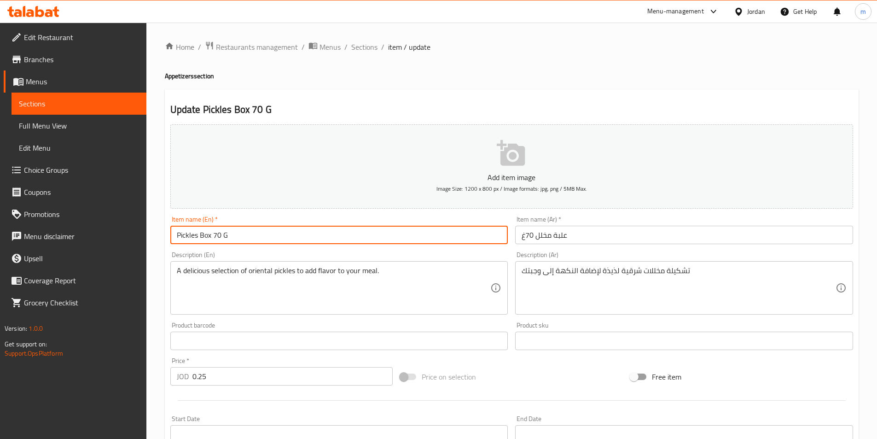
type input "Pickles Box 70 G"
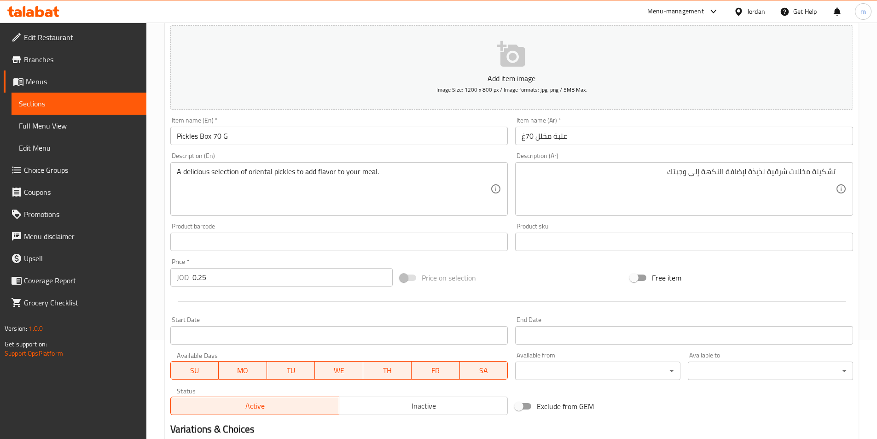
scroll to position [212, 0]
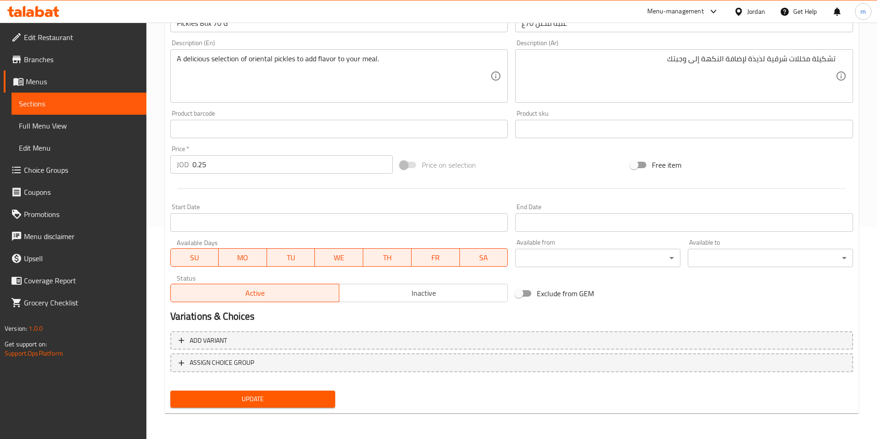
click at [263, 391] on button "Update" at bounding box center [252, 398] width 165 height 17
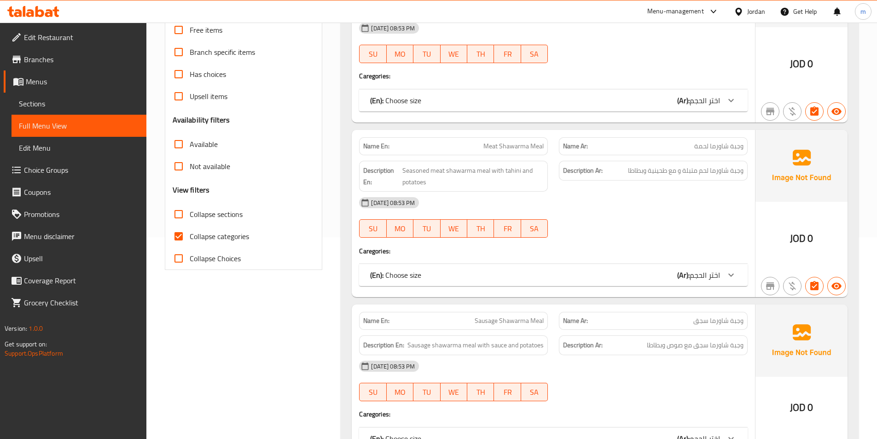
scroll to position [230, 0]
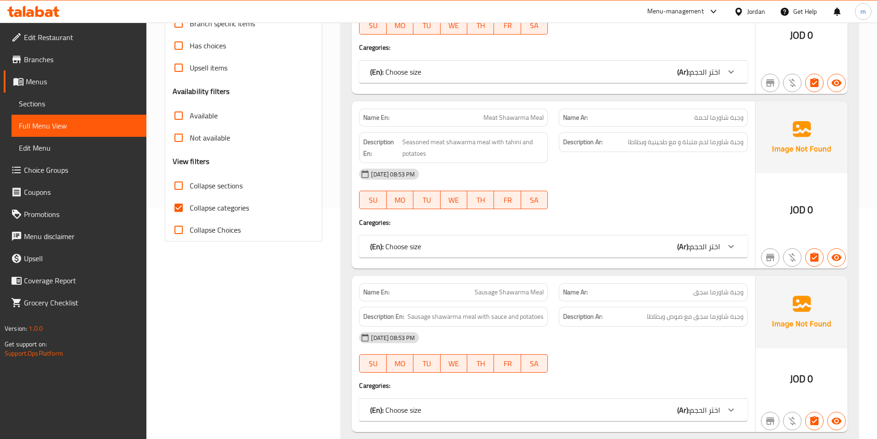
click at [222, 203] on span "Collapse categories" at bounding box center [219, 207] width 59 height 11
click at [218, 203] on span "Collapse categories" at bounding box center [219, 207] width 59 height 11
click at [190, 203] on input "Collapse categories" at bounding box center [179, 207] width 22 height 22
checkbox input "false"
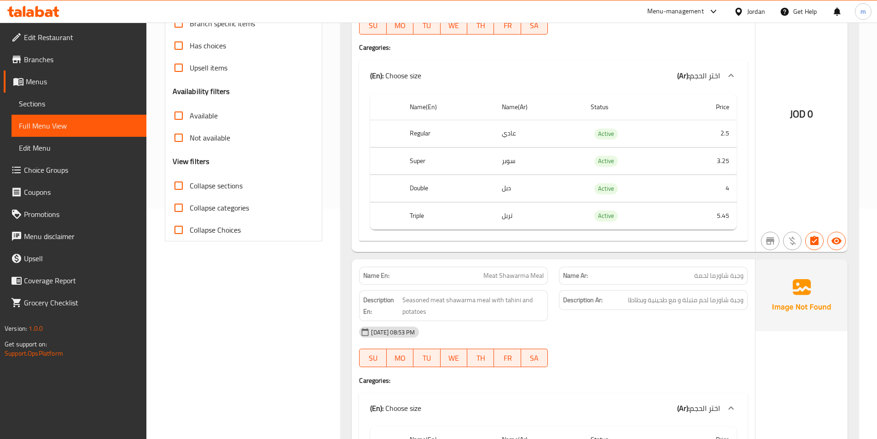
click at [222, 186] on span "Collapse sections" at bounding box center [216, 185] width 53 height 11
click at [190, 186] on input "Collapse sections" at bounding box center [179, 185] width 22 height 22
checkbox input "true"
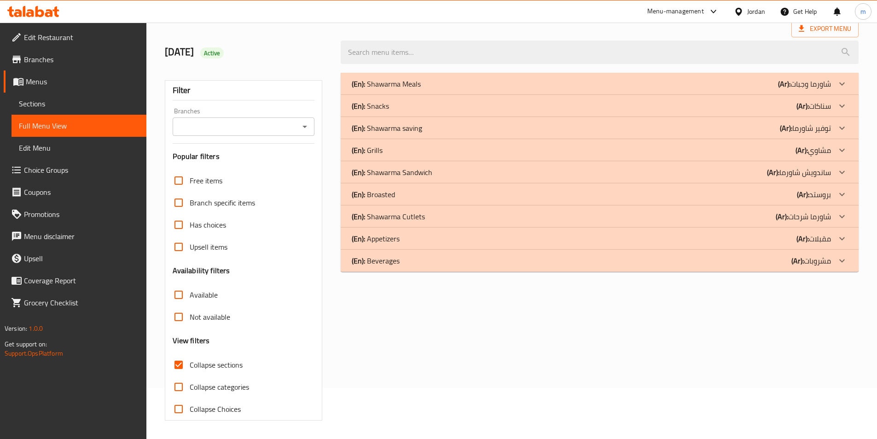
scroll to position [51, 0]
click at [823, 264] on p "(Ar): مشروبات" at bounding box center [811, 260] width 40 height 11
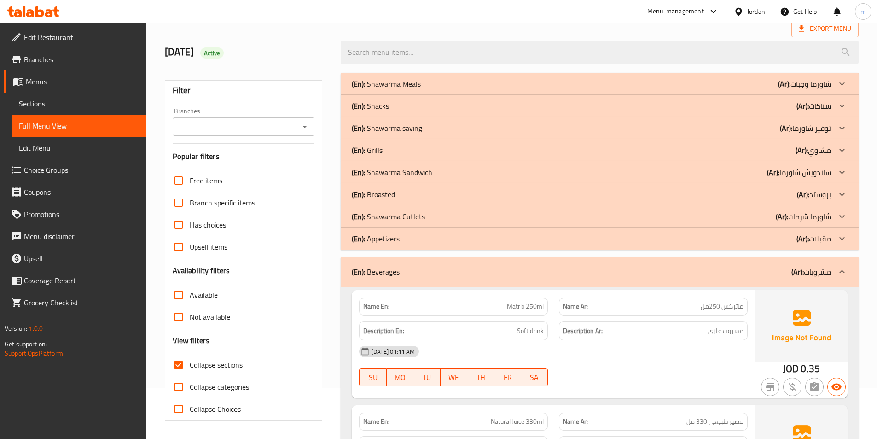
click at [826, 238] on p "(Ar): مقبلات" at bounding box center [813, 238] width 35 height 11
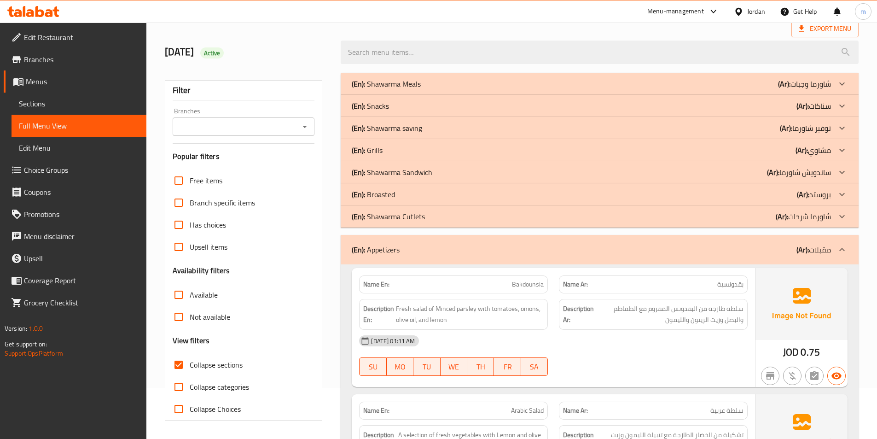
click at [829, 191] on p "(Ar): بروستد" at bounding box center [814, 194] width 34 height 11
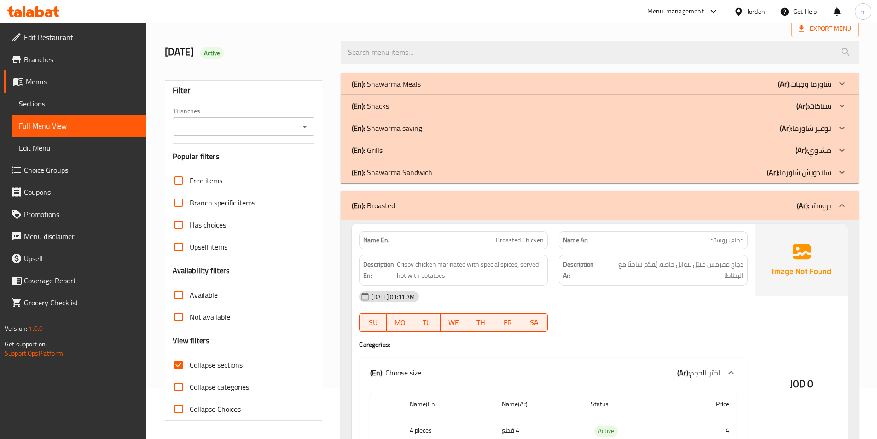
click at [823, 146] on p "(Ar): مشاوي" at bounding box center [812, 149] width 35 height 11
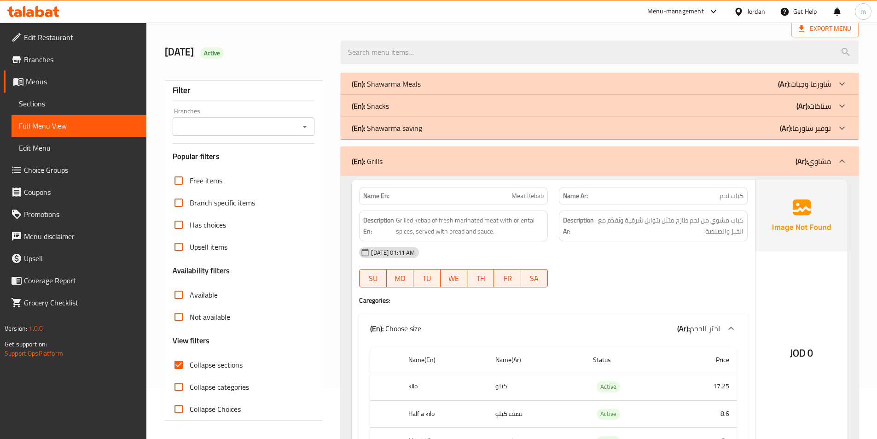
click at [824, 106] on p "(Ar): سناكات" at bounding box center [813, 105] width 35 height 11
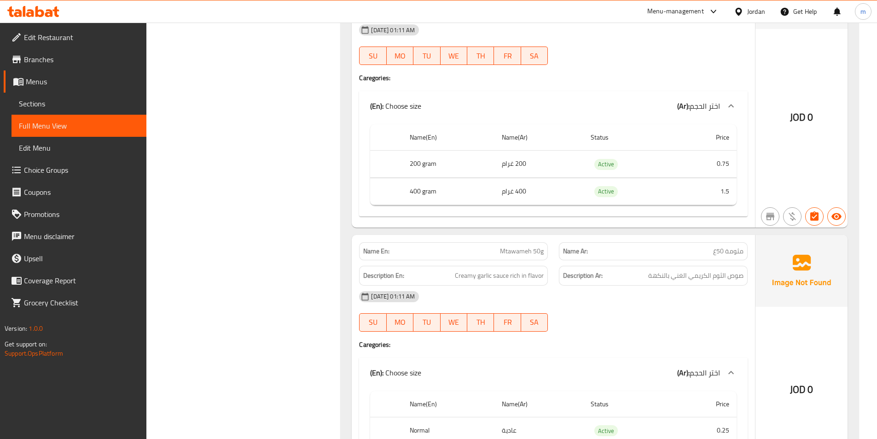
scroll to position [5851, 0]
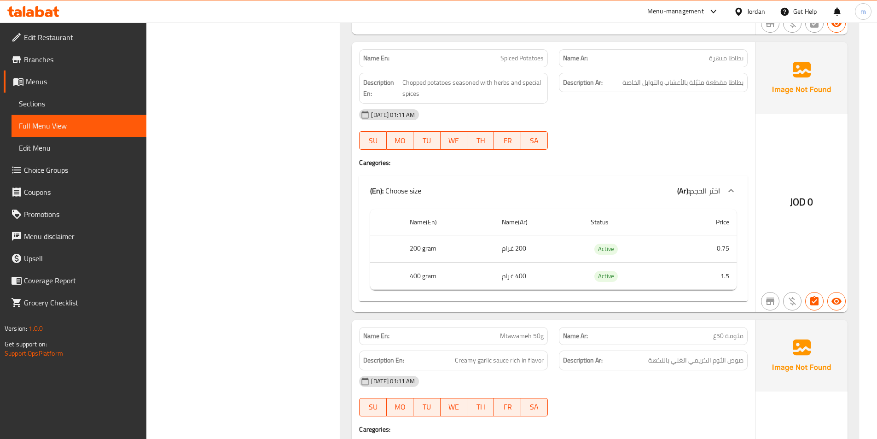
click at [789, 167] on div "JOD 0" at bounding box center [801, 177] width 92 height 270
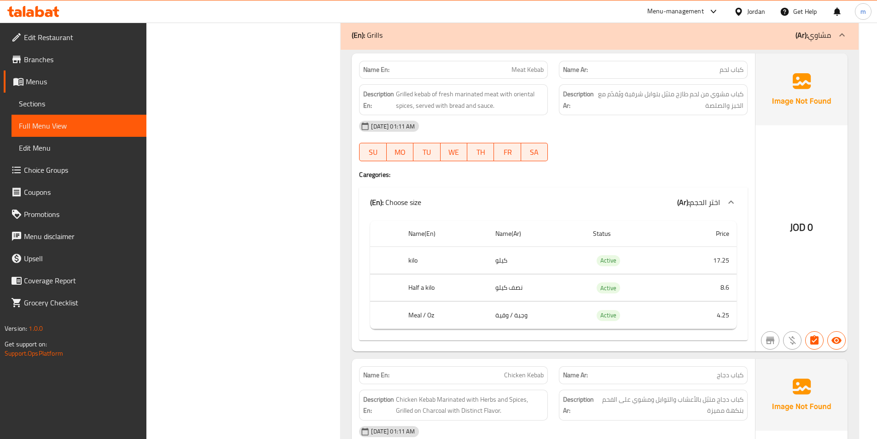
scroll to position [0, 0]
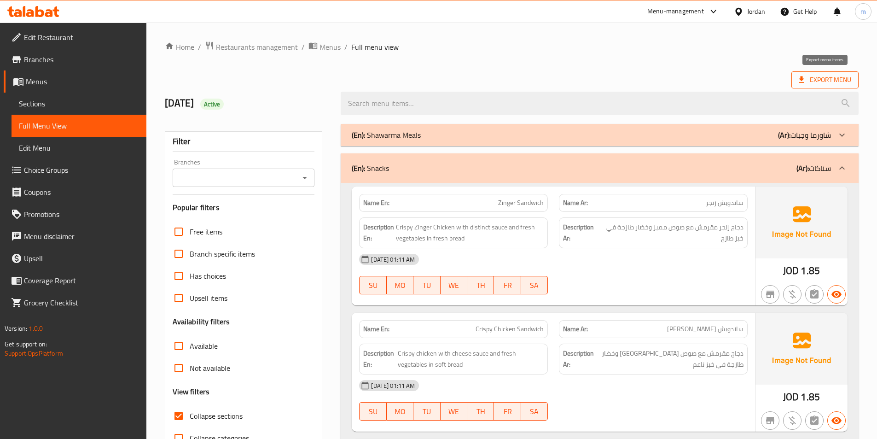
click at [826, 78] on span "Export Menu" at bounding box center [824, 80] width 52 height 12
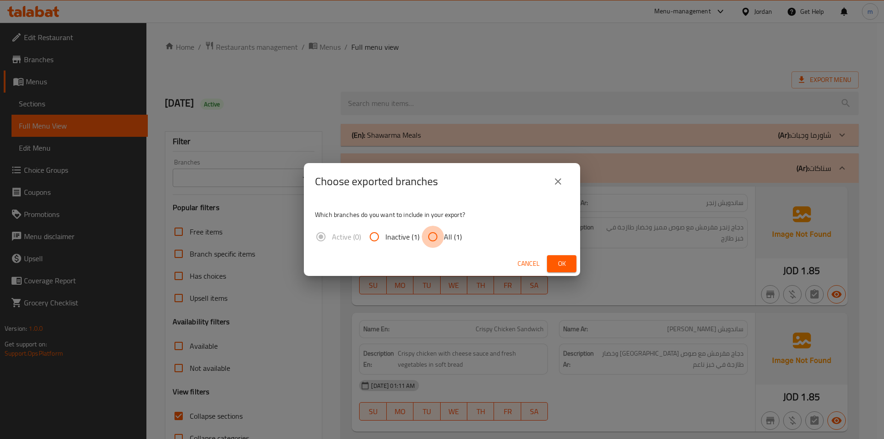
click at [424, 230] on input "All (1)" at bounding box center [433, 236] width 22 height 22
radio input "true"
click at [566, 263] on span "Ok" at bounding box center [561, 264] width 15 height 12
